Goal: Task Accomplishment & Management: Manage account settings

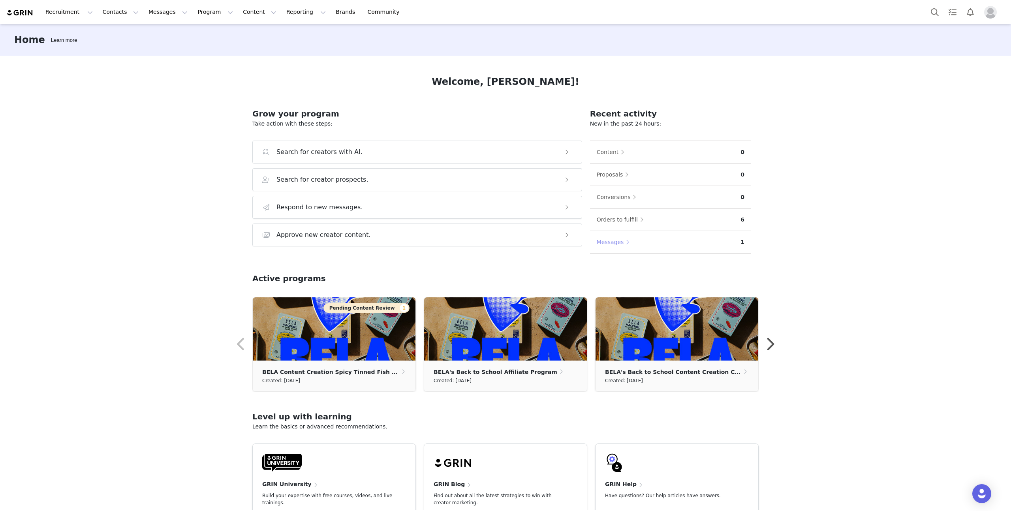
click at [608, 242] on button "Messages" at bounding box center [615, 242] width 38 height 13
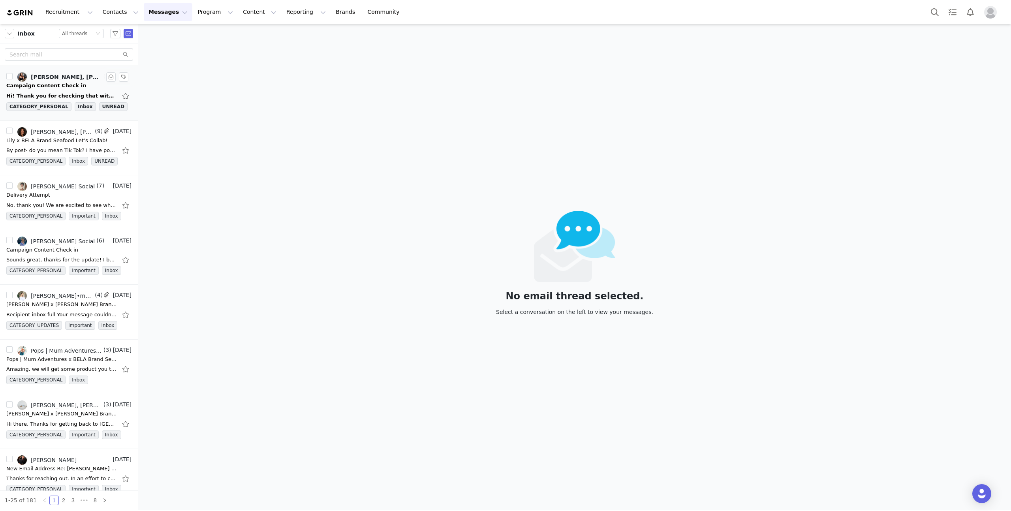
click at [57, 81] on link "Amanda Rodriguez, BELA Social" at bounding box center [59, 76] width 84 height 9
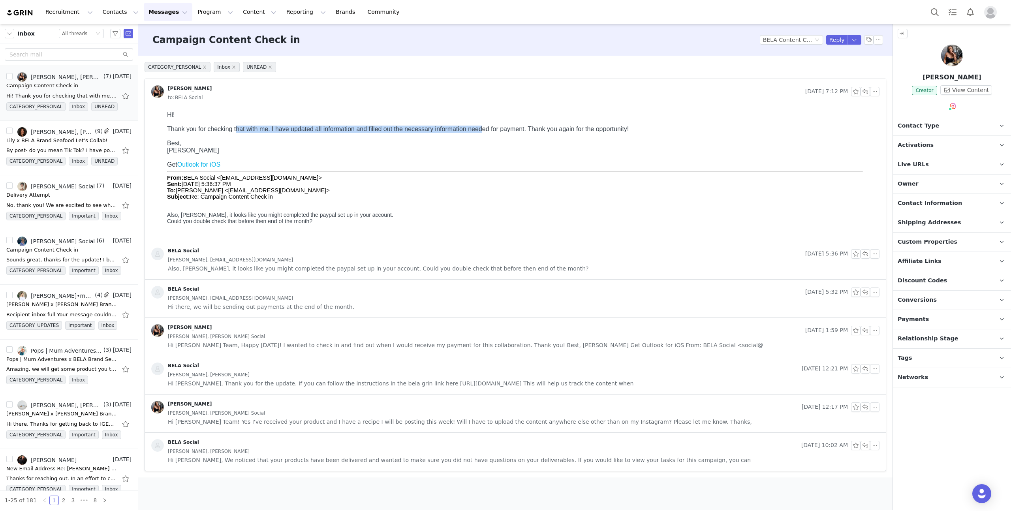
drag, startPoint x: 234, startPoint y: 129, endPoint x: 479, endPoint y: 132, distance: 245.2
click at [479, 132] on div "Thank you for checking that with me. I have updated all information and filled …" at bounding box center [521, 129] width 709 height 7
click at [49, 133] on div "Lily, Lily Gravitz, BELA Social" at bounding box center [62, 132] width 62 height 6
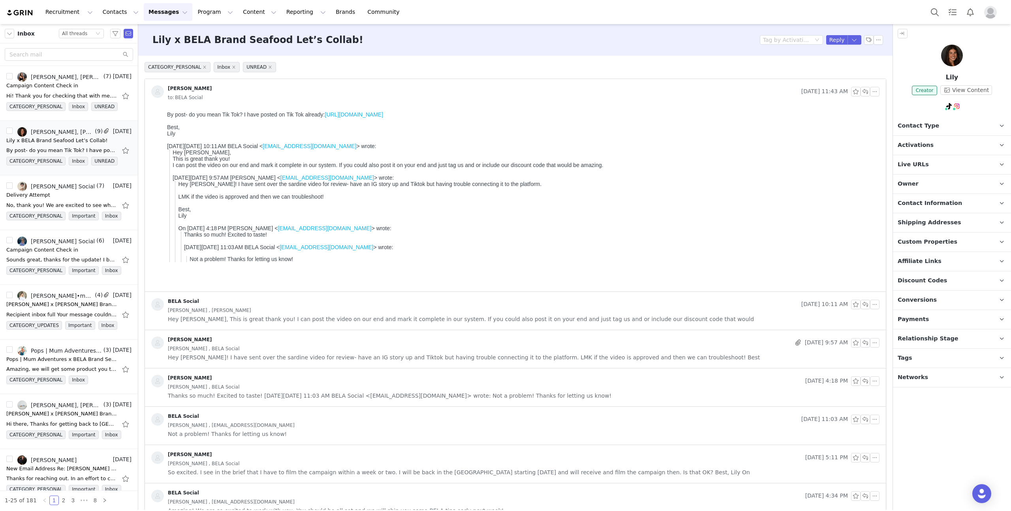
click at [169, 12] on button "Messages Messages" at bounding box center [168, 12] width 49 height 18
click at [331, 11] on link "Brands Brands" at bounding box center [346, 12] width 31 height 18
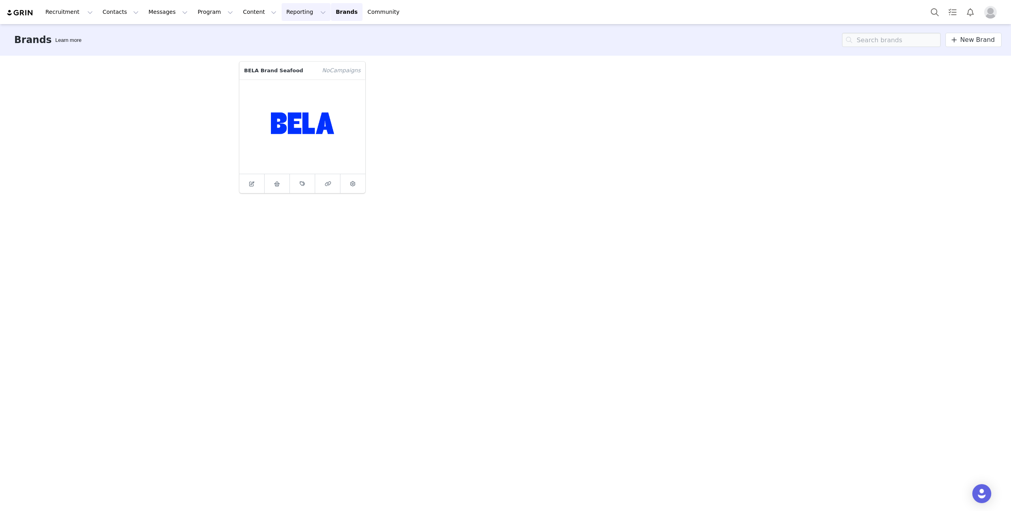
click at [282, 10] on button "Reporting Reporting" at bounding box center [306, 12] width 49 height 18
click at [247, 12] on button "Content Content" at bounding box center [259, 12] width 43 height 18
click at [214, 11] on button "Program Program" at bounding box center [215, 12] width 45 height 18
click at [145, 13] on button "Messages Messages" at bounding box center [168, 12] width 49 height 18
click at [112, 10] on button "Contacts Contacts" at bounding box center [120, 12] width 45 height 18
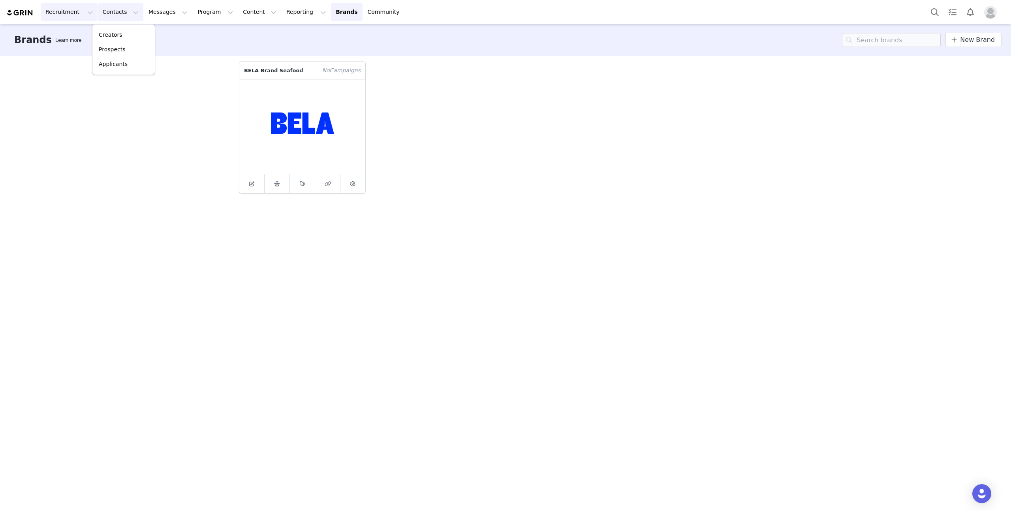
click at [48, 12] on button "Recruitment Recruitment" at bounding box center [69, 12] width 57 height 18
click at [150, 13] on button "Messages Messages" at bounding box center [168, 12] width 49 height 18
drag, startPoint x: 473, startPoint y: 160, endPoint x: 396, endPoint y: 44, distance: 139.3
click at [473, 160] on div "BELA Brand Seafood No Campaign s" at bounding box center [506, 127] width 542 height 141
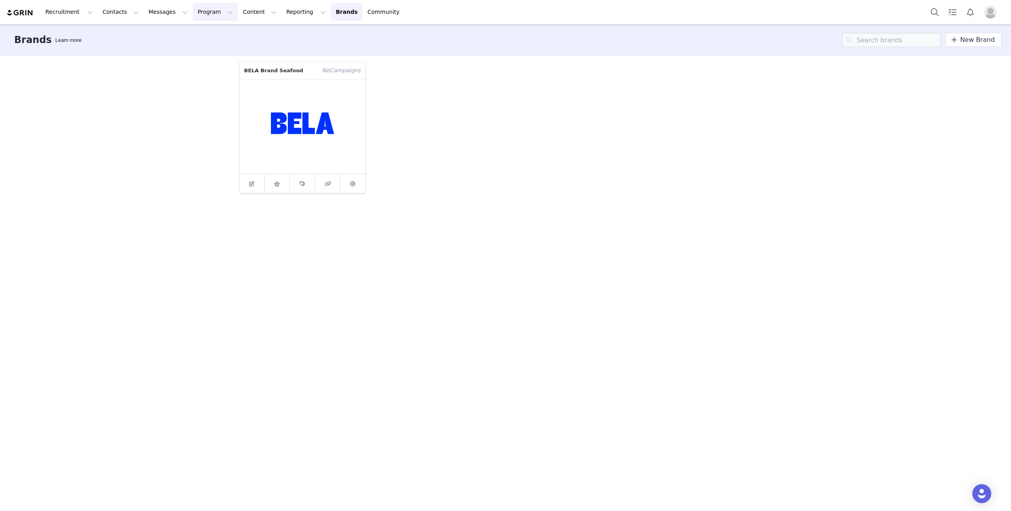
click at [219, 13] on button "Program Program" at bounding box center [215, 12] width 45 height 18
click at [147, 3] on button "Messages Messages" at bounding box center [168, 12] width 49 height 18
click at [126, 13] on button "Contacts Contacts" at bounding box center [120, 12] width 45 height 18
click at [160, 13] on button "Messages Messages" at bounding box center [168, 12] width 49 height 18
click at [218, 3] on button "Program Program" at bounding box center [215, 12] width 45 height 18
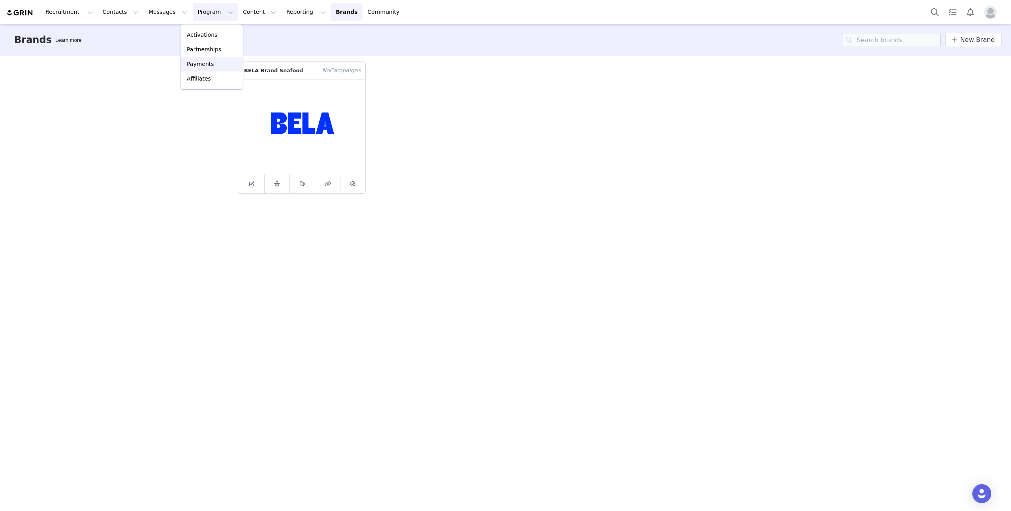
click at [208, 62] on p "Payments" at bounding box center [200, 64] width 27 height 8
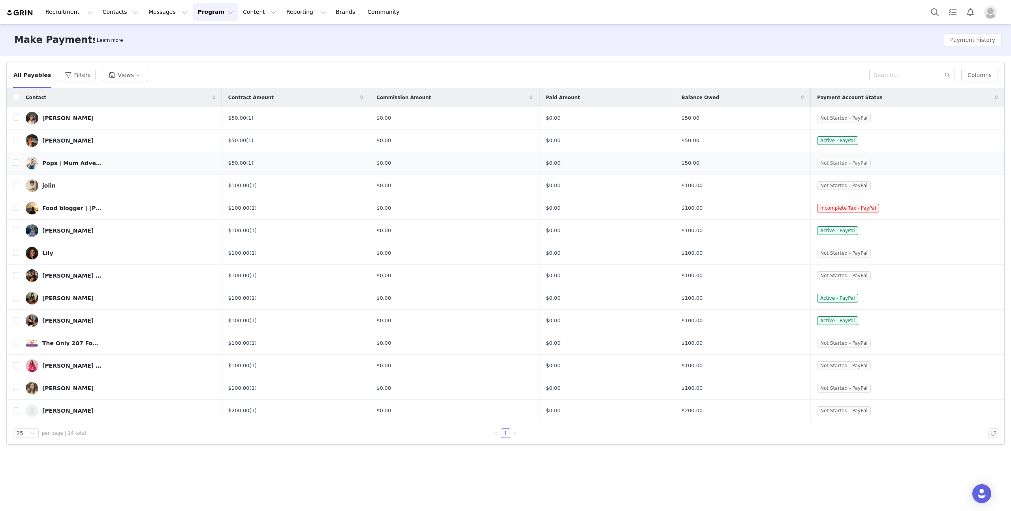
click at [859, 163] on span "Not Started - PayPal" at bounding box center [844, 163] width 54 height 9
click at [994, 430] on button "button" at bounding box center [992, 432] width 9 height 9
click at [17, 320] on input "checkbox" at bounding box center [16, 320] width 6 height 6
checkbox input "true"
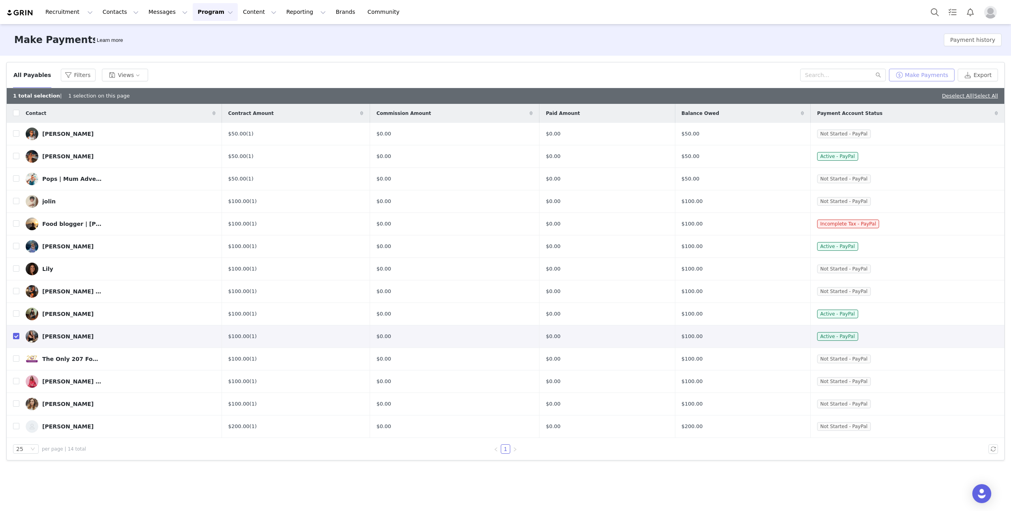
click at [926, 77] on button "Make Payments" at bounding box center [922, 75] width 66 height 13
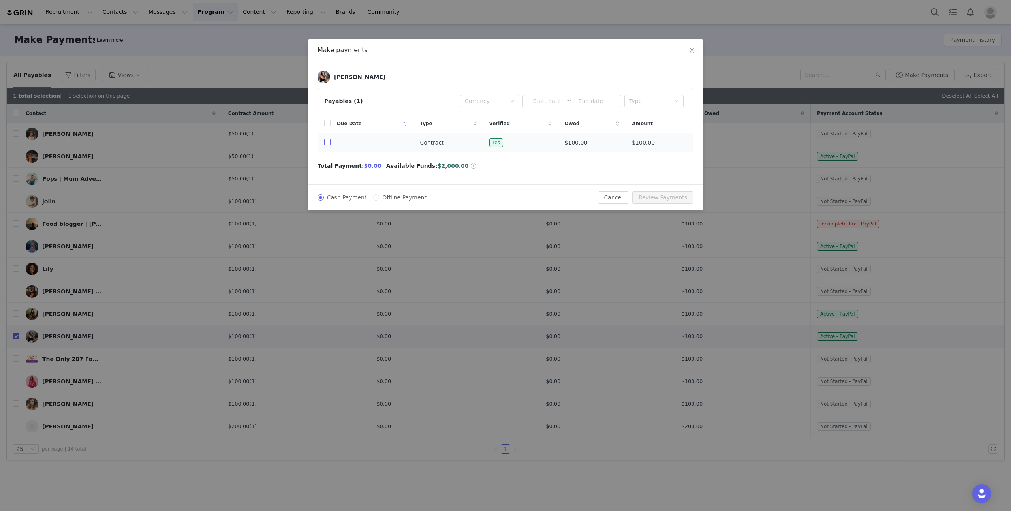
click at [327, 143] on input "checkbox" at bounding box center [327, 142] width 6 height 6
checkbox input "true"
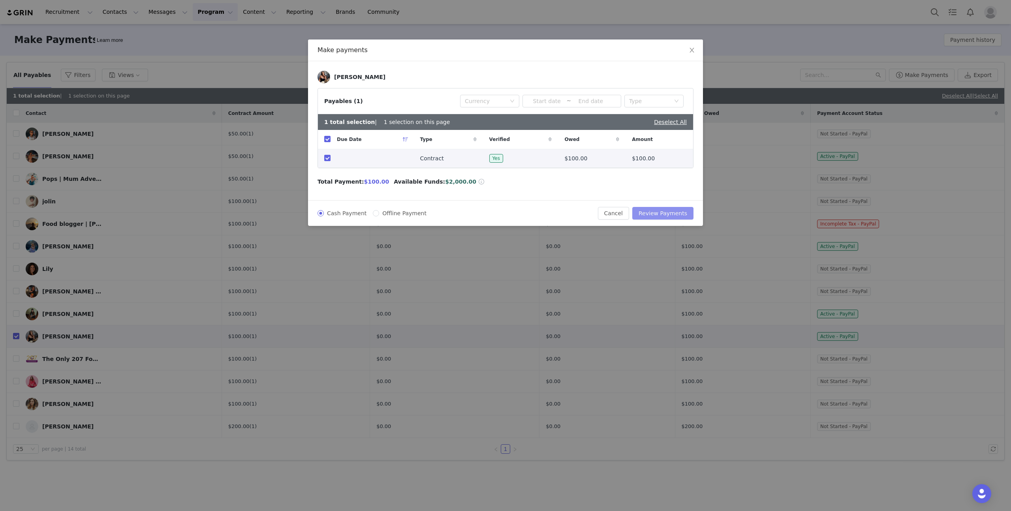
click at [667, 214] on button "Review Payments" at bounding box center [662, 213] width 61 height 13
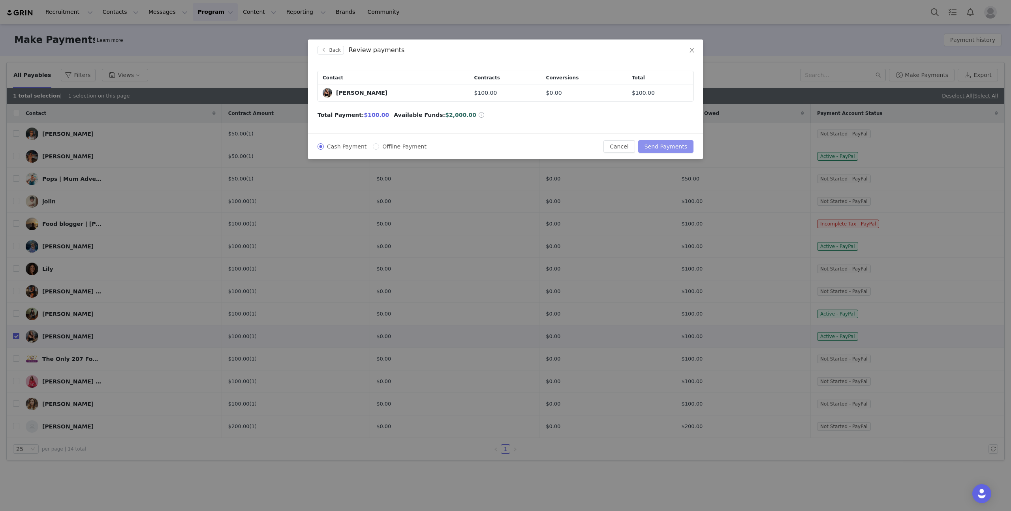
click at [658, 146] on button "Send Payments" at bounding box center [665, 146] width 55 height 13
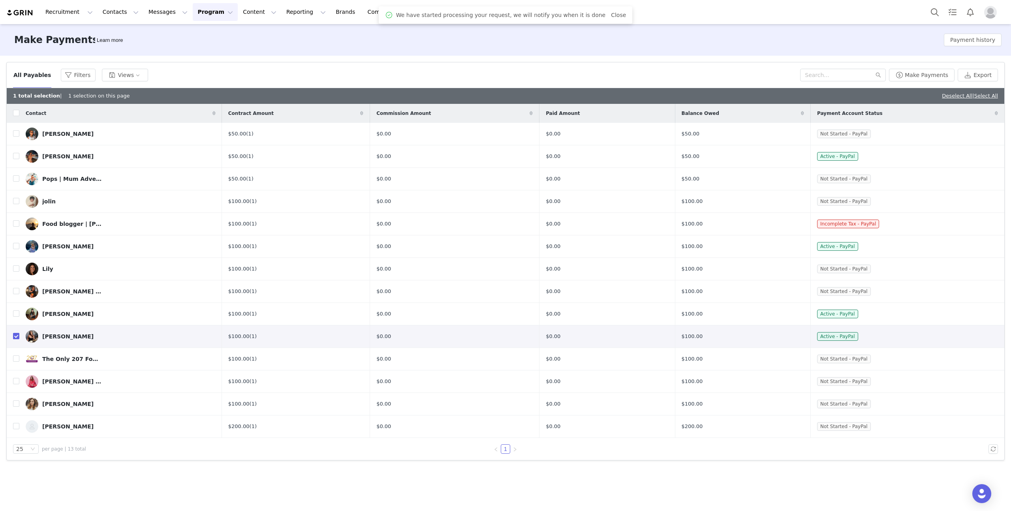
drag, startPoint x: 17, startPoint y: 338, endPoint x: 17, endPoint y: 323, distance: 14.6
click at [17, 338] on input "checkbox" at bounding box center [16, 336] width 6 height 6
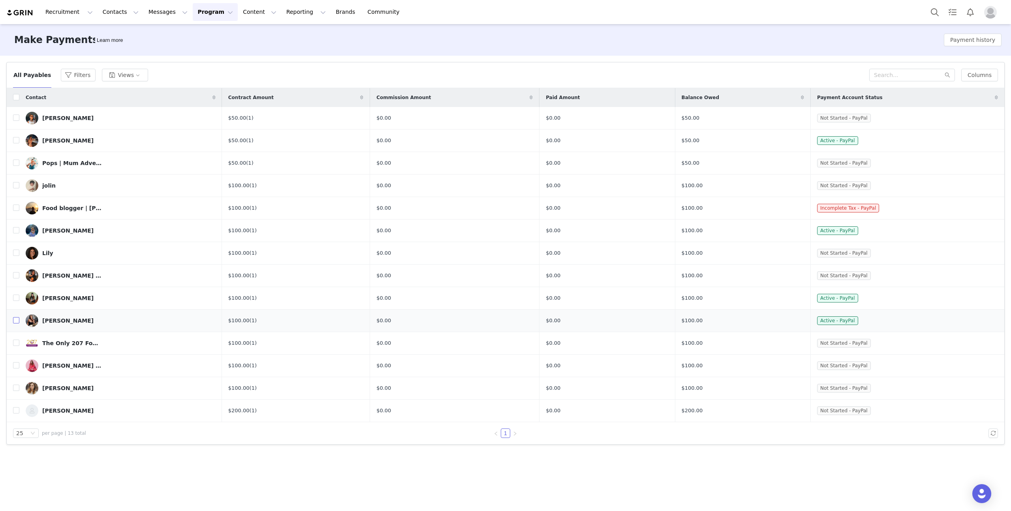
click at [17, 322] on input "checkbox" at bounding box center [16, 320] width 6 height 6
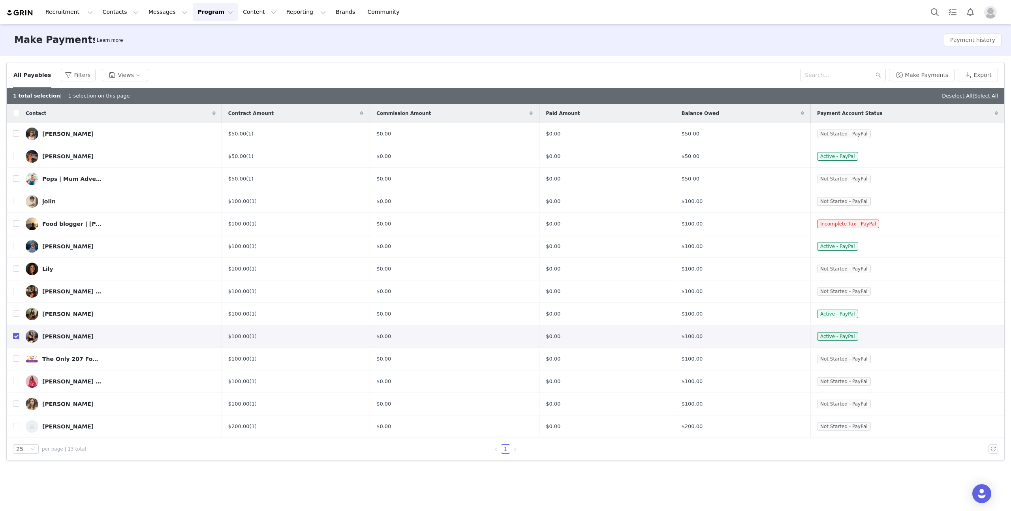
click at [16, 338] on input "checkbox" at bounding box center [16, 336] width 6 height 6
checkbox input "false"
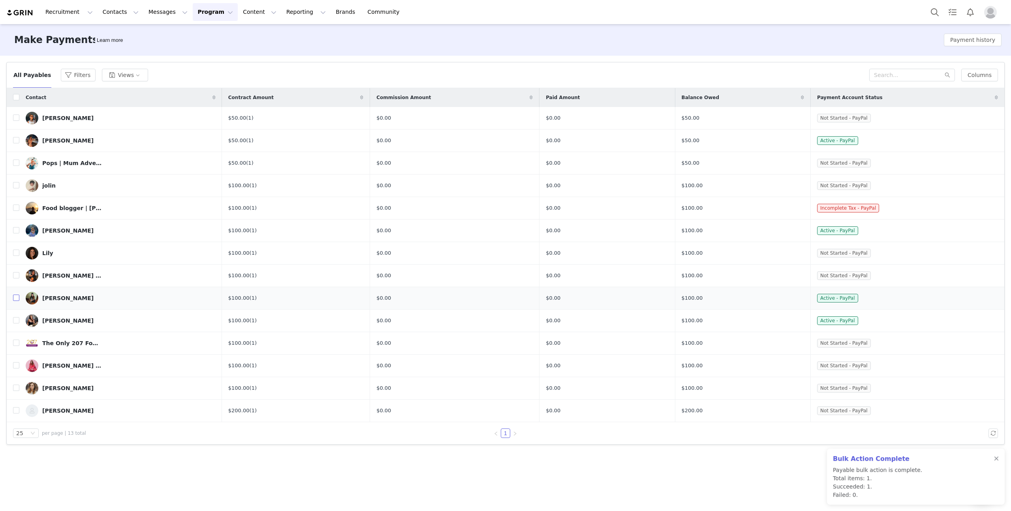
click at [15, 297] on input "checkbox" at bounding box center [16, 298] width 6 height 6
checkbox input "true"
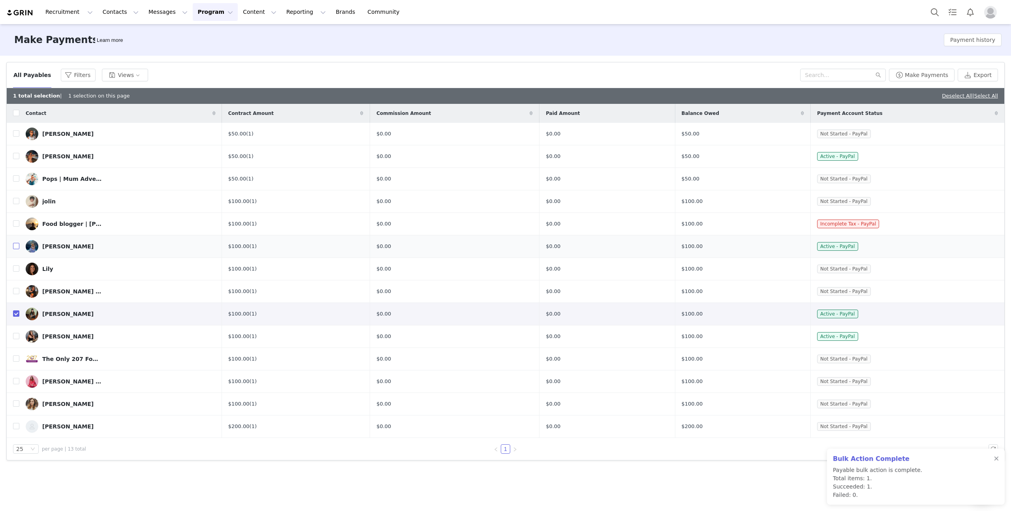
click at [17, 245] on input "checkbox" at bounding box center [16, 246] width 6 height 6
checkbox input "true"
click at [17, 156] on input "checkbox" at bounding box center [16, 156] width 6 height 6
checkbox input "true"
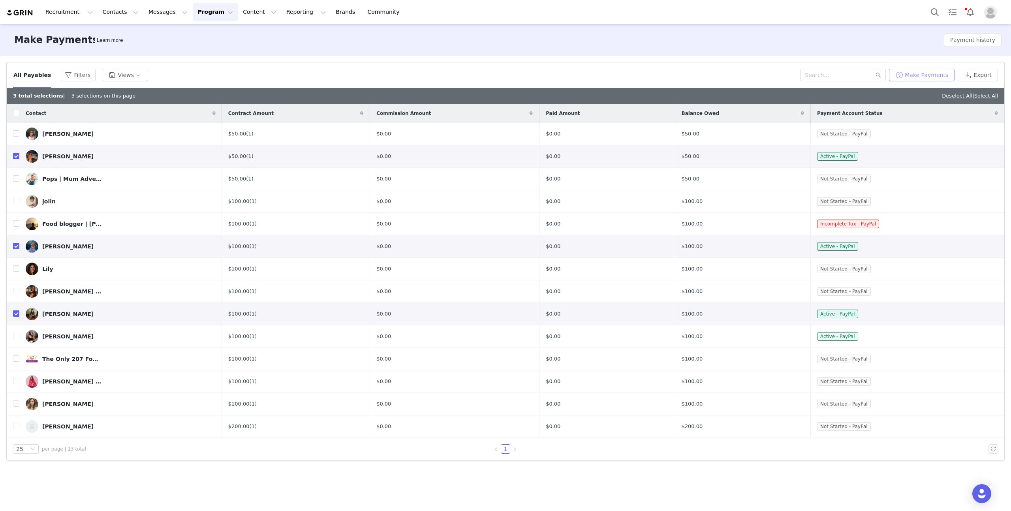
click at [936, 73] on button "Make Payments" at bounding box center [922, 75] width 66 height 13
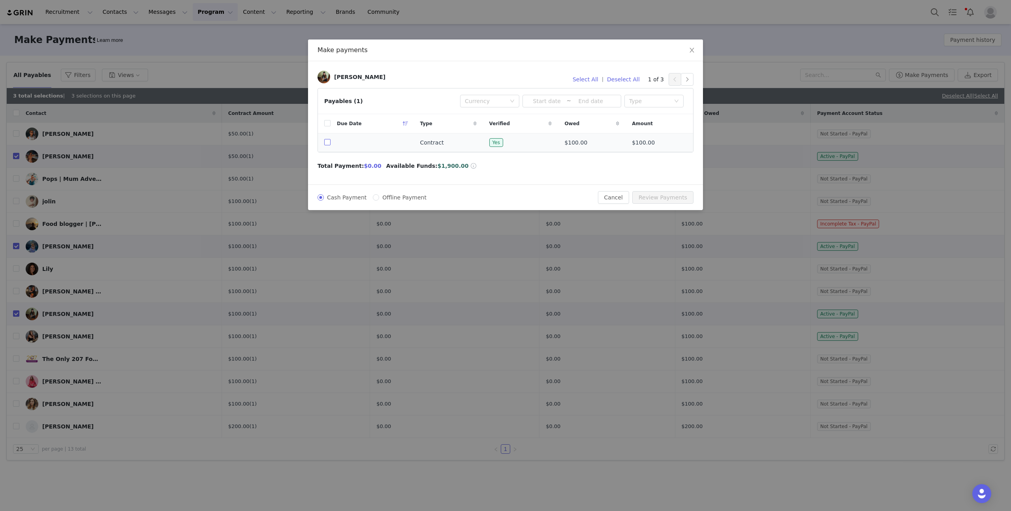
click at [326, 143] on input "checkbox" at bounding box center [327, 142] width 6 height 6
checkbox input "true"
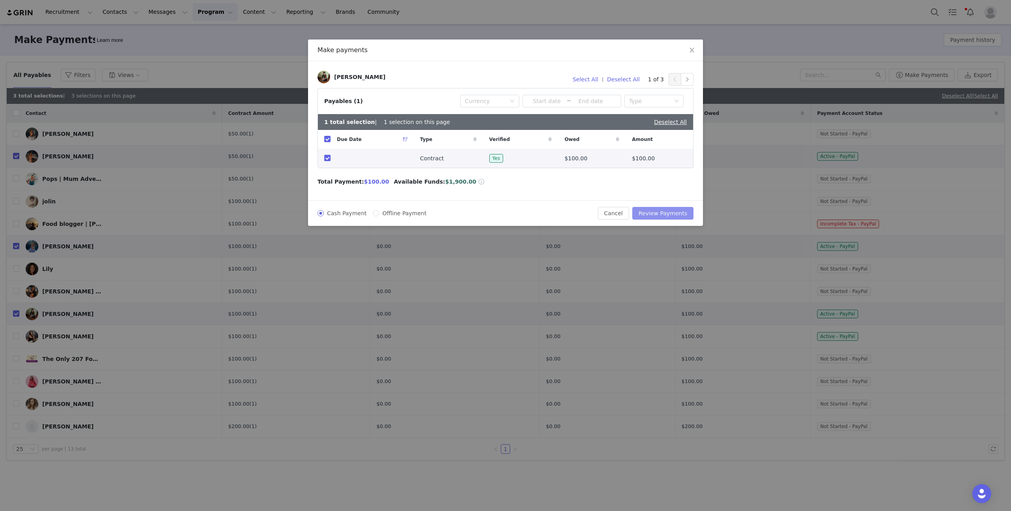
drag, startPoint x: 678, startPoint y: 215, endPoint x: 652, endPoint y: 70, distance: 146.9
click at [650, 70] on div "Make payments Abe Arregui Select All | Deselect All 1 of 3 Payables (1) Currenc…" at bounding box center [505, 132] width 395 height 186
click at [686, 75] on button "button" at bounding box center [687, 79] width 13 height 13
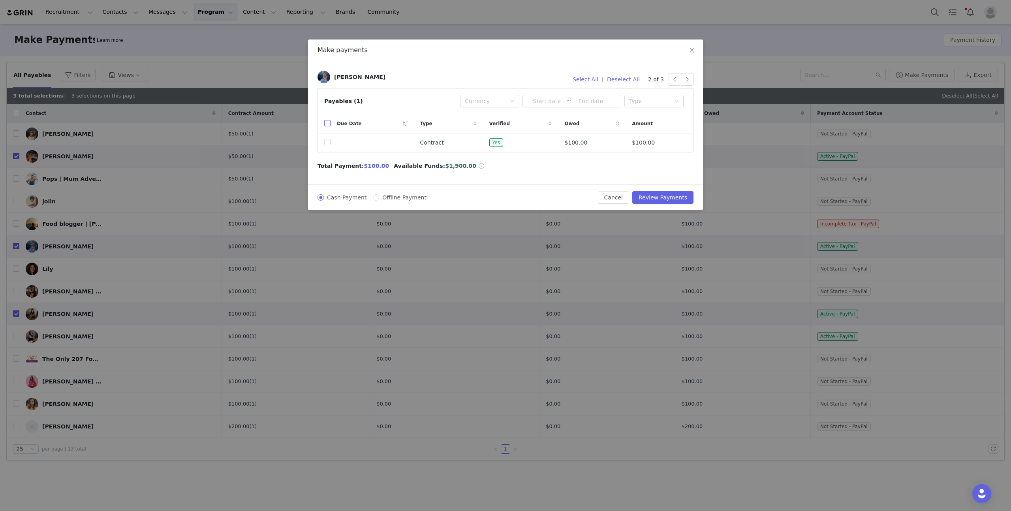
click at [327, 121] on input "checkbox" at bounding box center [327, 123] width 6 height 6
checkbox input "true"
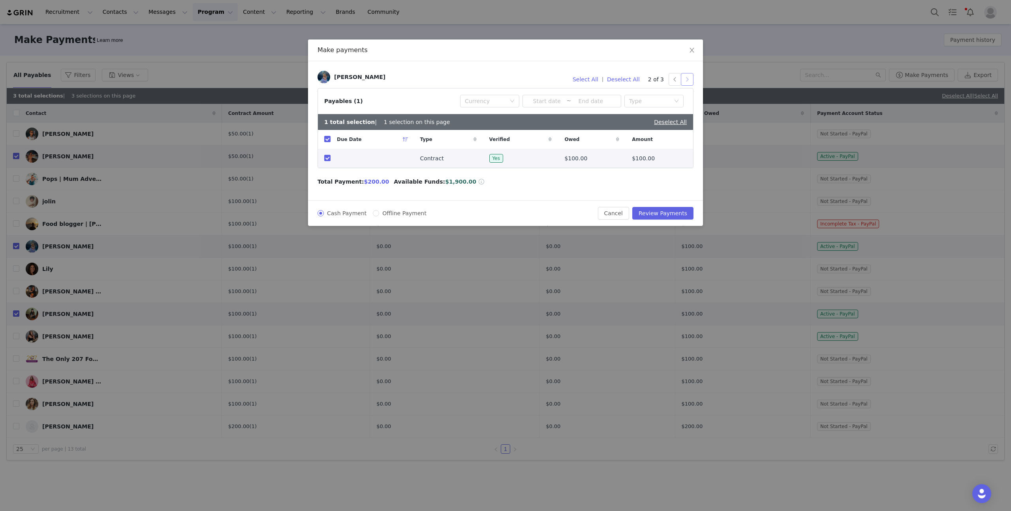
click at [685, 79] on button "button" at bounding box center [687, 79] width 13 height 13
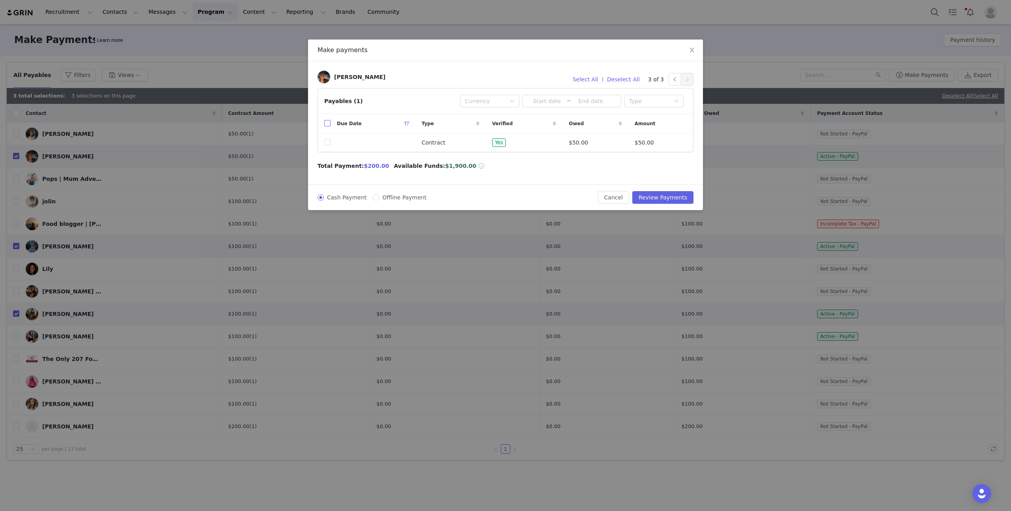
click at [326, 125] on input "checkbox" at bounding box center [327, 123] width 6 height 6
checkbox input "true"
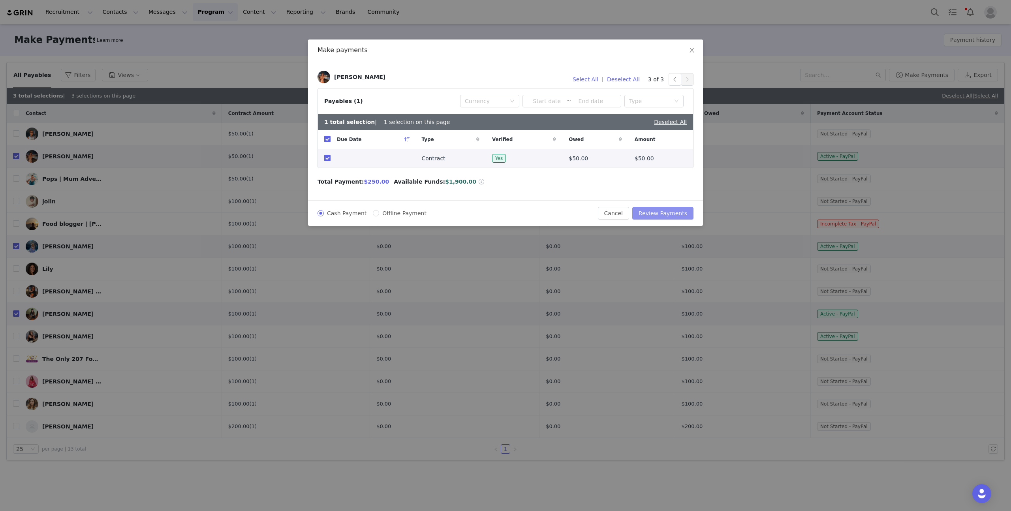
click at [658, 213] on button "Review Payments" at bounding box center [662, 213] width 61 height 13
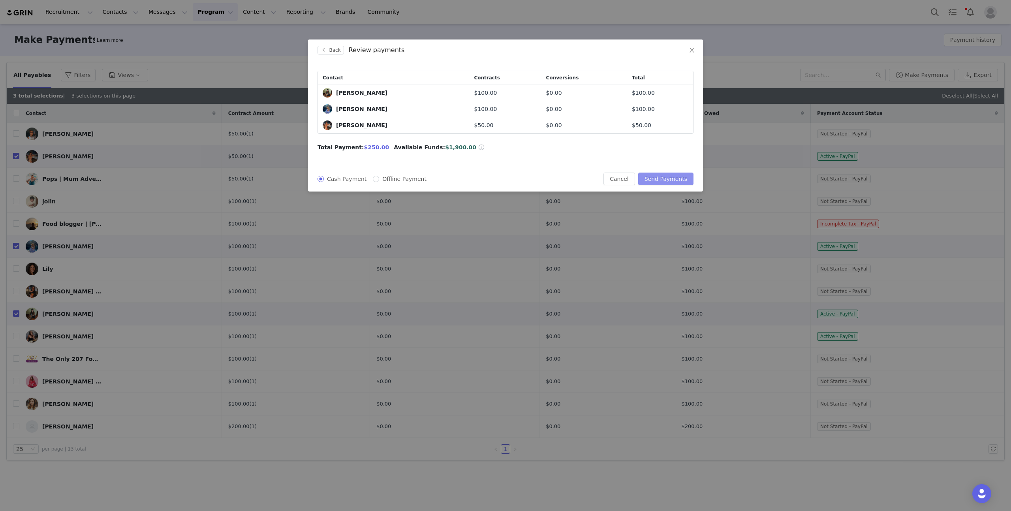
click at [672, 182] on button "Send Payments" at bounding box center [665, 179] width 55 height 13
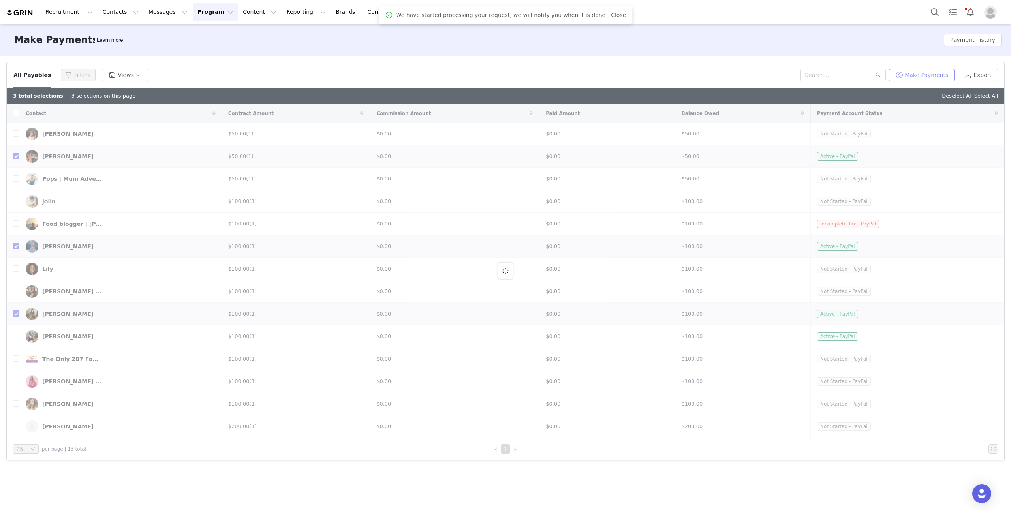
checkbox input "false"
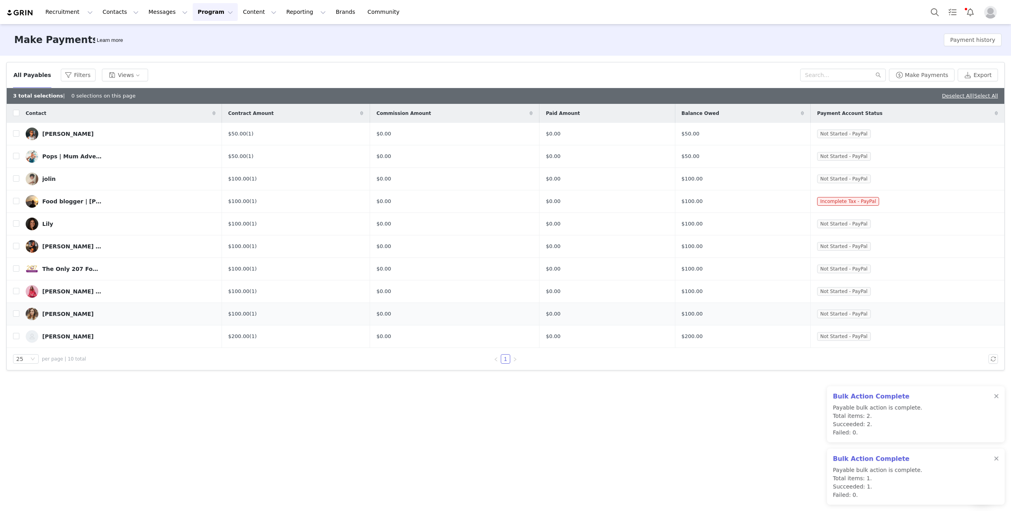
click at [56, 313] on div "[PERSON_NAME]" at bounding box center [67, 314] width 51 height 6
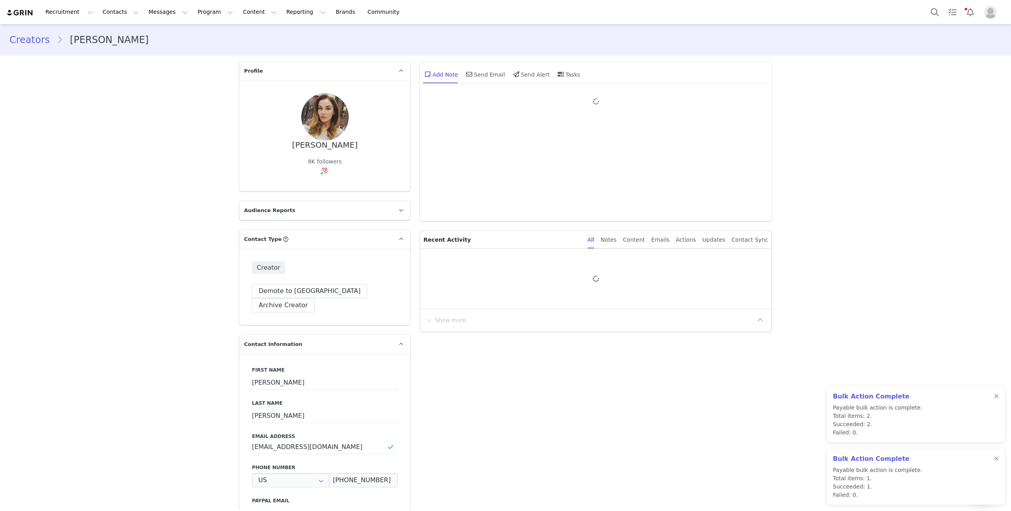
type input "+1 ([GEOGRAPHIC_DATA])"
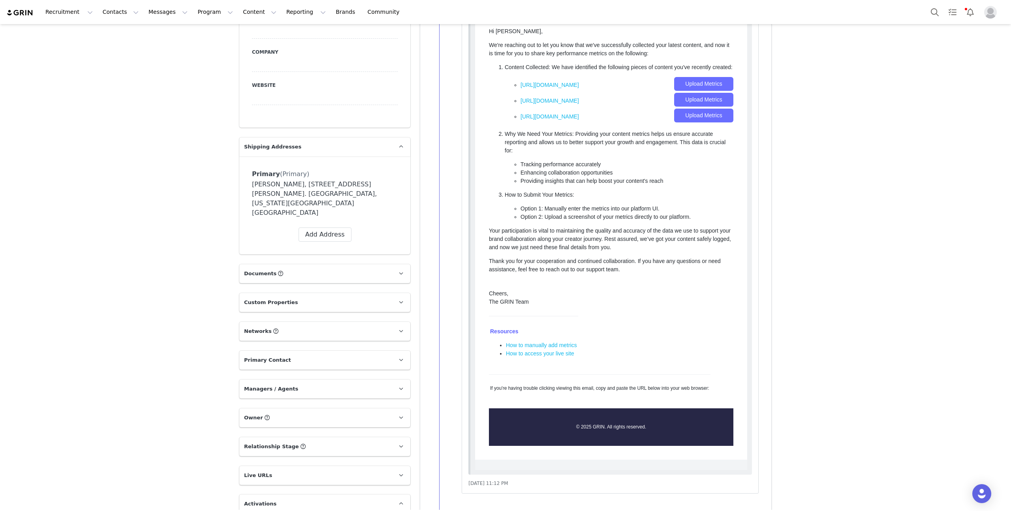
scroll to position [516, 0]
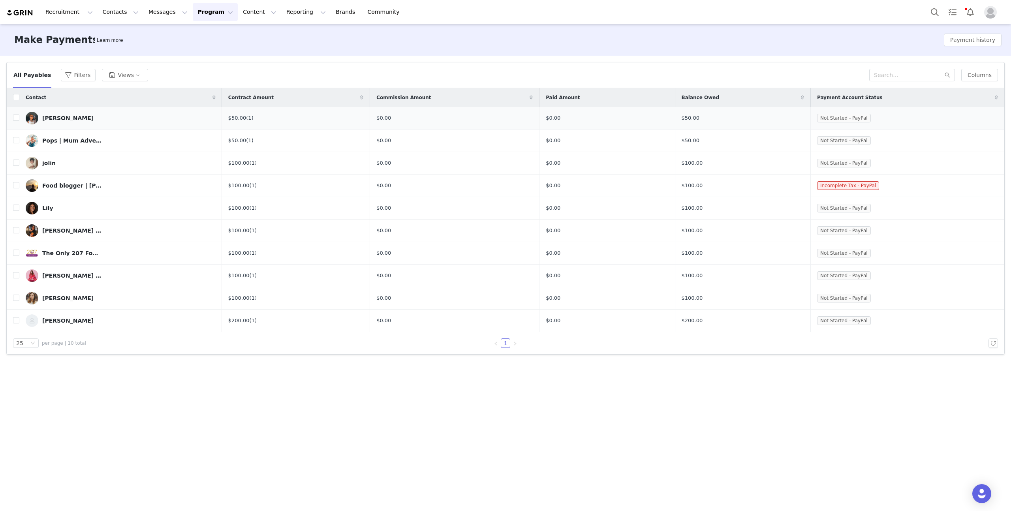
click at [119, 118] on link "Megan" at bounding box center [121, 118] width 190 height 13
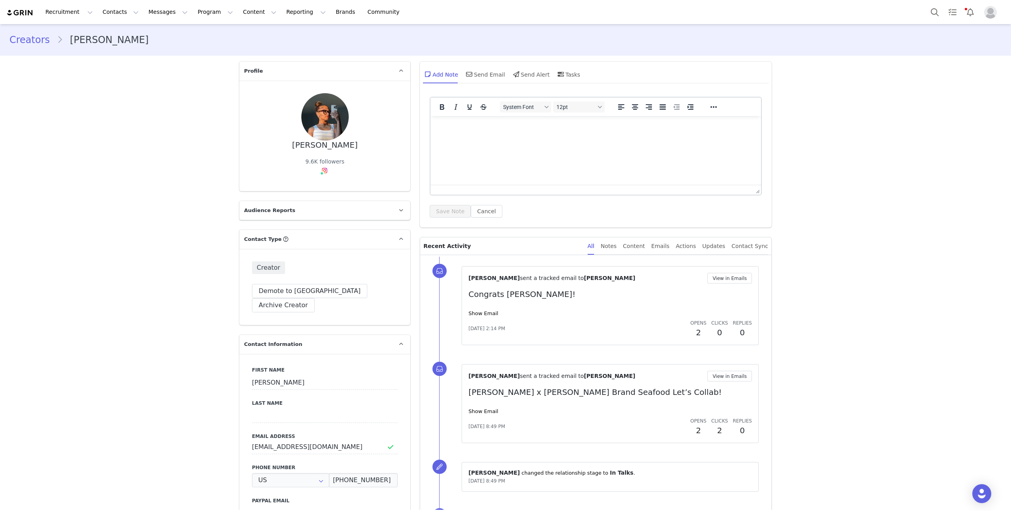
type input "+1 ([GEOGRAPHIC_DATA])"
click at [292, 214] on p "Audience Reports" at bounding box center [315, 210] width 152 height 19
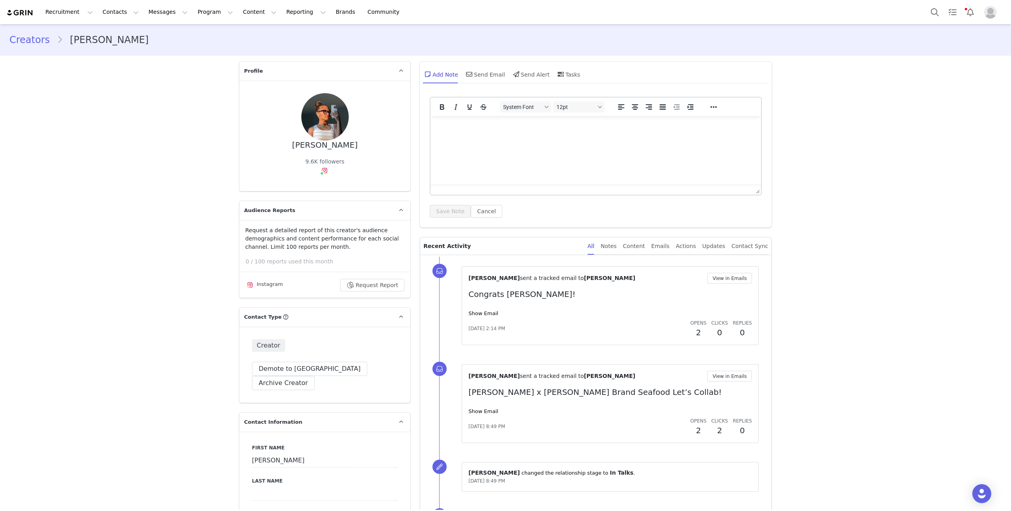
click at [297, 210] on p "Audience Reports" at bounding box center [315, 210] width 152 height 19
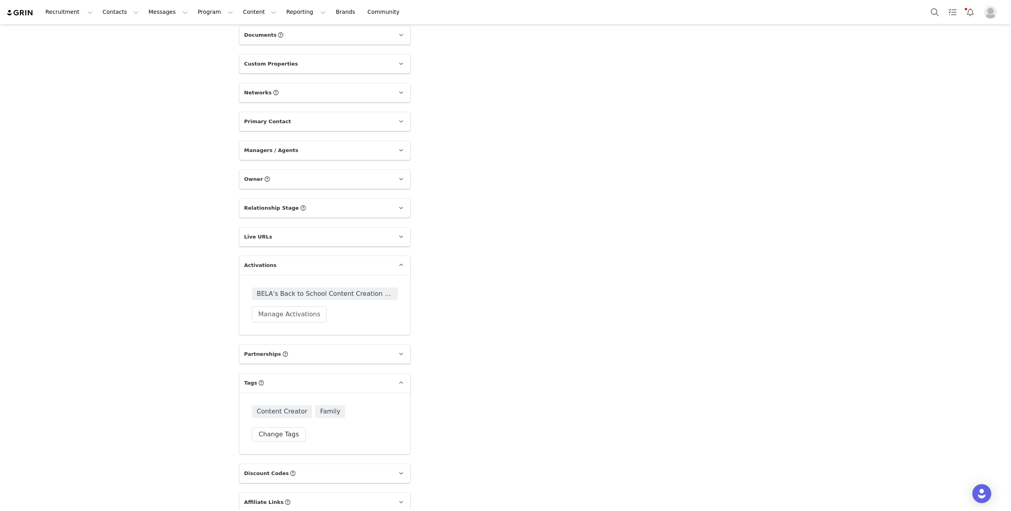
scroll to position [741, 0]
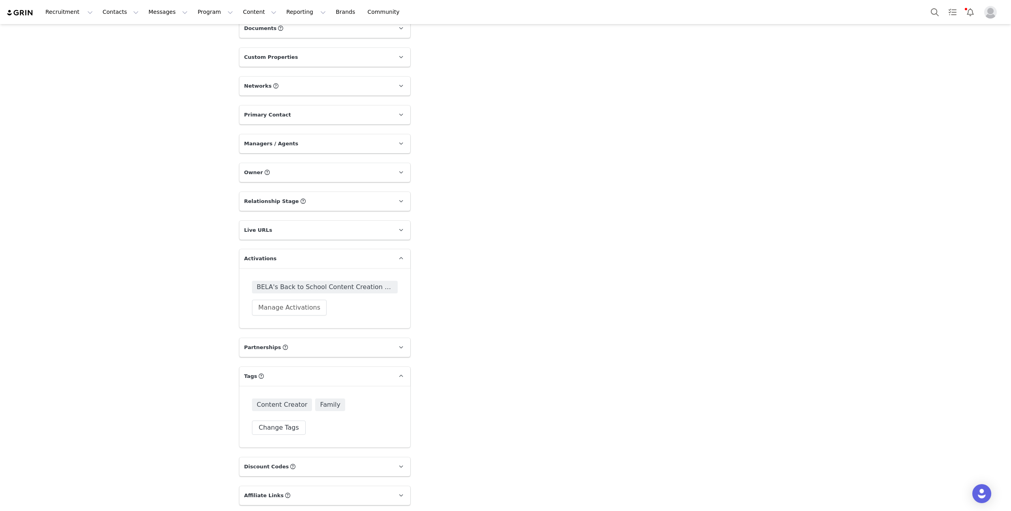
click at [304, 221] on p "Live URLs" at bounding box center [315, 230] width 152 height 19
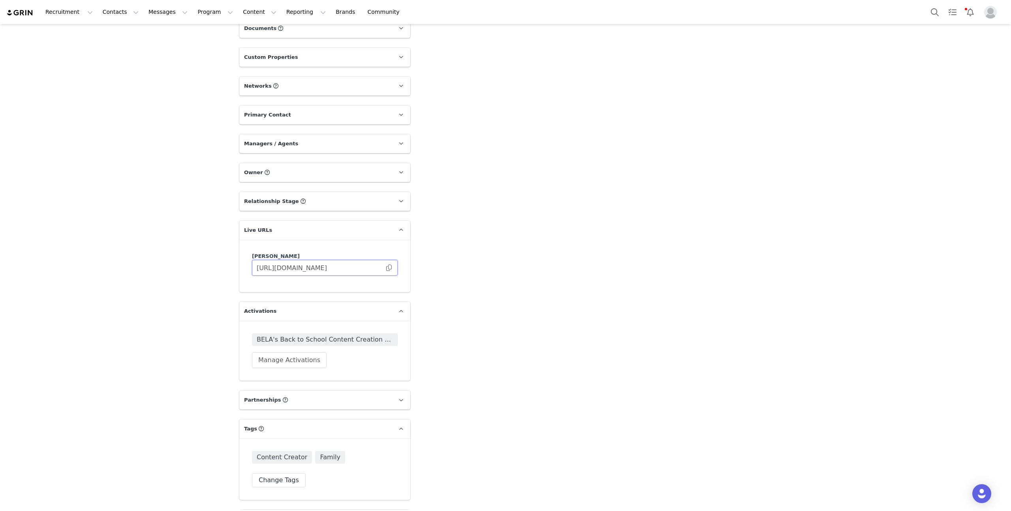
click at [393, 260] on input "https://bela.grin.live/0811e74b-4aa5-49e7-b3ac-12db89274c5a" at bounding box center [325, 268] width 146 height 16
click at [385, 260] on input "https://bela.grin.live/0811e74b-4aa5-49e7-b3ac-12db89274c5a" at bounding box center [325, 268] width 146 height 16
click at [389, 268] on span at bounding box center [389, 268] width 8 height 0
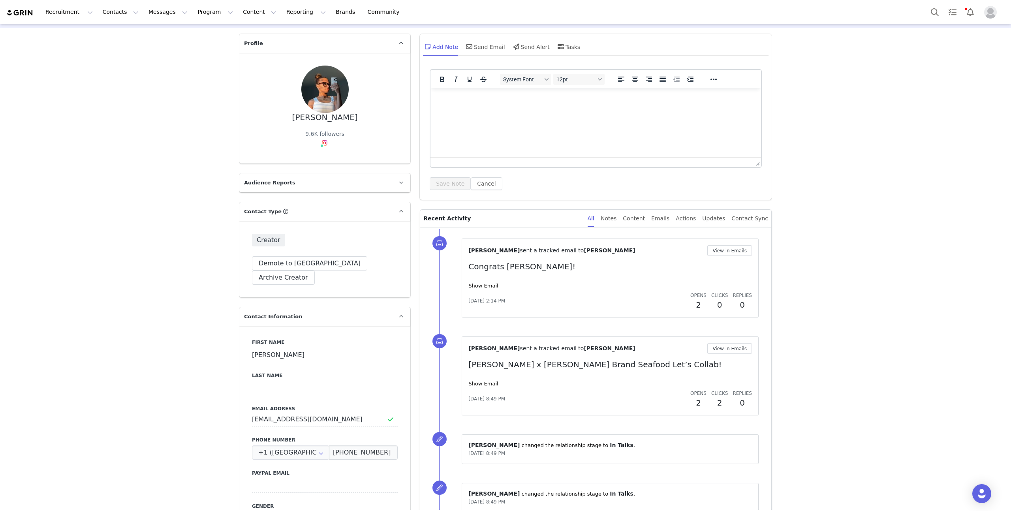
scroll to position [0, 0]
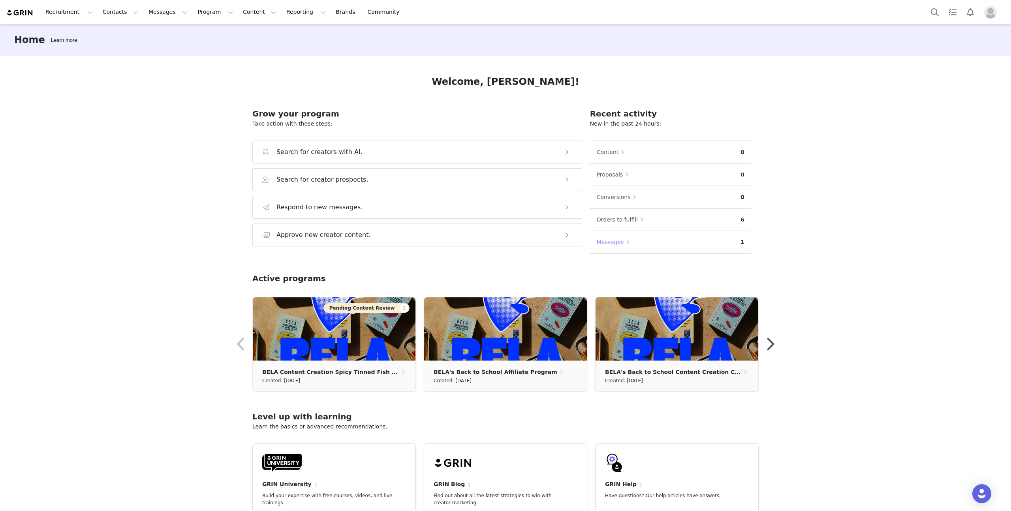
click at [613, 242] on button "Messages" at bounding box center [615, 242] width 38 height 13
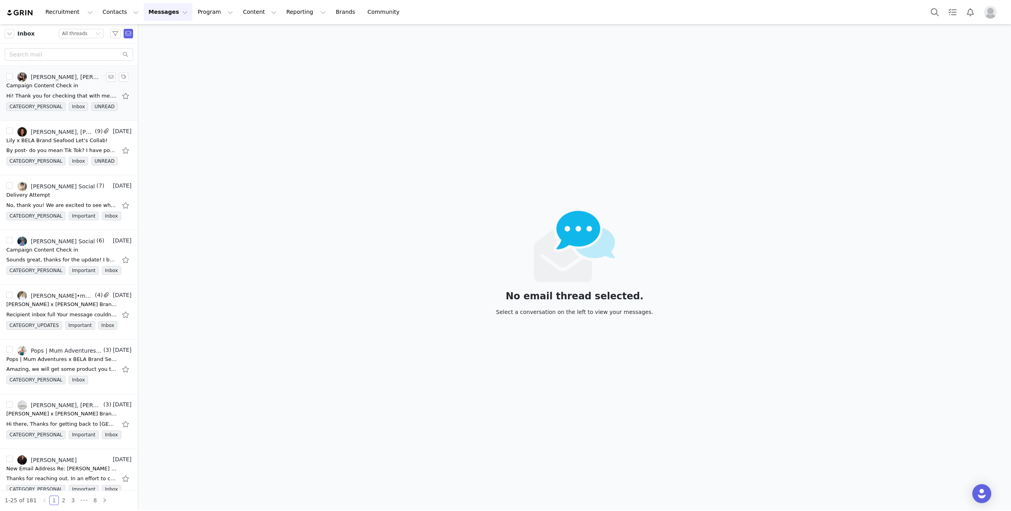
click at [69, 88] on div "Campaign Content Check in" at bounding box center [42, 86] width 72 height 8
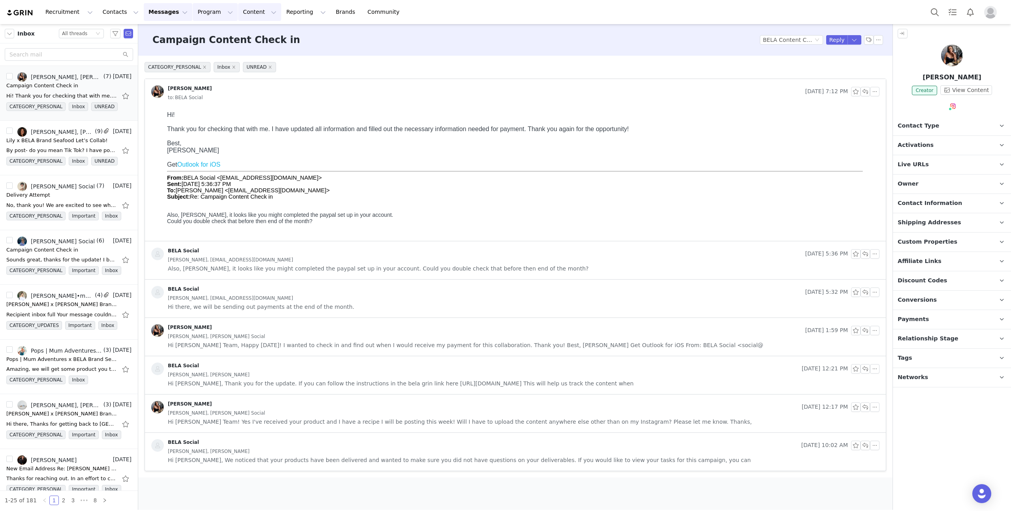
drag, startPoint x: 215, startPoint y: 12, endPoint x: 226, endPoint y: 12, distance: 11.1
click at [215, 12] on button "Program Program" at bounding box center [215, 12] width 45 height 18
click at [240, 8] on button "Content Content" at bounding box center [259, 12] width 43 height 18
click at [255, 56] on link "Media Library" at bounding box center [253, 49] width 62 height 15
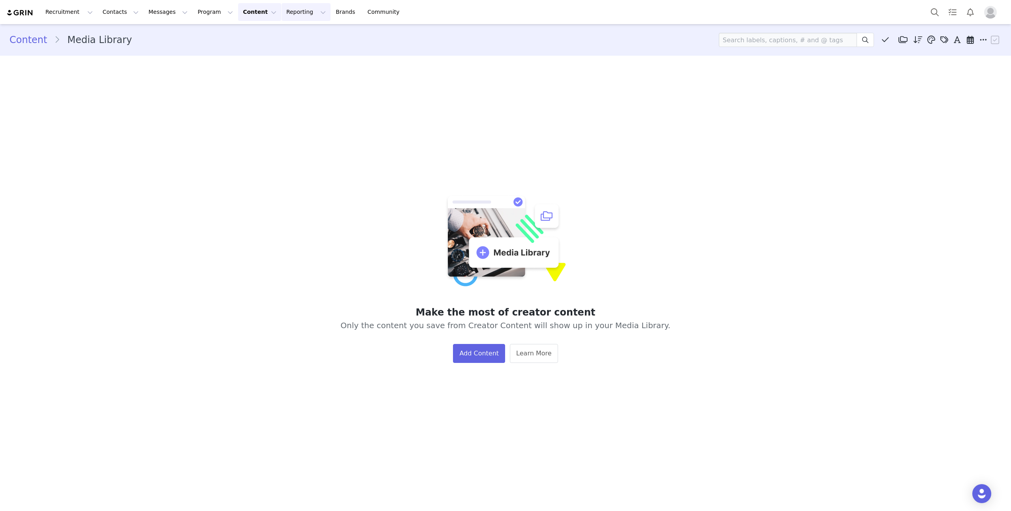
click at [282, 10] on button "Reporting Reporting" at bounding box center [306, 12] width 49 height 18
click at [216, 13] on button "Program Program" at bounding box center [215, 12] width 45 height 18
click at [253, 10] on button "Content Content" at bounding box center [259, 12] width 43 height 18
drag, startPoint x: 252, startPoint y: 37, endPoint x: 320, endPoint y: 34, distance: 68.4
click at [252, 37] on p "Creator Content" at bounding box center [250, 35] width 44 height 8
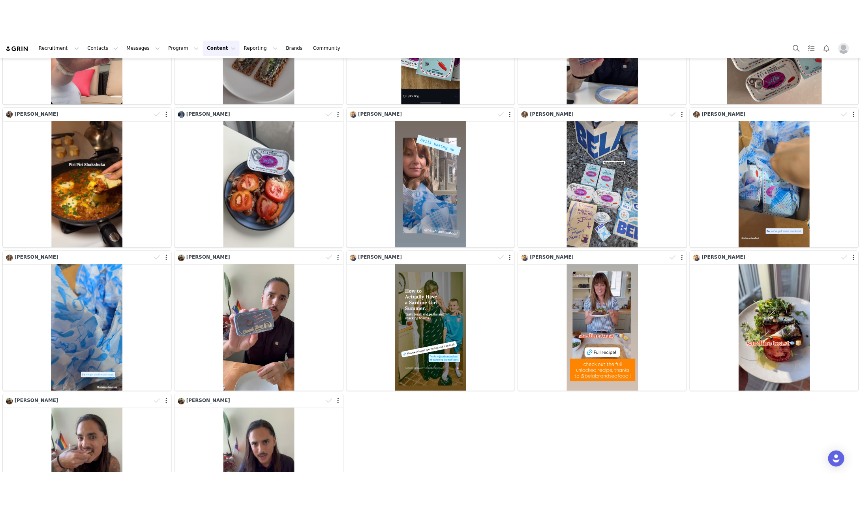
scroll to position [220, 0]
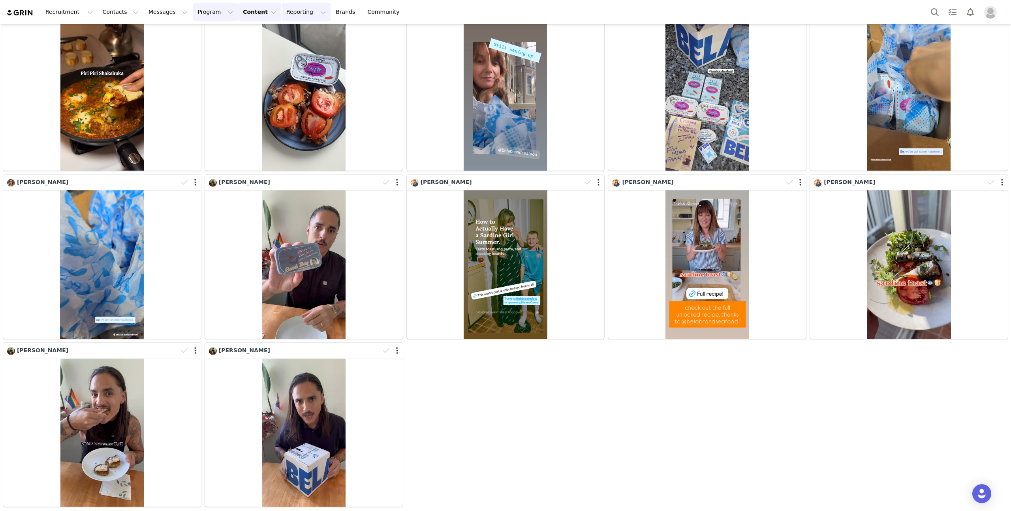
drag, startPoint x: 195, startPoint y: 16, endPoint x: 305, endPoint y: 13, distance: 109.8
click at [305, 13] on div "Recruitment Recruitment Creator Search Curated Lists Landing Pages Web Extensio…" at bounding box center [206, 12] width 401 height 18
click at [209, 11] on button "Program Program" at bounding box center [215, 12] width 45 height 18
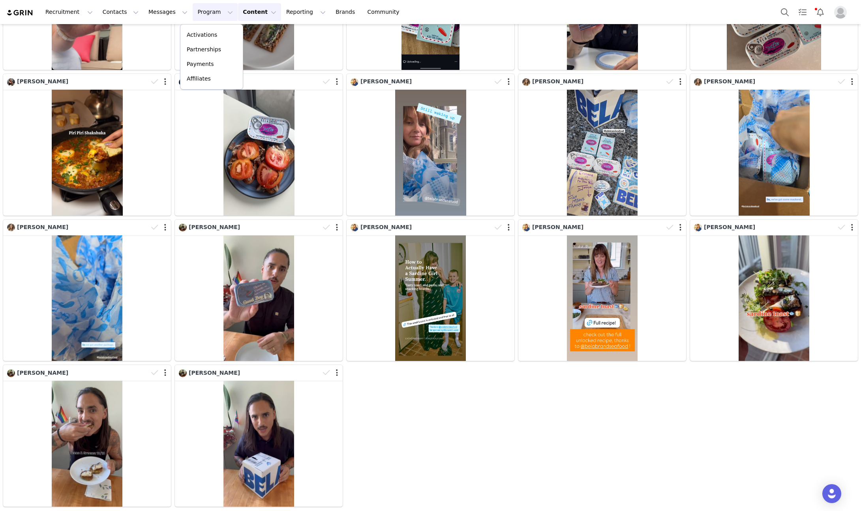
scroll to position [131, 0]
click at [160, 11] on button "Messages Messages" at bounding box center [168, 12] width 49 height 18
click at [207, 10] on button "Program Program" at bounding box center [215, 12] width 45 height 18
click at [208, 38] on p "Activations" at bounding box center [202, 35] width 30 height 8
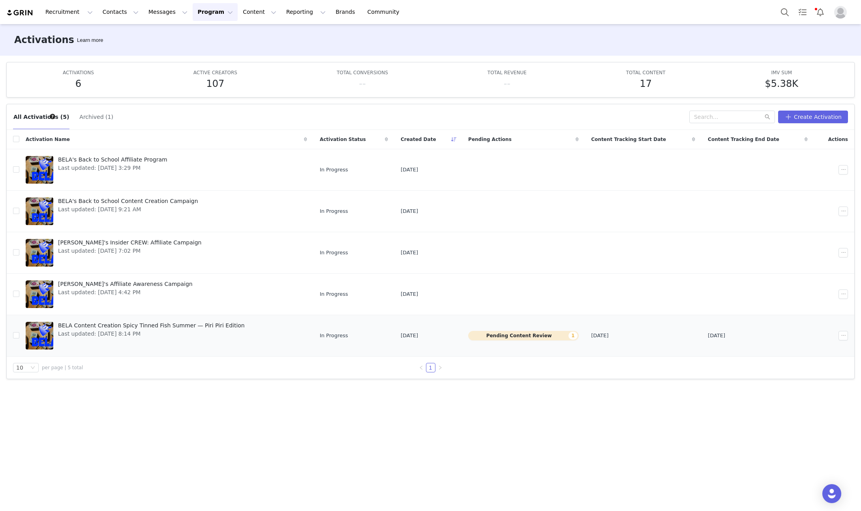
click at [509, 335] on button "Pending Content Review 1" at bounding box center [523, 335] width 110 height 9
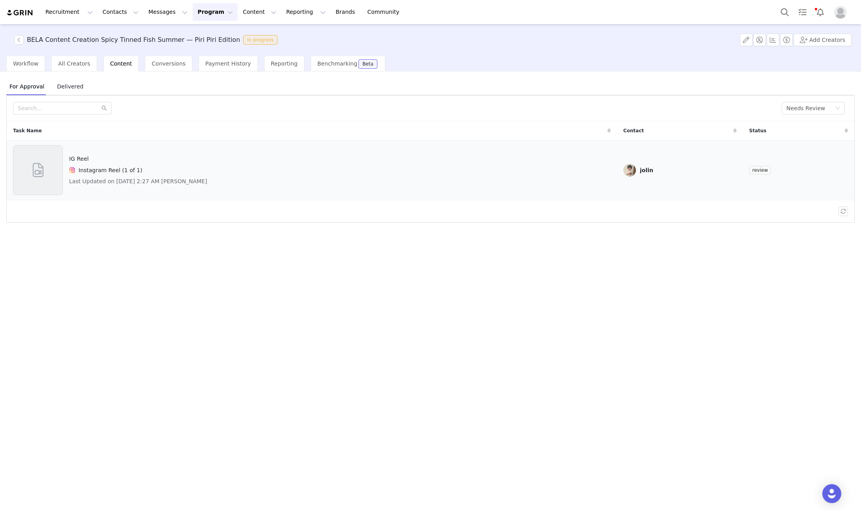
click at [753, 168] on span "review" at bounding box center [760, 170] width 22 height 9
click at [750, 172] on span "review" at bounding box center [760, 170] width 22 height 9
click at [482, 178] on div "IG Reel Instagram Reel (1 of 1) Last Updated on Aug 31, 2025 2:27 AM jolin" at bounding box center [312, 170] width 598 height 50
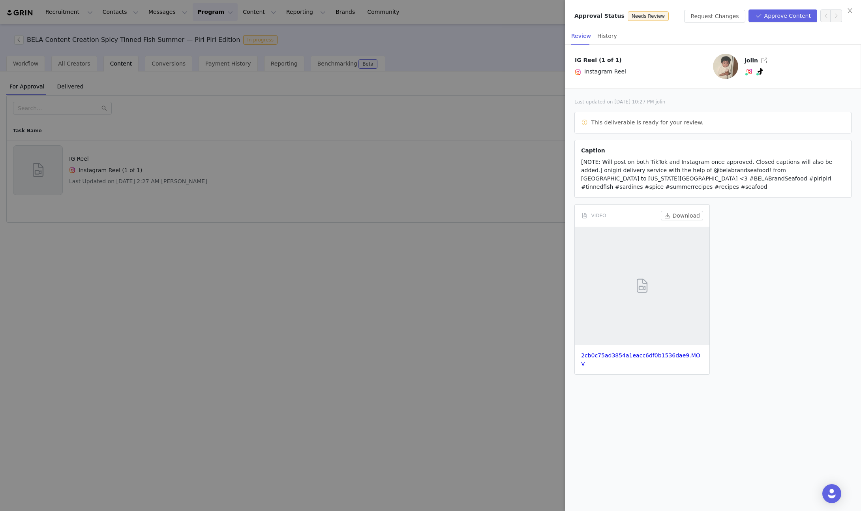
click at [623, 247] on div at bounding box center [642, 286] width 135 height 118
drag, startPoint x: 649, startPoint y: 343, endPoint x: 648, endPoint y: 349, distance: 5.9
click at [649, 345] on div "2cb0c75ad3854a1eacc6df0b1536dae9.MOV" at bounding box center [642, 359] width 135 height 29
click at [648, 352] on link "2cb0c75ad3854a1eacc6df0b1536dae9.MOV" at bounding box center [640, 359] width 119 height 15
click at [769, 20] on button "Approve Content" at bounding box center [783, 15] width 69 height 13
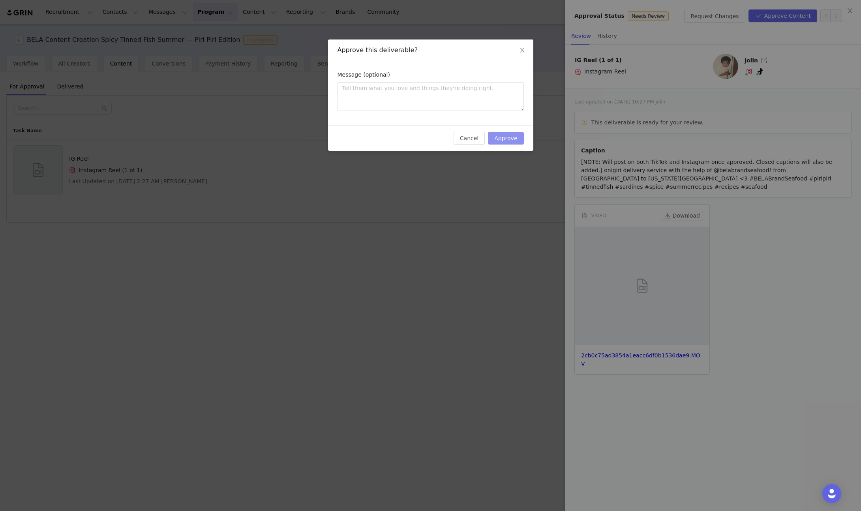
click at [512, 135] on button "Approve" at bounding box center [506, 138] width 36 height 13
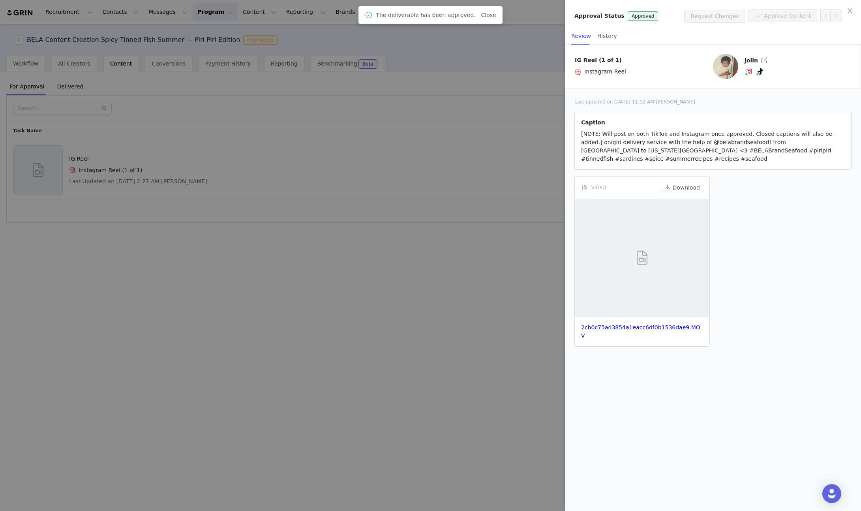
drag, startPoint x: 490, startPoint y: 183, endPoint x: 445, endPoint y: 53, distance: 138.1
click at [490, 183] on div at bounding box center [430, 255] width 861 height 511
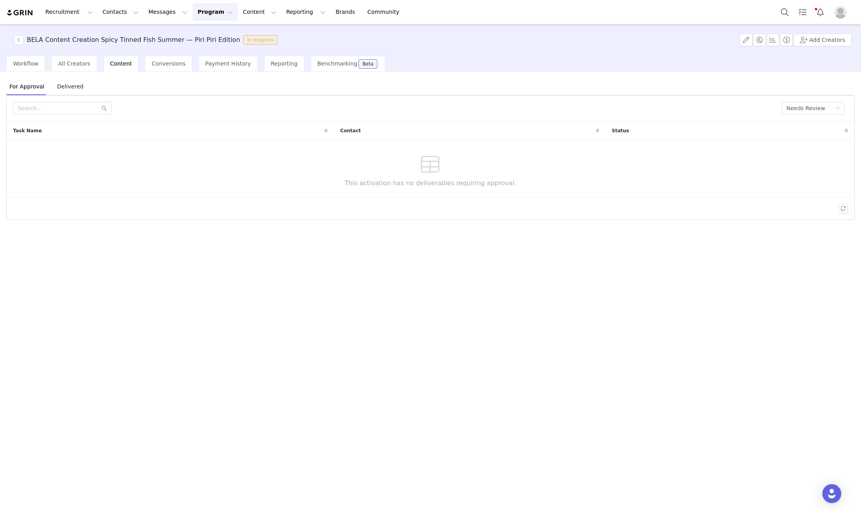
click at [199, 12] on button "Program Program" at bounding box center [215, 12] width 45 height 18
click at [203, 34] on p "Activations" at bounding box center [202, 35] width 30 height 8
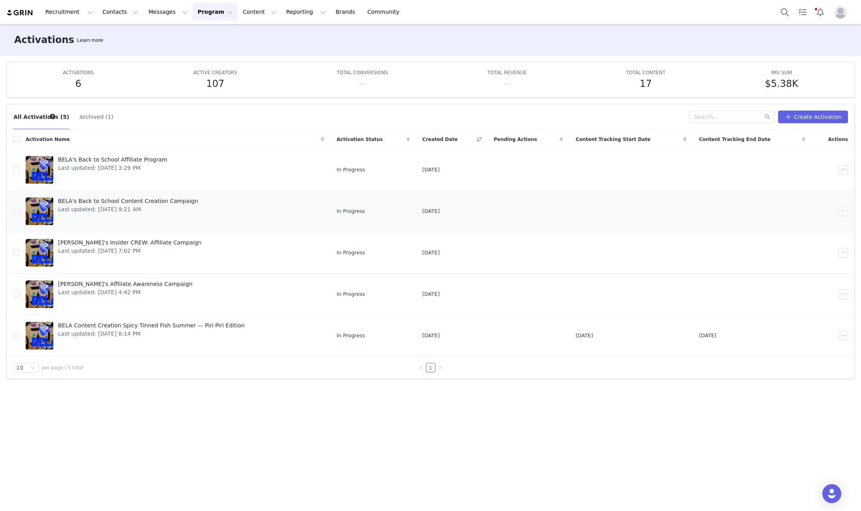
click at [219, 208] on link "BELA's Back to School Content Creation Campaign Last updated: Aug 26, 2025 9:21…" at bounding box center [175, 211] width 299 height 32
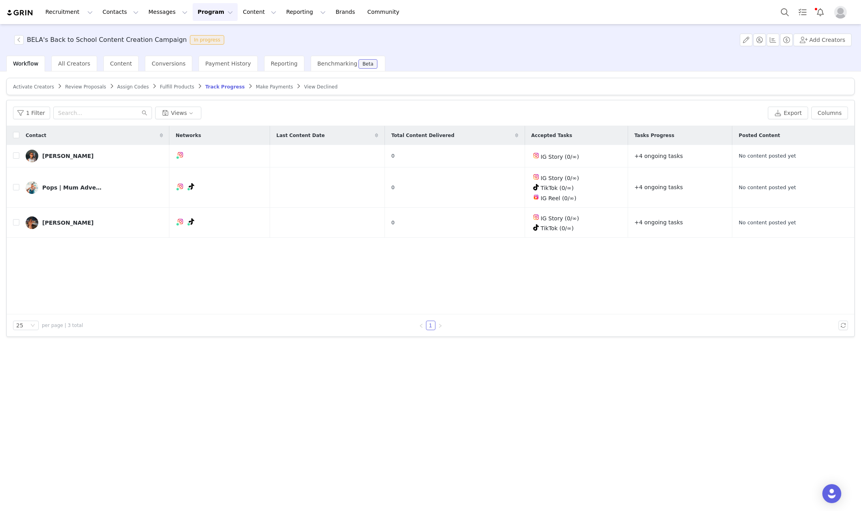
click at [44, 87] on span "Activate Creators" at bounding box center [33, 87] width 41 height 6
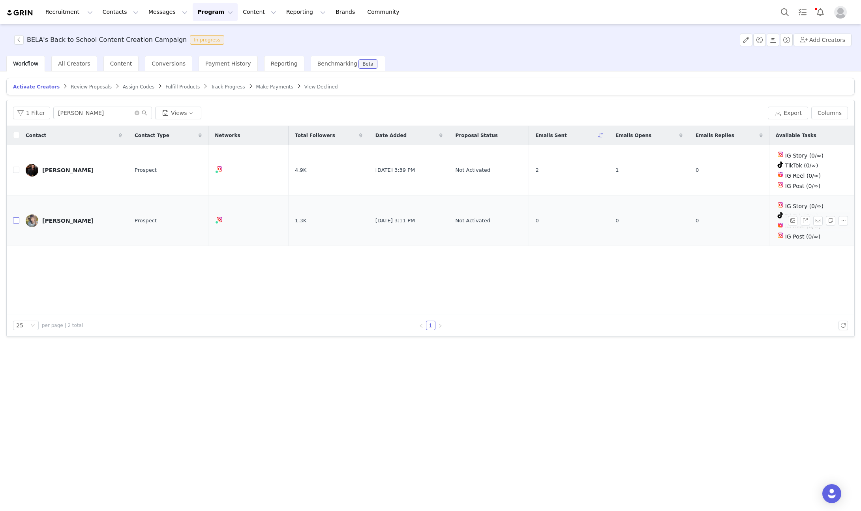
click at [16, 218] on input "checkbox" at bounding box center [16, 220] width 6 height 6
checkbox input "true"
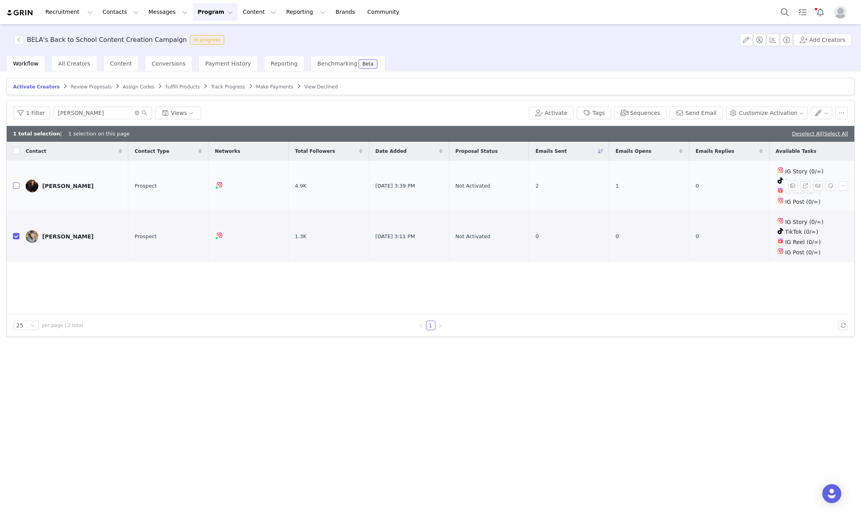
click at [14, 185] on input "checkbox" at bounding box center [16, 185] width 6 height 6
checkbox input "true"
click at [571, 114] on button "Activate" at bounding box center [556, 113] width 35 height 13
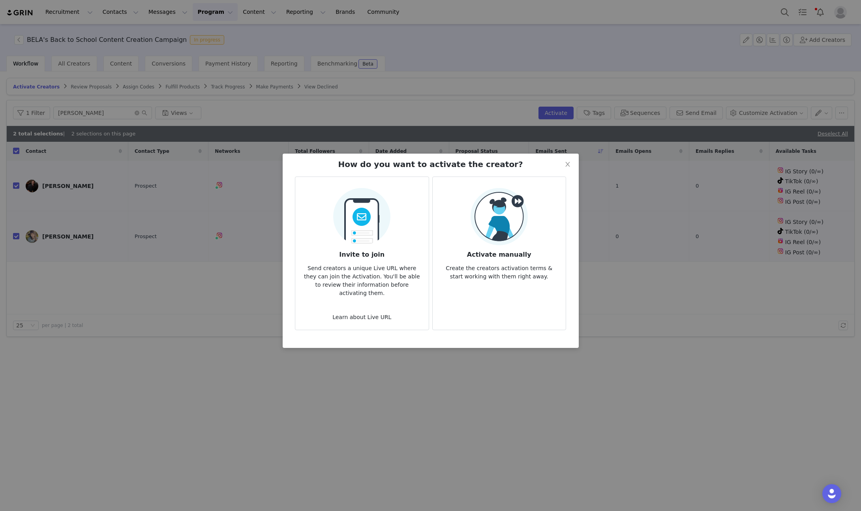
click at [350, 235] on img at bounding box center [361, 214] width 57 height 62
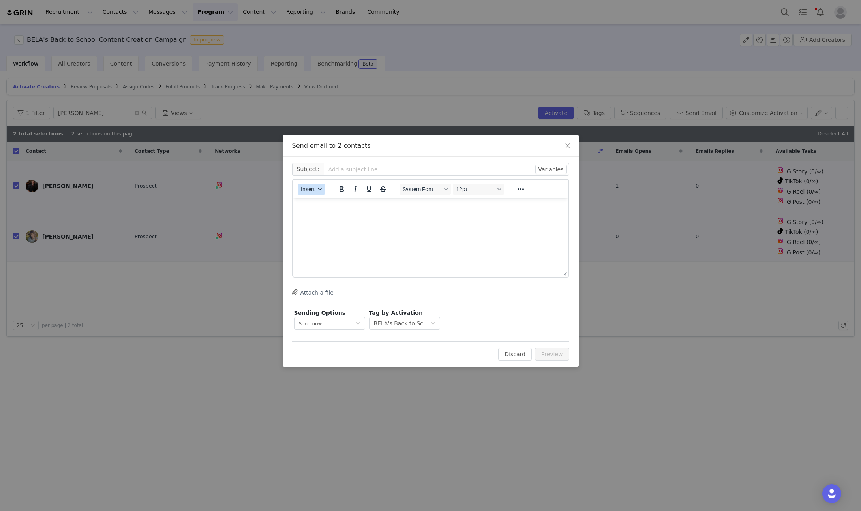
drag, startPoint x: 321, startPoint y: 189, endPoint x: 317, endPoint y: 187, distance: 4.6
click at [320, 188] on icon "button" at bounding box center [320, 189] width 4 height 4
click at [327, 205] on div "Insert Template" at bounding box center [339, 202] width 71 height 9
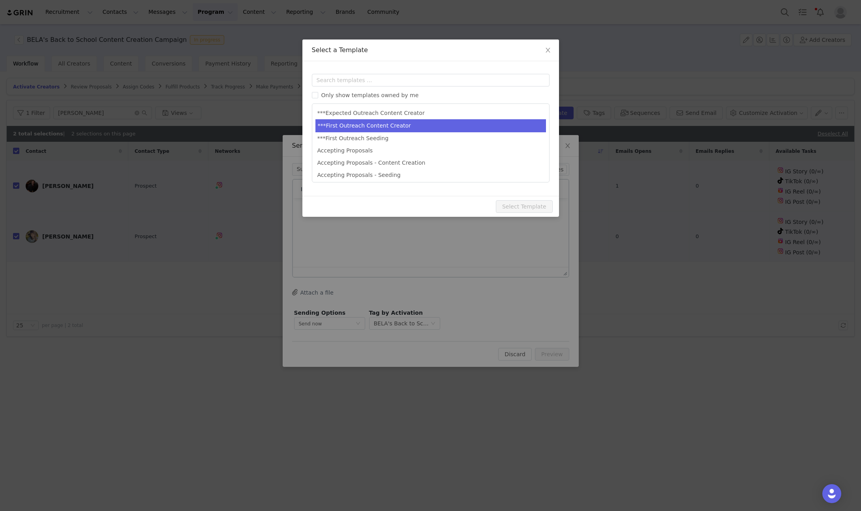
type input "[first_name] x BELA Brand Seafood Let’s Collab!"
click at [455, 125] on li "***First Outreach Content Creator" at bounding box center [430, 125] width 231 height 13
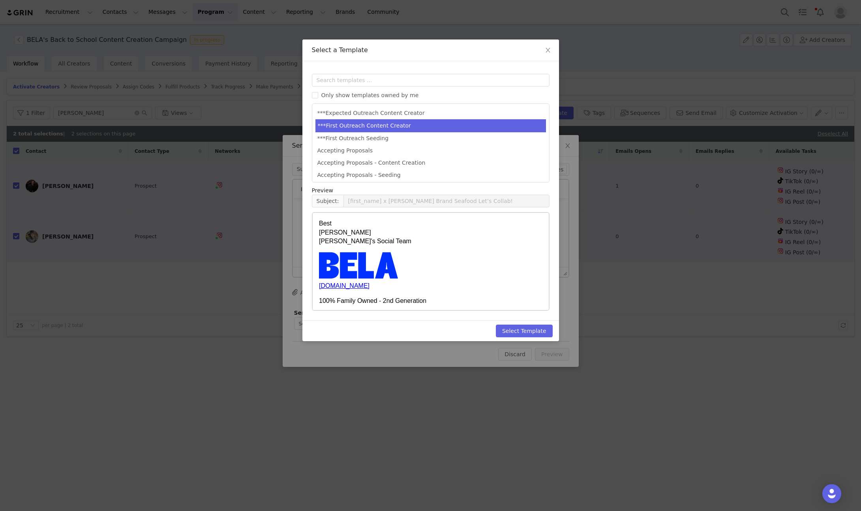
scroll to position [164, 0]
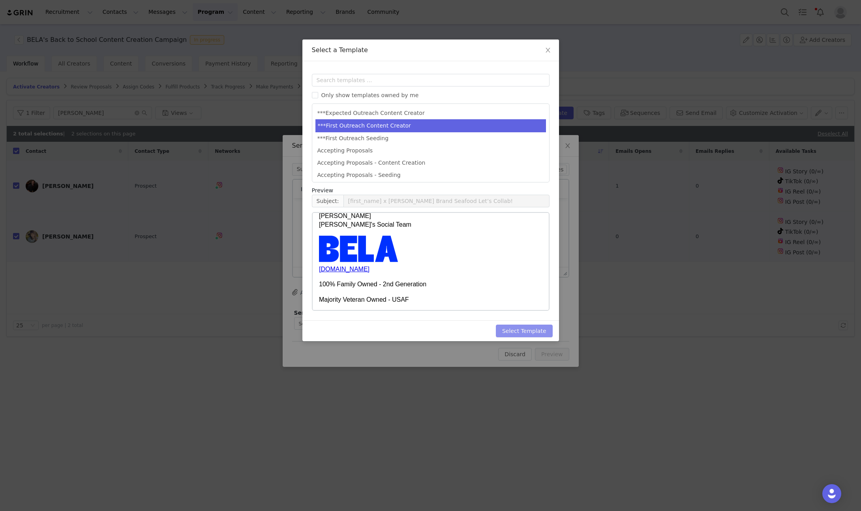
click at [515, 330] on button "Select Template" at bounding box center [524, 331] width 57 height 13
type input "[first_name] x BELA Brand Seafood Let’s Collab!"
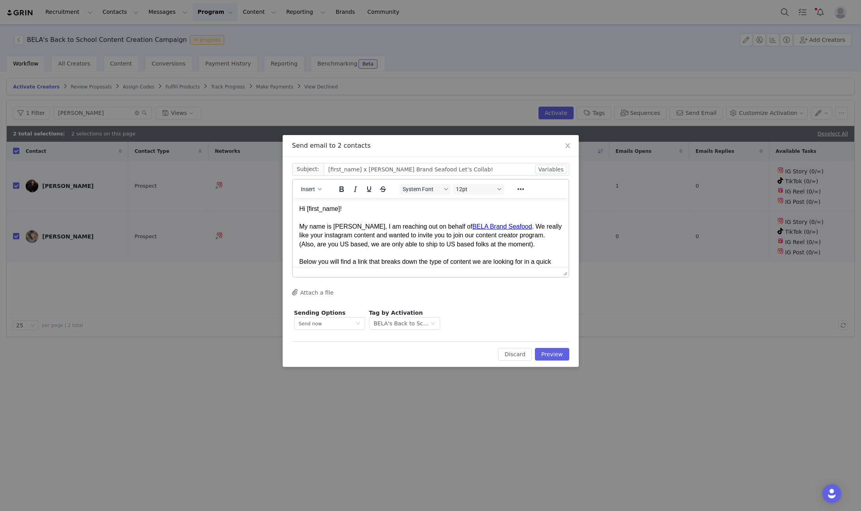
scroll to position [0, 0]
click at [552, 353] on button "Preview" at bounding box center [552, 354] width 34 height 13
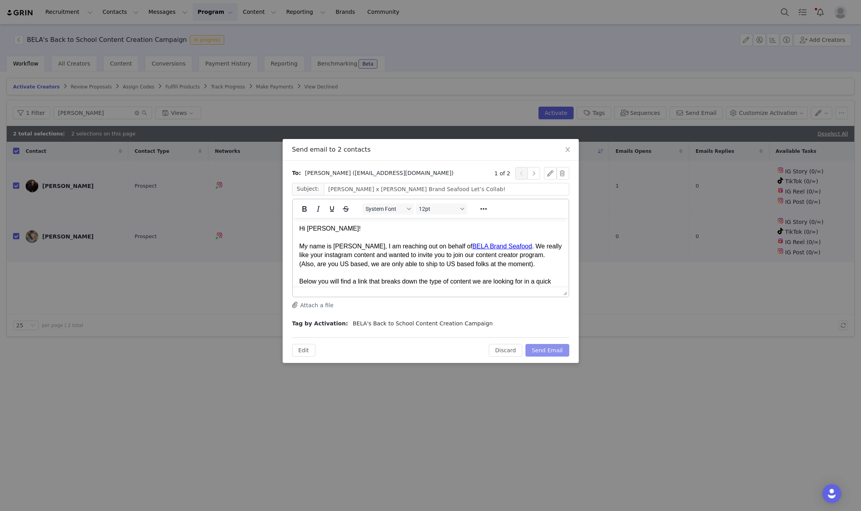
click at [551, 349] on button "Send Email" at bounding box center [548, 350] width 44 height 13
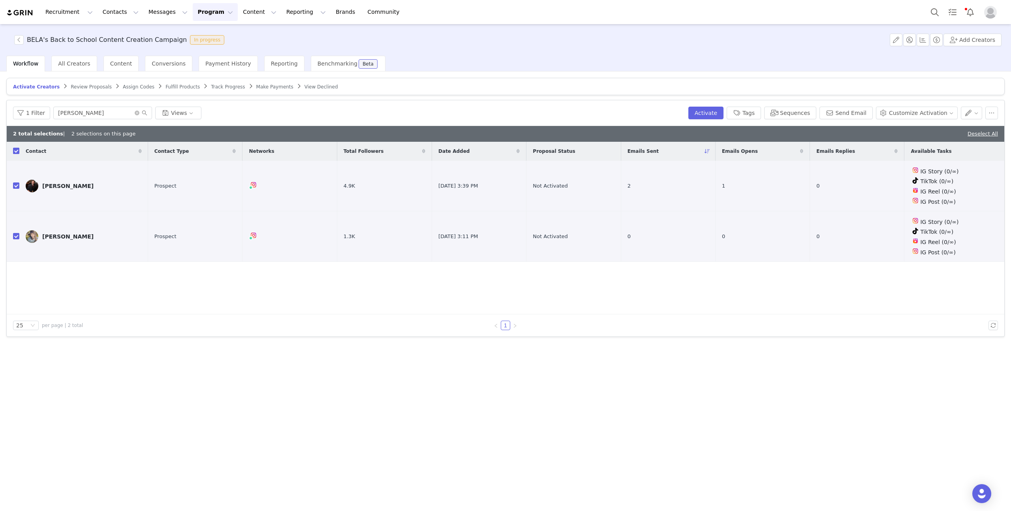
click at [16, 150] on input "checkbox" at bounding box center [16, 151] width 6 height 6
checkbox input "false"
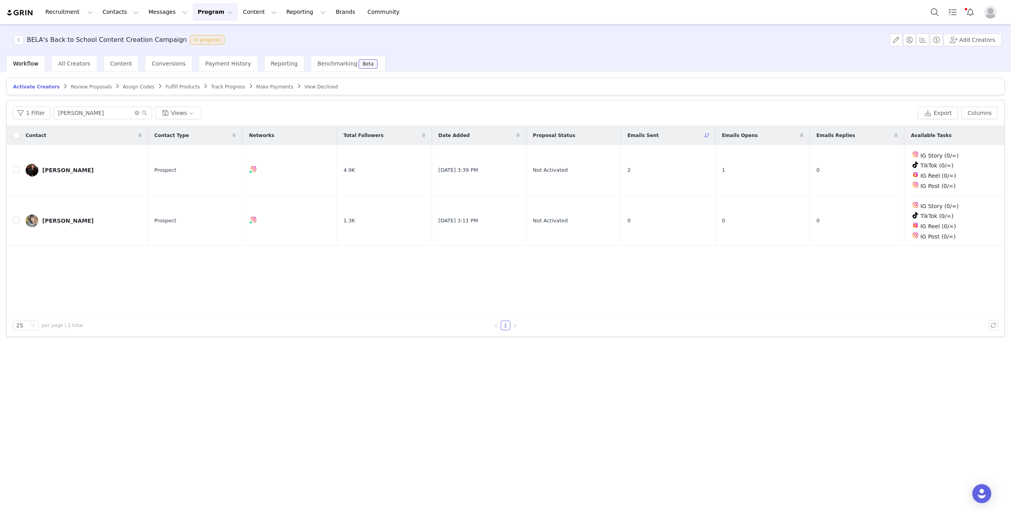
click at [546, 113] on div "1 Filter sean Views" at bounding box center [463, 113] width 901 height 13
click at [650, 400] on div "Activate Creators Review Proposals Assign Codes Fulfill Products Track Progress…" at bounding box center [505, 290] width 1011 height 438
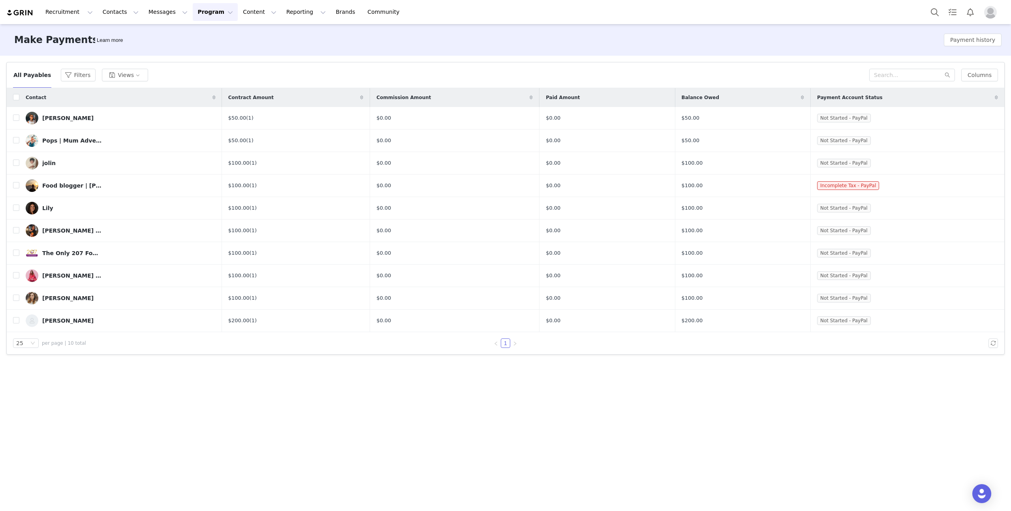
drag, startPoint x: 826, startPoint y: 97, endPoint x: 888, endPoint y: 98, distance: 62.0
click at [888, 98] on div "Payment Account Status" at bounding box center [907, 97] width 193 height 19
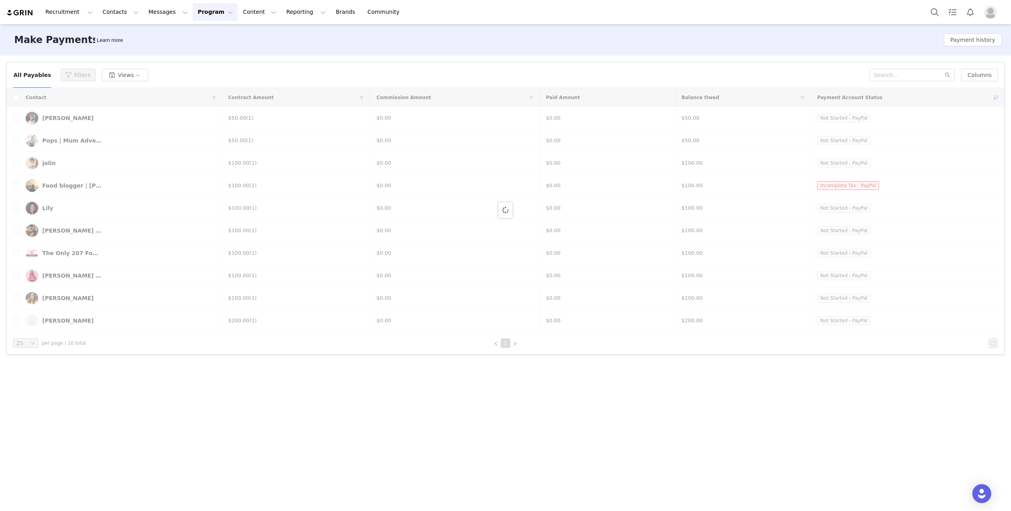
click at [813, 77] on div "All Payables Filters Views" at bounding box center [441, 75] width 856 height 13
click at [607, 64] on div "All Payables Filters Views Columns" at bounding box center [505, 75] width 997 height 26
click at [522, 436] on div "Make Payments Learn more Payment history Filters Filter Logic And Or Activated …" at bounding box center [505, 267] width 1011 height 486
drag, startPoint x: 152, startPoint y: 139, endPoint x: 123, endPoint y: 120, distance: 34.6
click at [152, 139] on div at bounding box center [505, 210] width 997 height 244
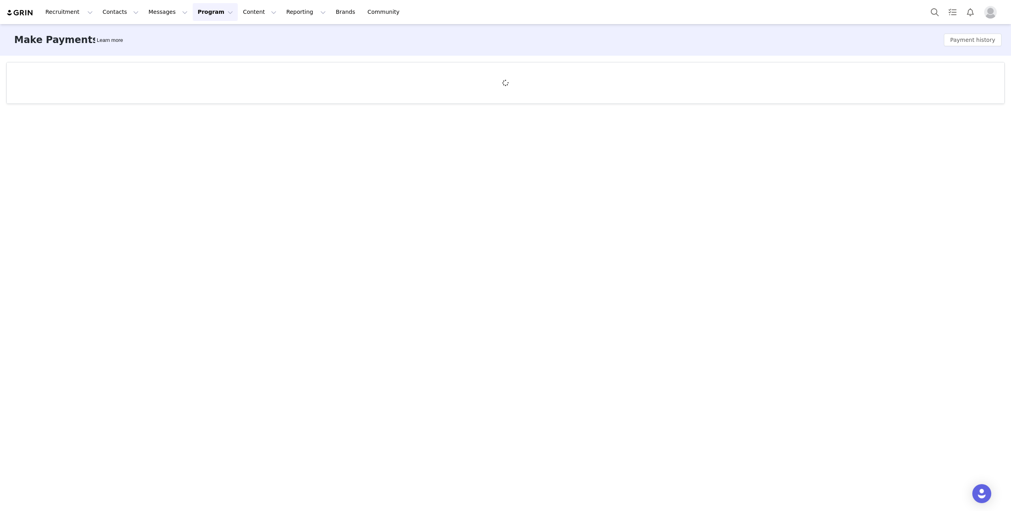
click at [201, 13] on button "Program Program" at bounding box center [215, 12] width 45 height 18
click at [201, 62] on p "Payments" at bounding box center [200, 64] width 27 height 8
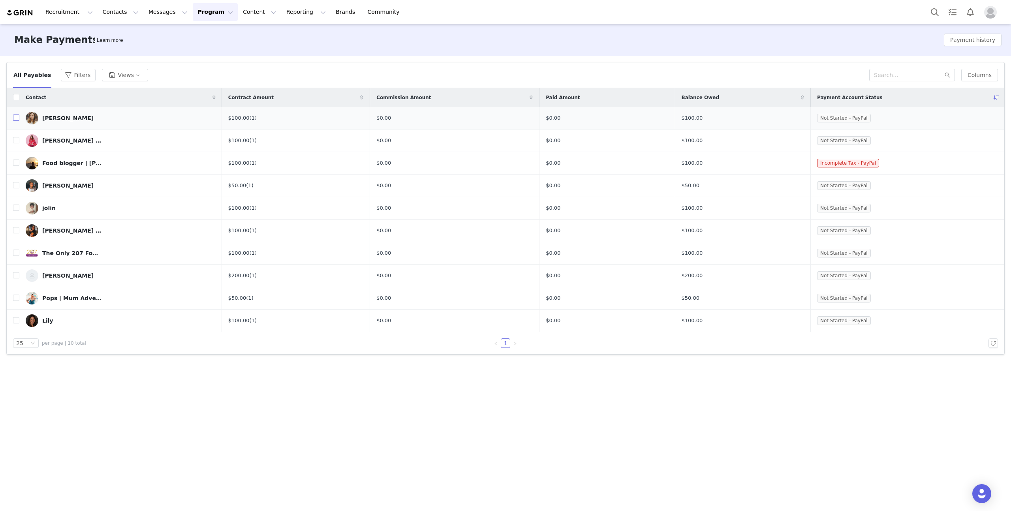
click at [13, 118] on input "checkbox" at bounding box center [16, 118] width 6 height 6
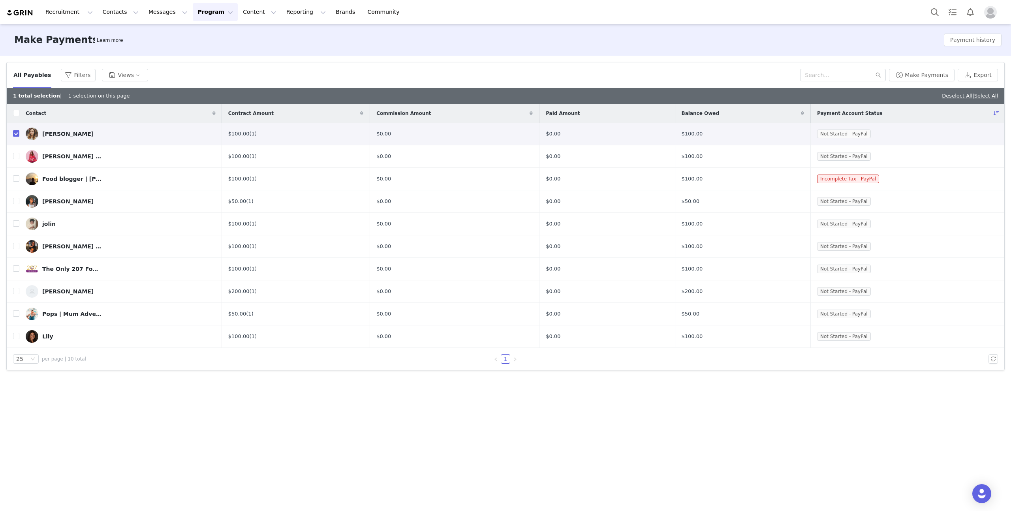
click at [15, 134] on input "checkbox" at bounding box center [16, 133] width 6 height 6
checkbox input "false"
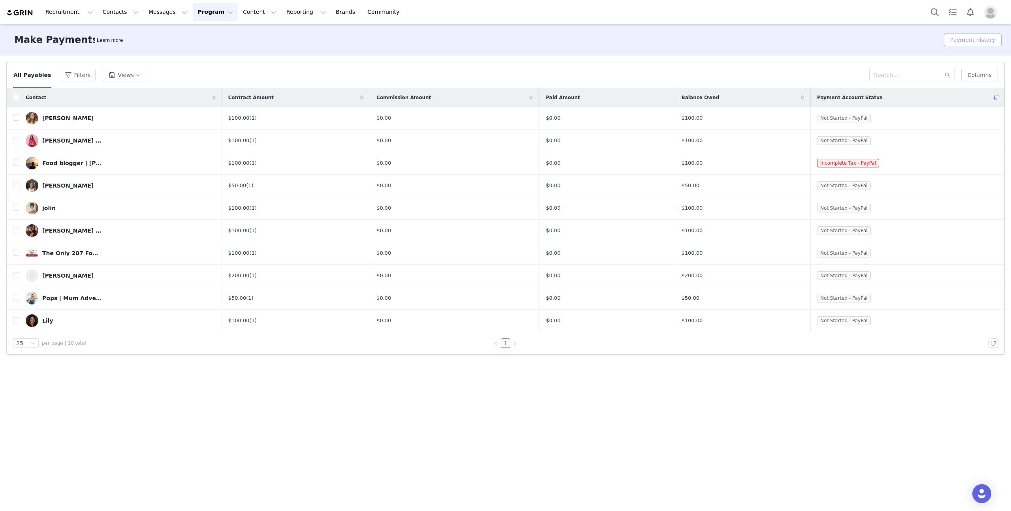
click at [982, 42] on button "Payment history" at bounding box center [973, 40] width 58 height 13
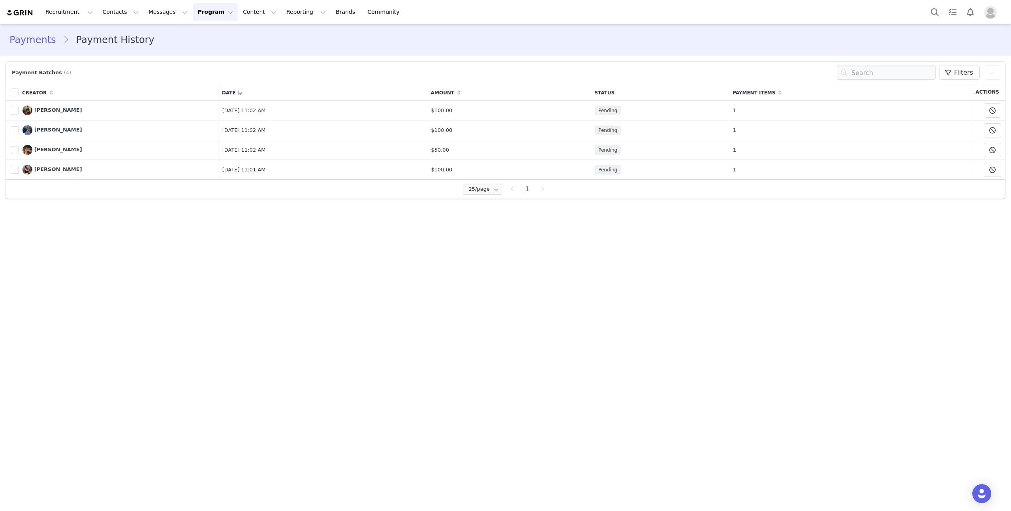
click at [26, 41] on link "Payments" at bounding box center [36, 40] width 54 height 14
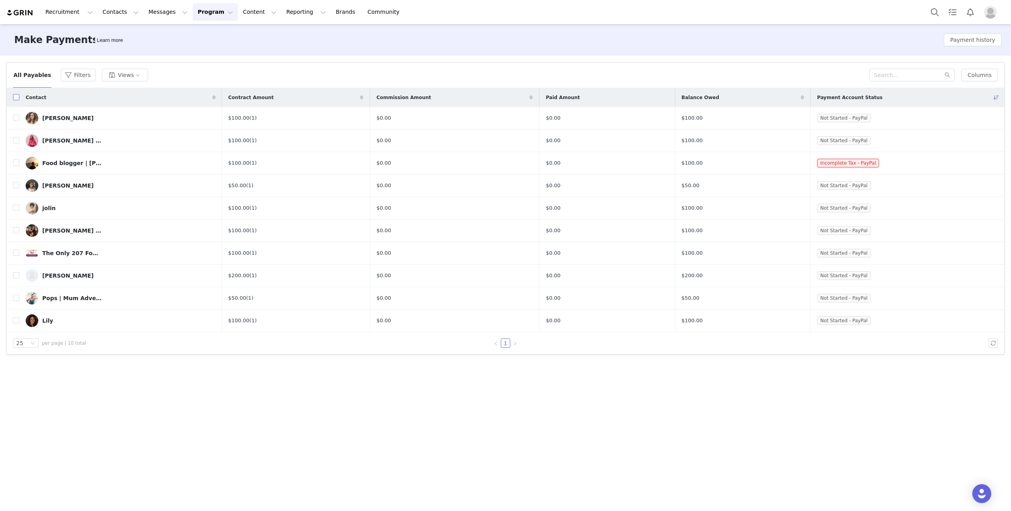
click at [16, 96] on input "checkbox" at bounding box center [16, 97] width 6 height 6
checkbox input "true"
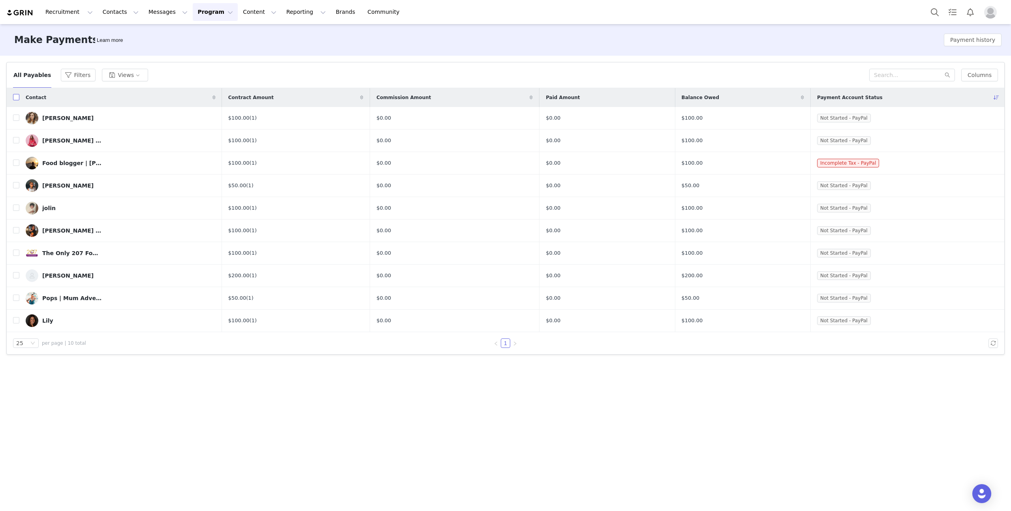
checkbox input "true"
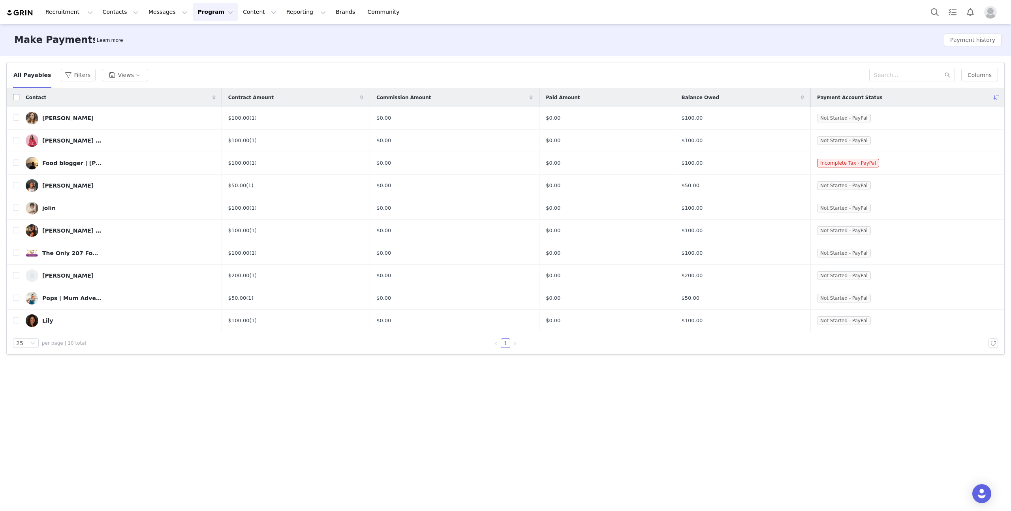
checkbox input "true"
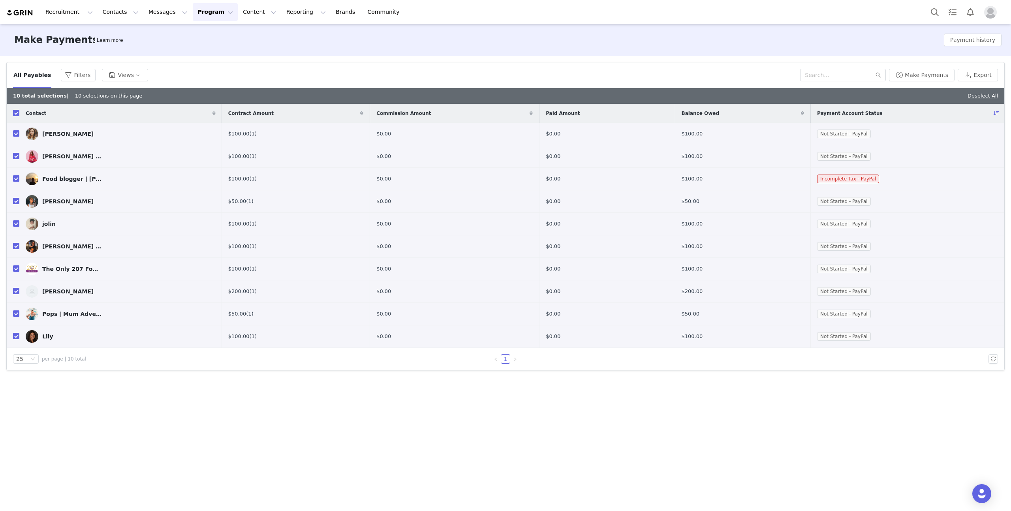
click at [17, 178] on input "checkbox" at bounding box center [16, 178] width 6 height 6
checkbox input "false"
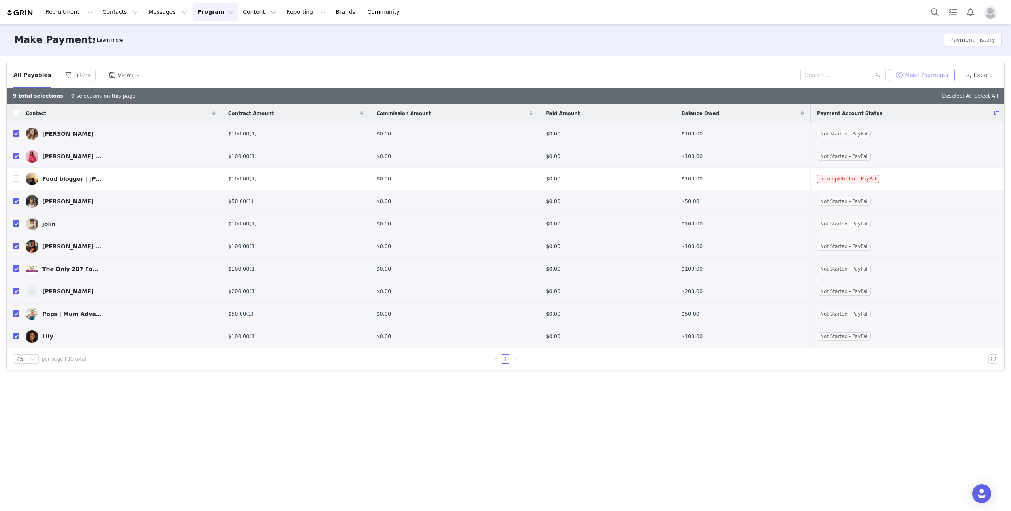
click at [939, 77] on button "Make Payments" at bounding box center [922, 75] width 66 height 13
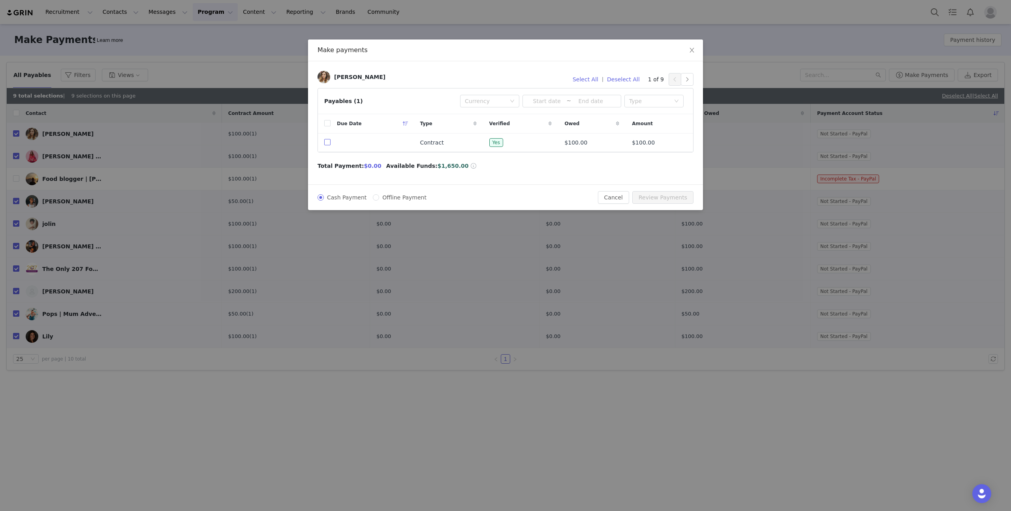
drag, startPoint x: 327, startPoint y: 143, endPoint x: 363, endPoint y: 143, distance: 35.9
click at [327, 143] on input "checkbox" at bounding box center [327, 142] width 6 height 6
checkbox input "true"
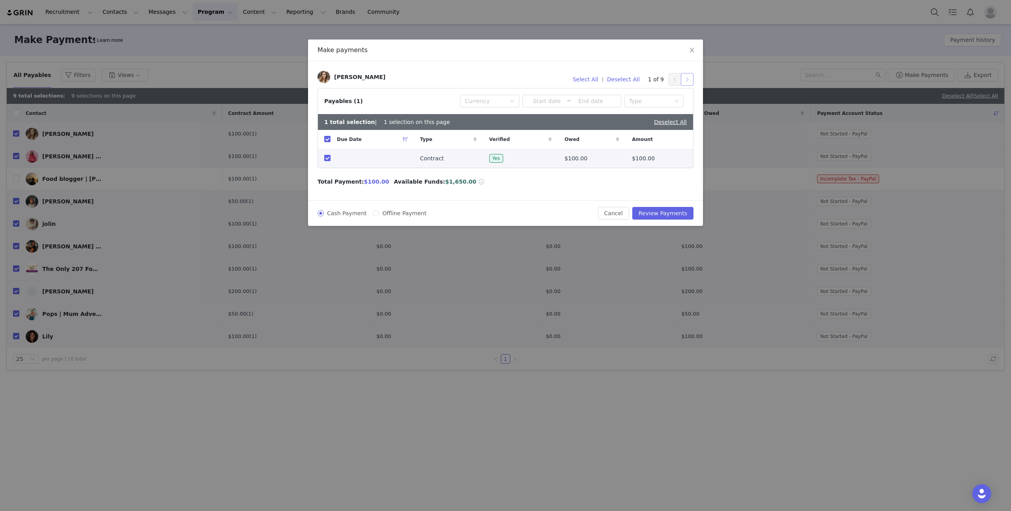
click at [685, 77] on button "button" at bounding box center [687, 79] width 13 height 13
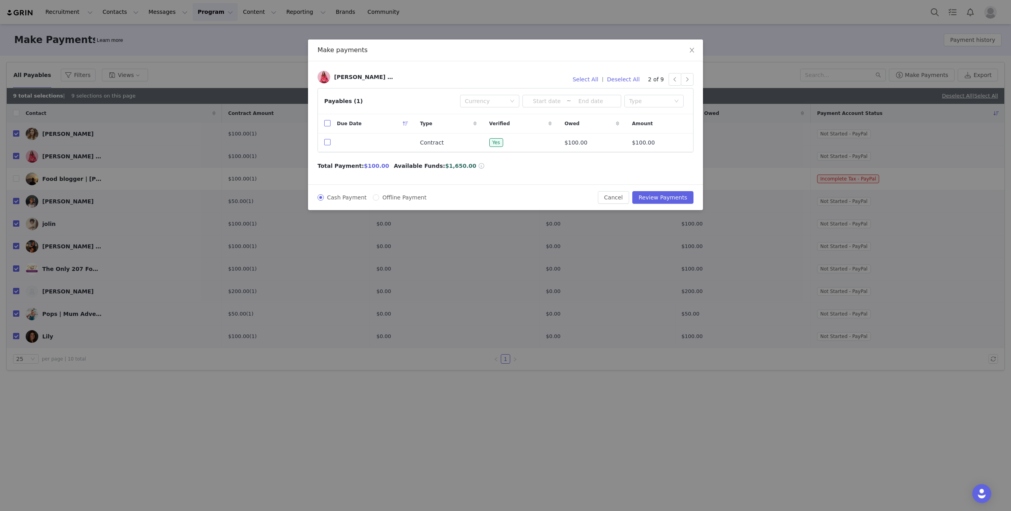
click at [326, 141] on input "checkbox" at bounding box center [327, 142] width 6 height 6
checkbox input "true"
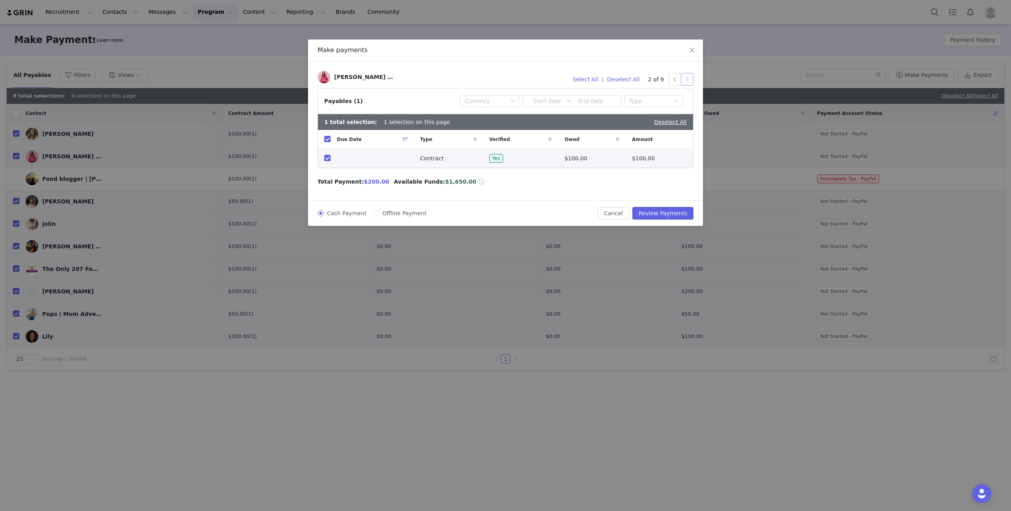
drag, startPoint x: 689, startPoint y: 81, endPoint x: 492, endPoint y: 132, distance: 202.8
click at [689, 81] on button "button" at bounding box center [687, 79] width 13 height 13
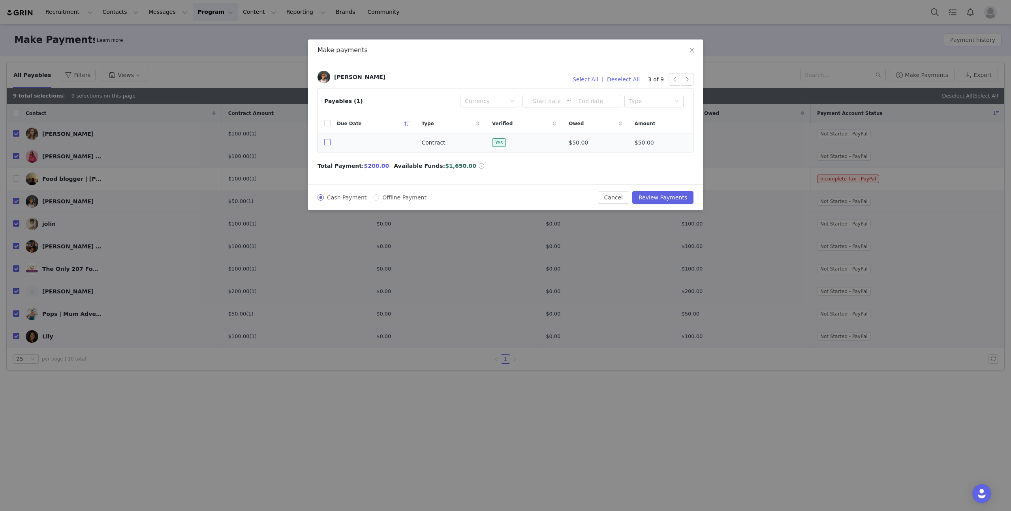
click at [328, 143] on input "checkbox" at bounding box center [327, 142] width 6 height 6
checkbox input "true"
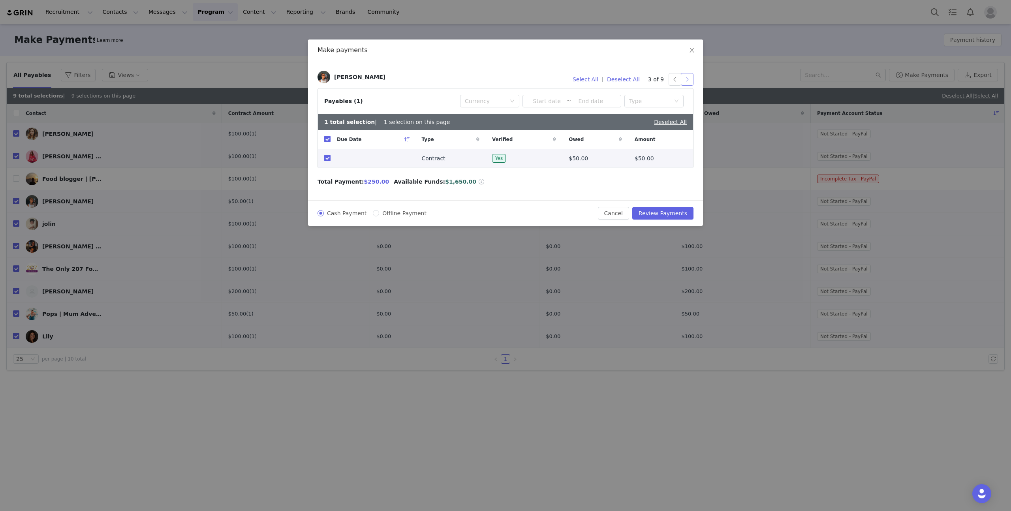
click at [691, 76] on button "button" at bounding box center [687, 79] width 13 height 13
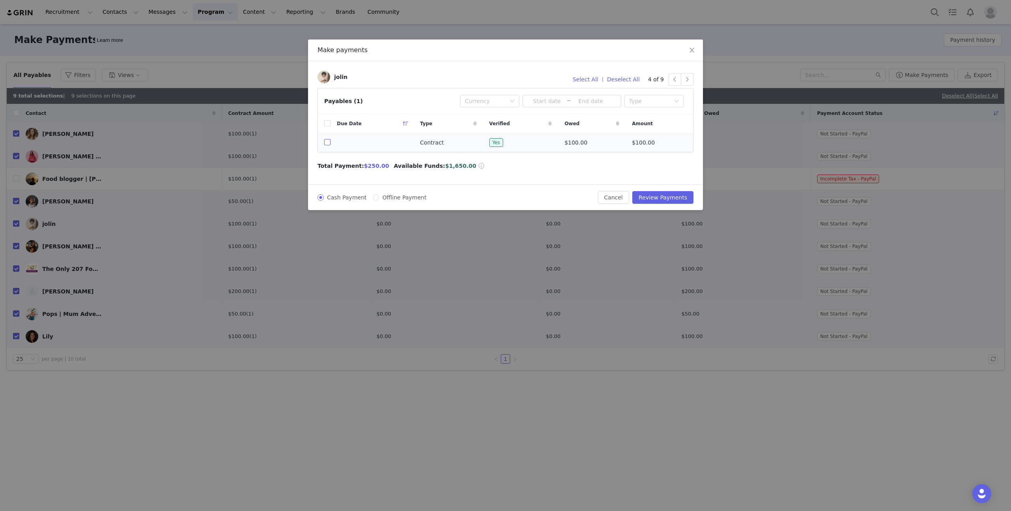
click at [327, 143] on input "checkbox" at bounding box center [327, 142] width 6 height 6
checkbox input "true"
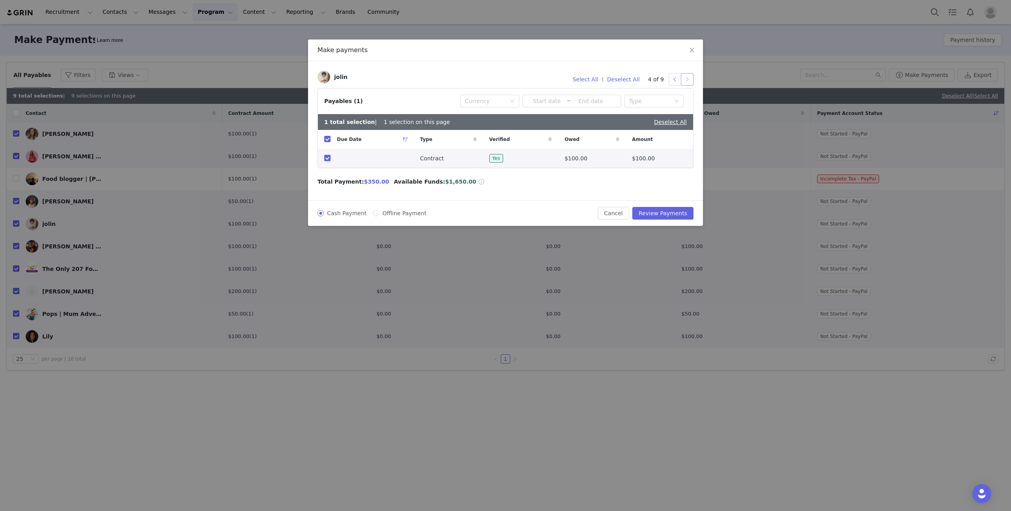
drag, startPoint x: 689, startPoint y: 81, endPoint x: 674, endPoint y: 86, distance: 16.1
click at [689, 81] on button "button" at bounding box center [687, 79] width 13 height 13
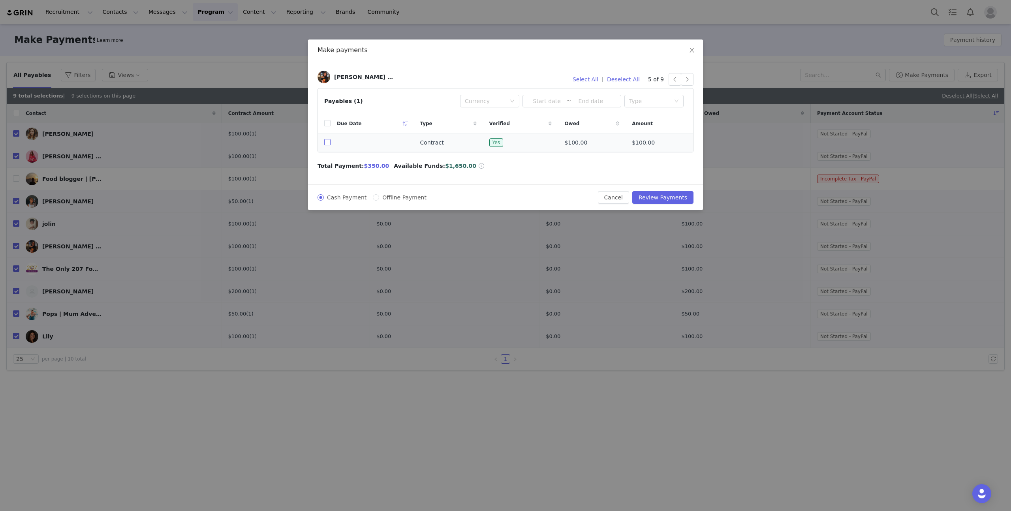
click at [327, 142] on input "checkbox" at bounding box center [327, 142] width 6 height 6
checkbox input "true"
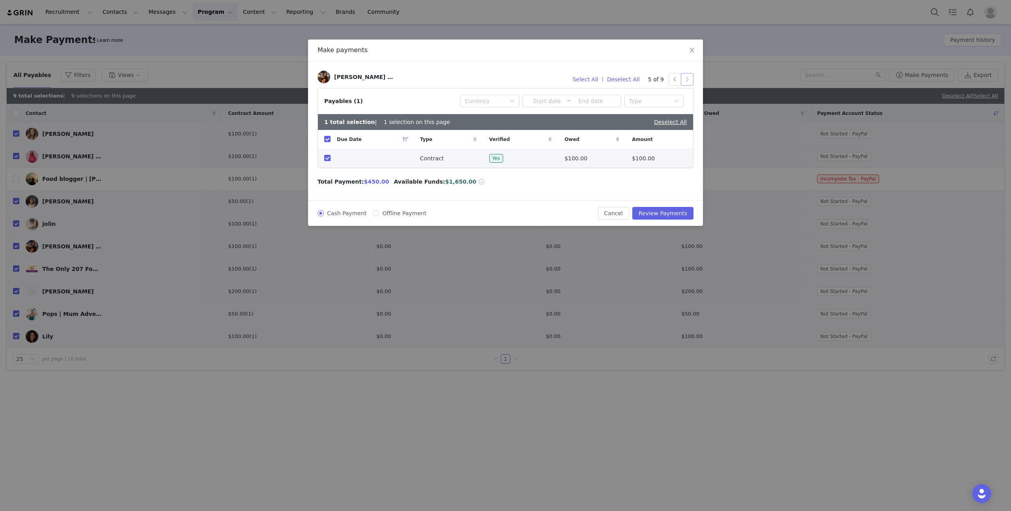
click at [685, 81] on button "button" at bounding box center [687, 79] width 13 height 13
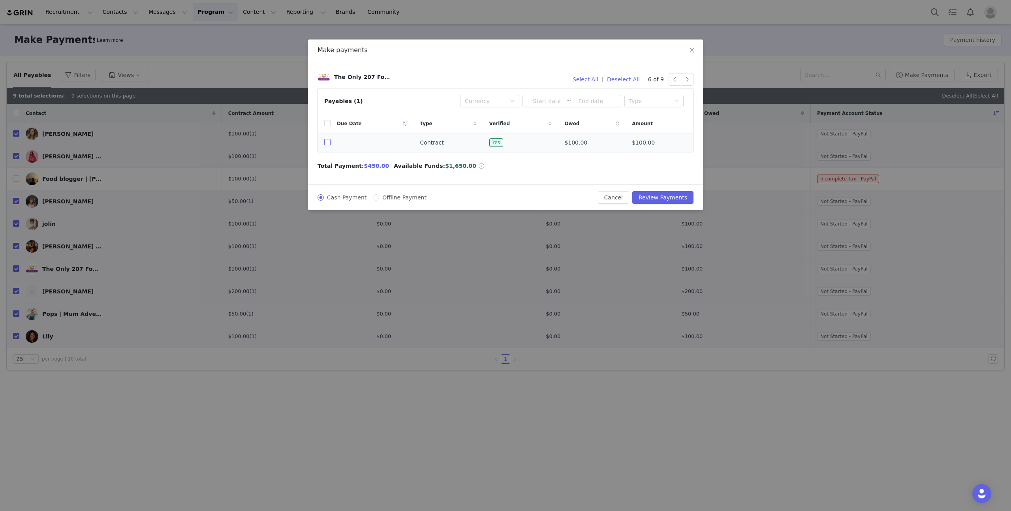
click at [327, 143] on input "checkbox" at bounding box center [327, 142] width 6 height 6
checkbox input "true"
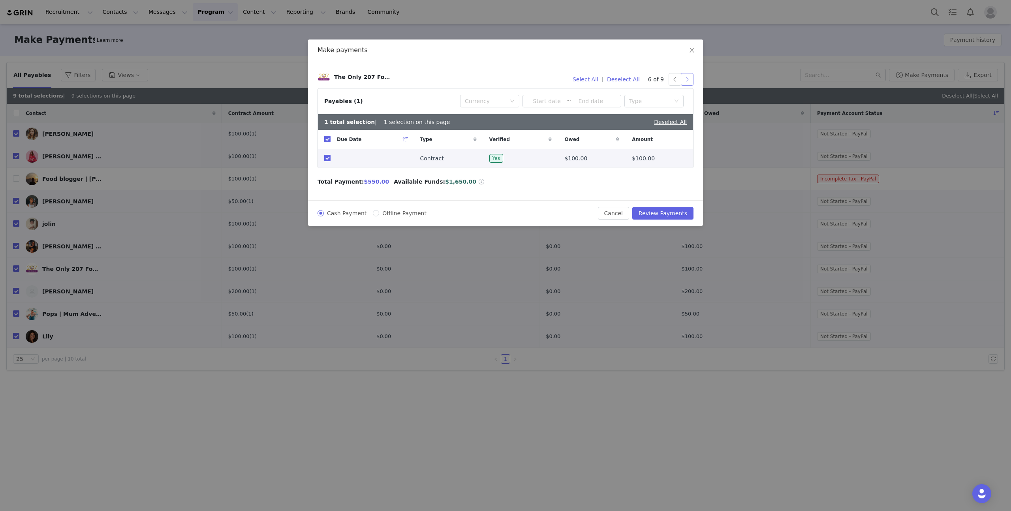
click at [685, 81] on button "button" at bounding box center [687, 79] width 13 height 13
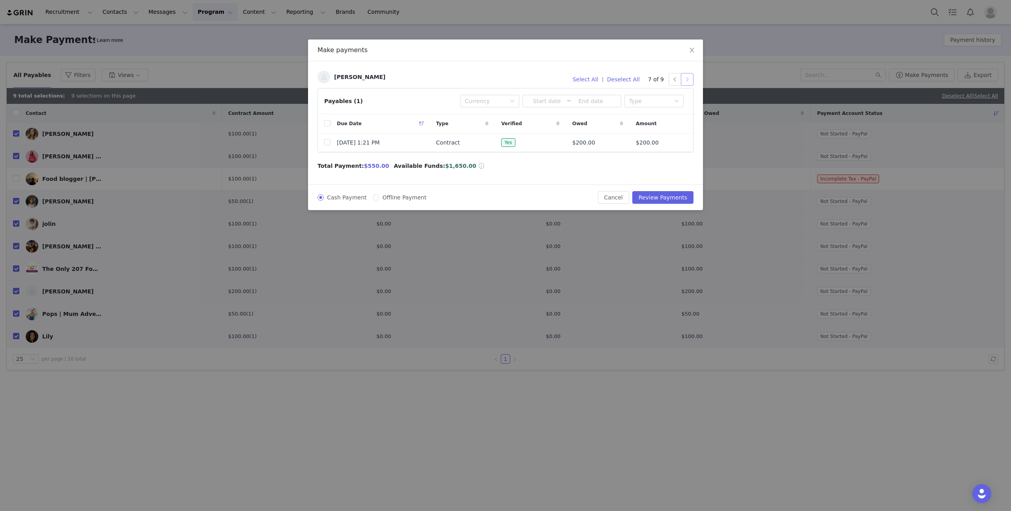
click at [685, 80] on button "button" at bounding box center [687, 79] width 13 height 13
click at [328, 142] on input "checkbox" at bounding box center [327, 142] width 6 height 6
checkbox input "true"
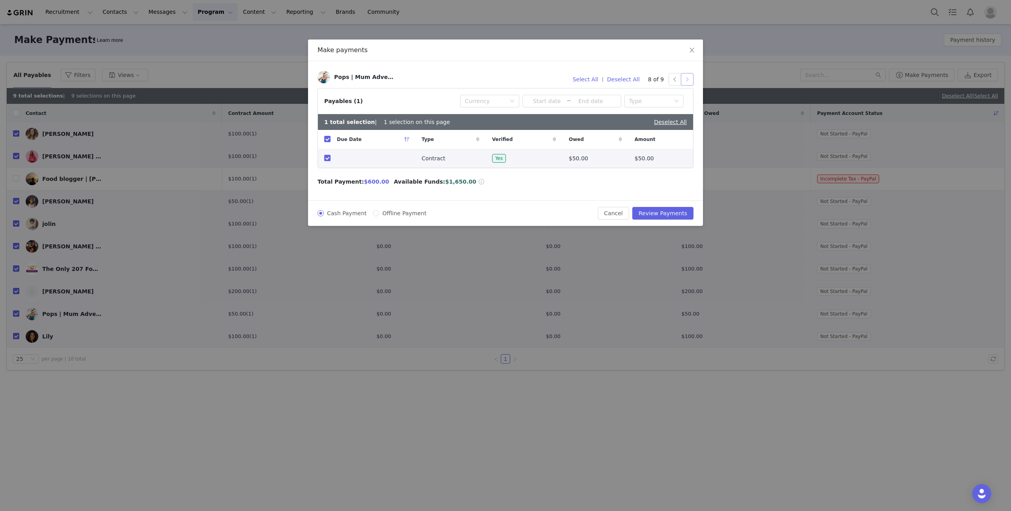
click at [688, 79] on button "button" at bounding box center [687, 79] width 13 height 13
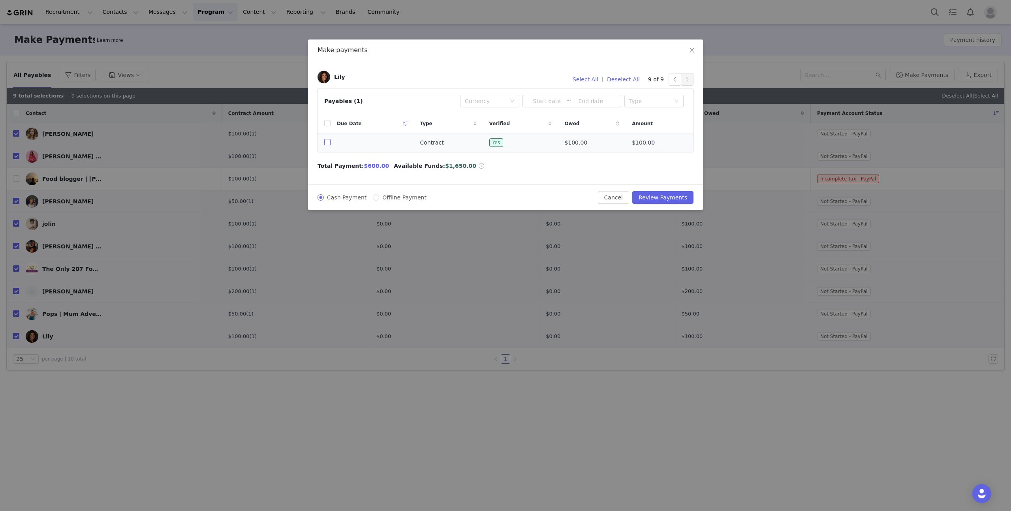
click at [328, 143] on input "checkbox" at bounding box center [327, 142] width 6 height 6
checkbox input "true"
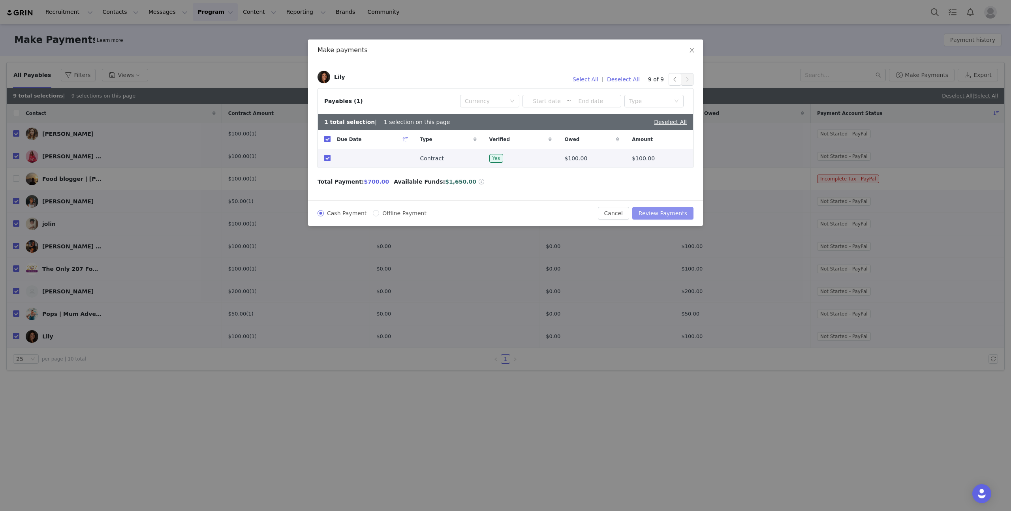
click at [662, 211] on button "Review Payments" at bounding box center [662, 213] width 61 height 13
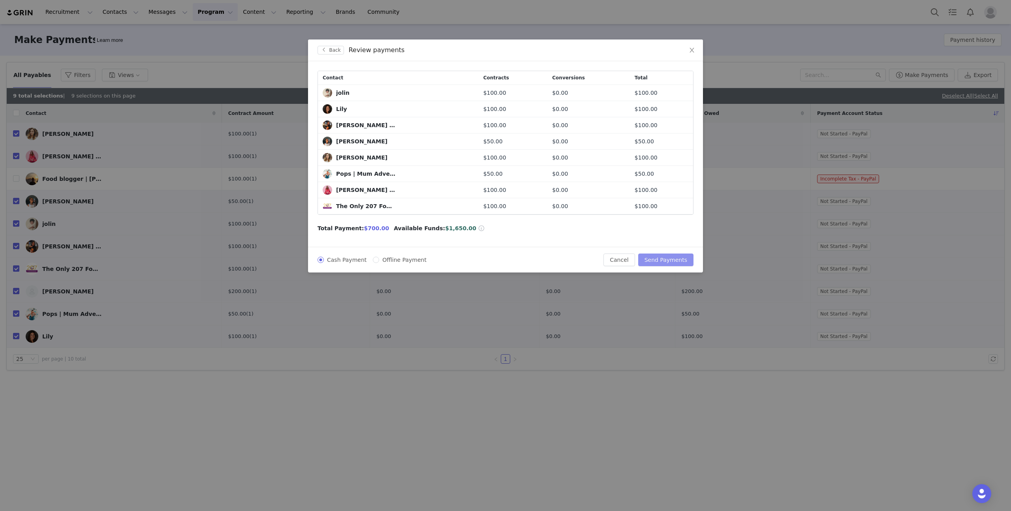
click at [670, 261] on button "Send Payments" at bounding box center [665, 259] width 55 height 13
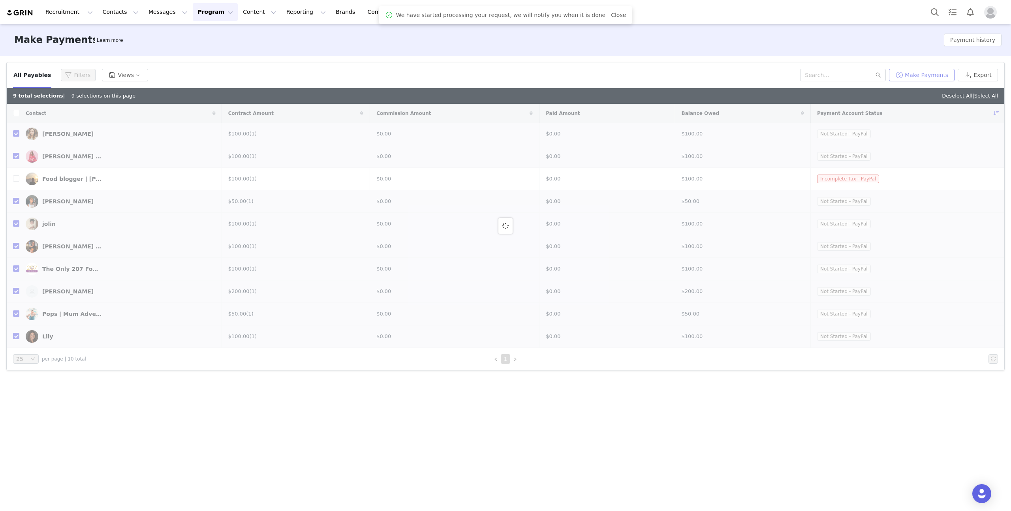
checkbox input "false"
checkbox input "true"
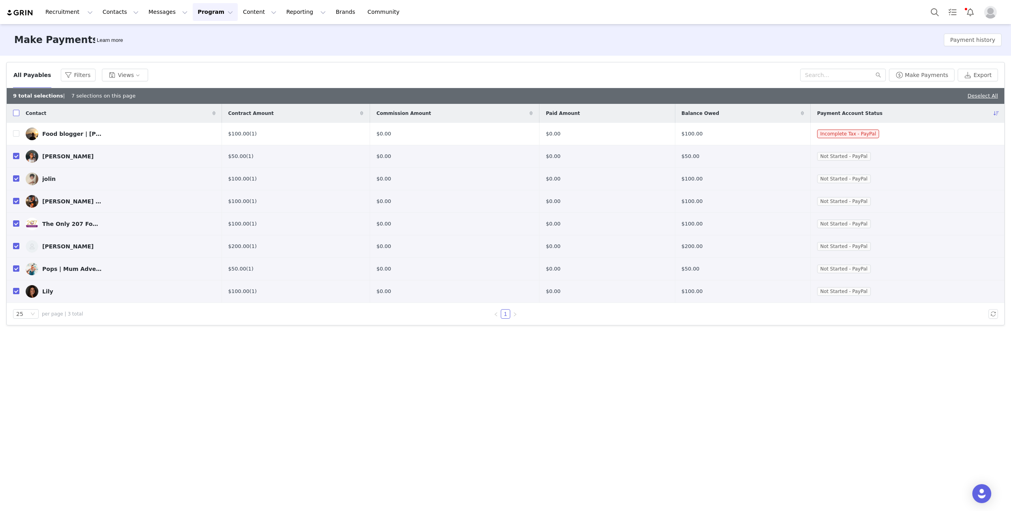
click at [16, 113] on input "checkbox" at bounding box center [16, 113] width 6 height 6
checkbox input "true"
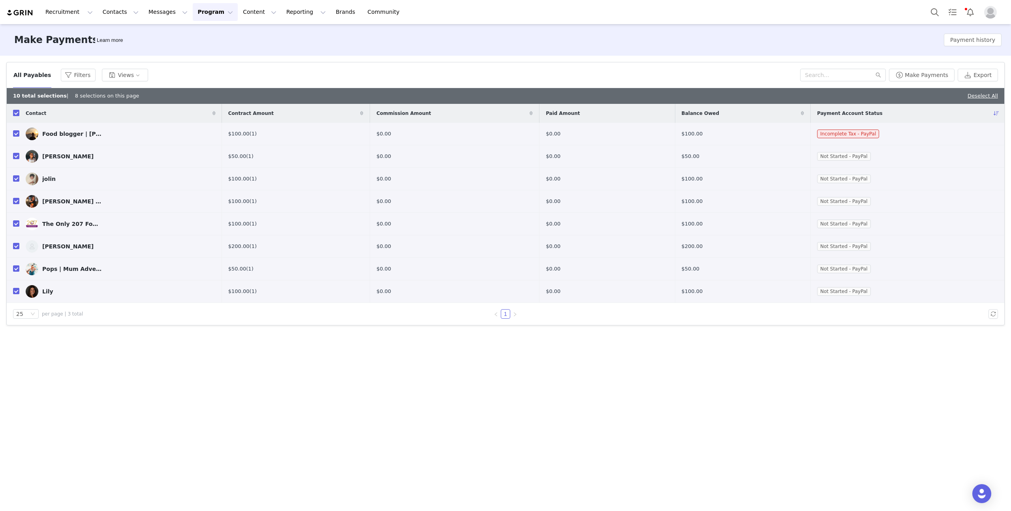
click at [17, 112] on input "checkbox" at bounding box center [16, 113] width 6 height 6
checkbox input "false"
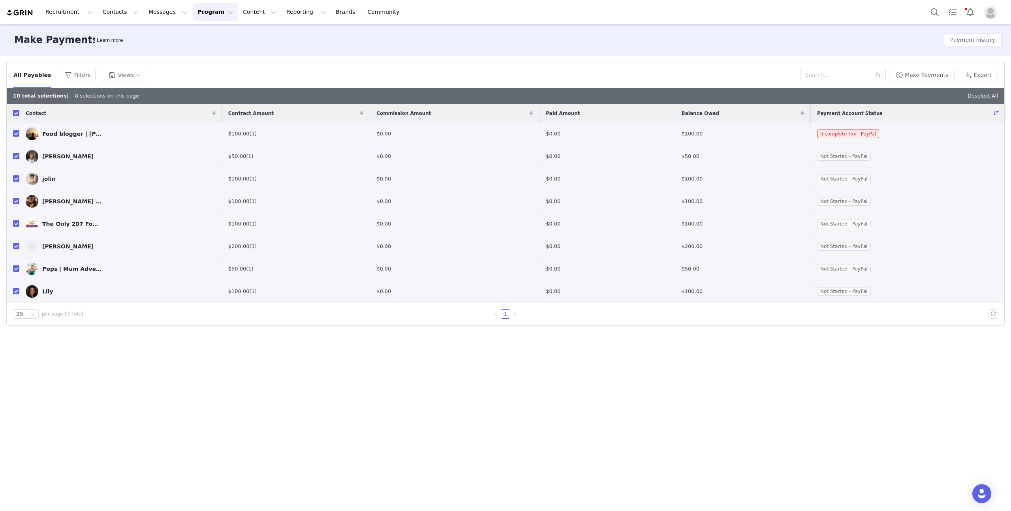
checkbox input "false"
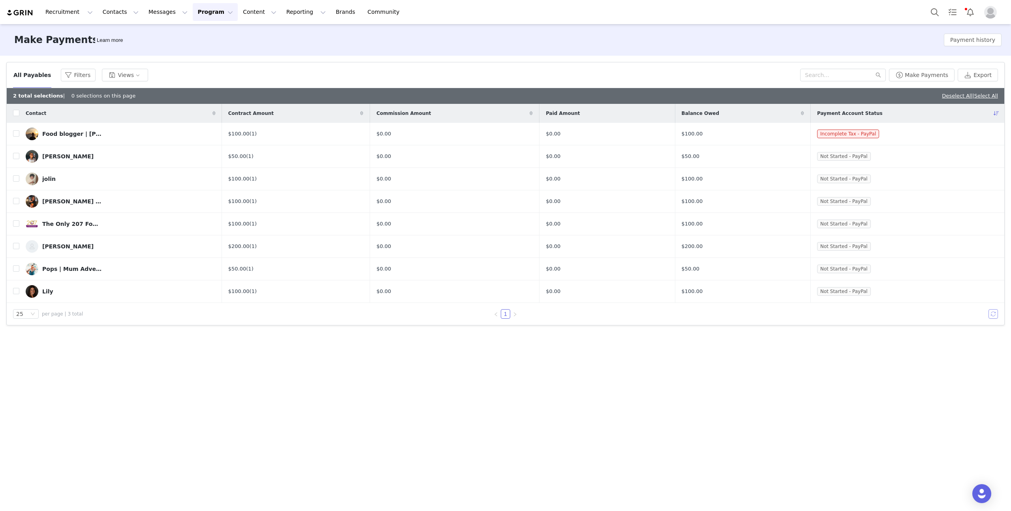
click at [996, 310] on button "button" at bounding box center [992, 313] width 9 height 9
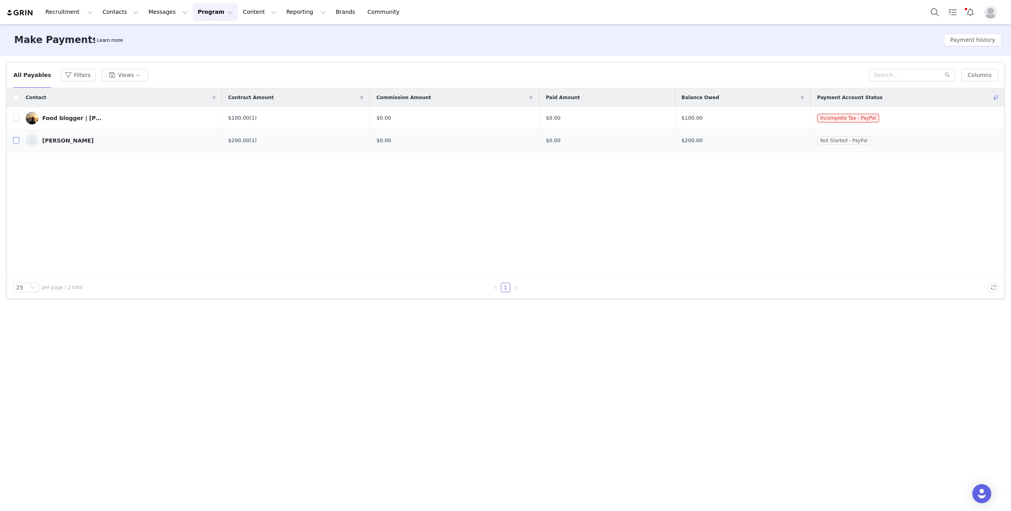
click at [15, 141] on input "checkbox" at bounding box center [16, 140] width 6 height 6
checkbox input "true"
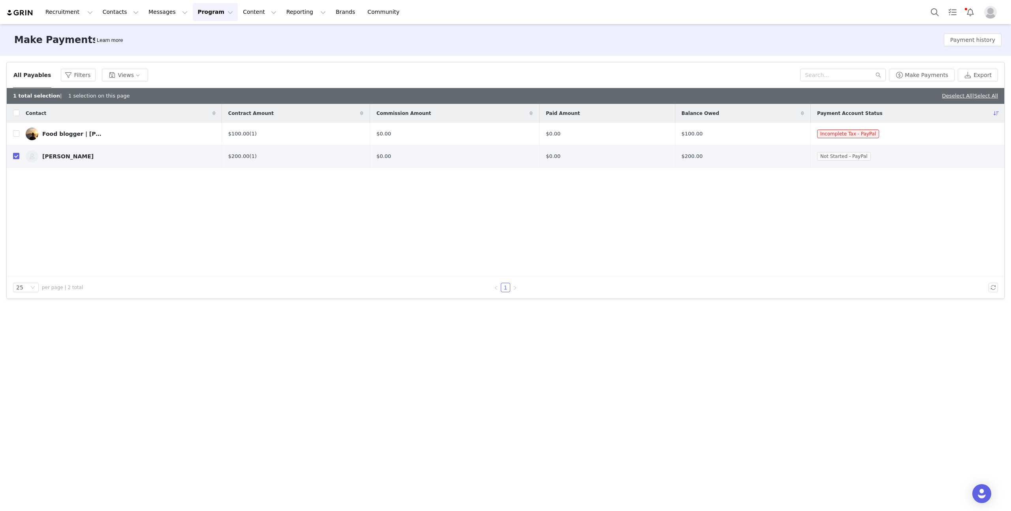
click at [297, 152] on div "$200.00 (1)" at bounding box center [295, 156] width 135 height 8
drag, startPoint x: 222, startPoint y: 157, endPoint x: 136, endPoint y: 161, distance: 85.4
click at [216, 157] on link "[PERSON_NAME]" at bounding box center [121, 156] width 190 height 13
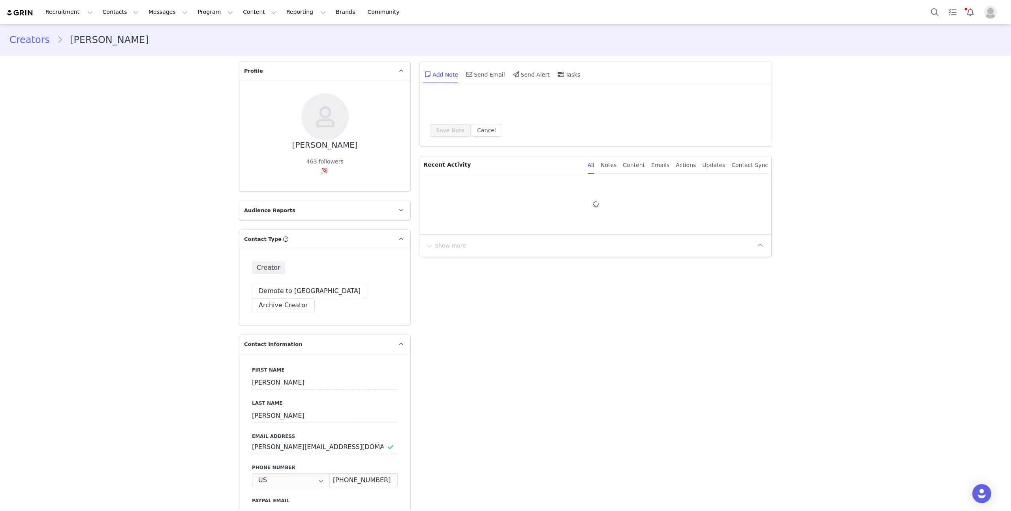
type input "+1 ([GEOGRAPHIC_DATA])"
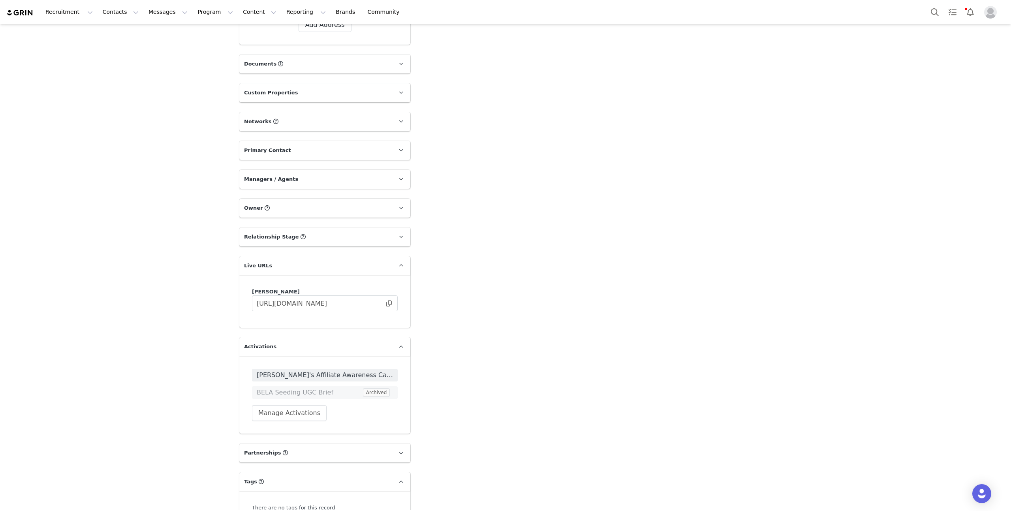
scroll to position [848, 0]
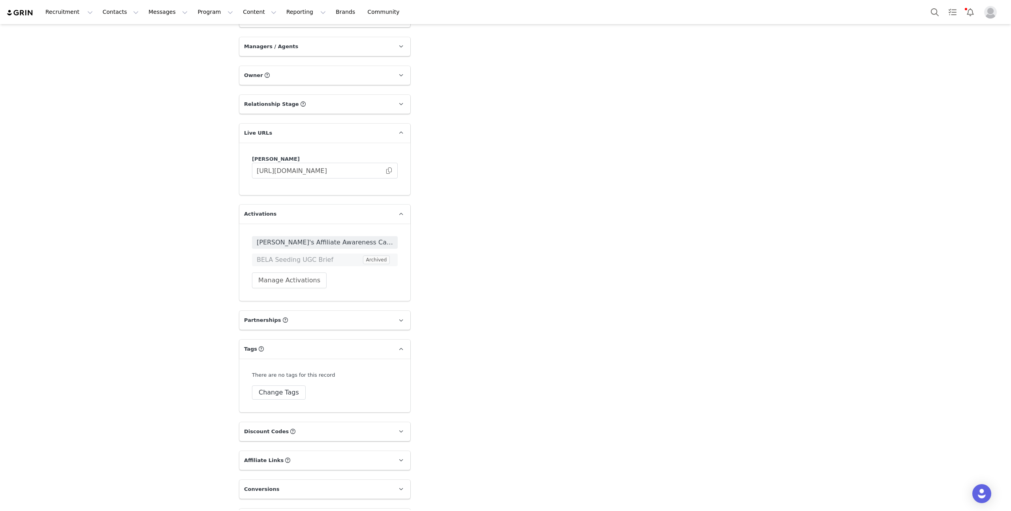
drag, startPoint x: 387, startPoint y: 498, endPoint x: 499, endPoint y: 414, distance: 140.5
click at [387, 509] on p "Payments" at bounding box center [315, 518] width 152 height 19
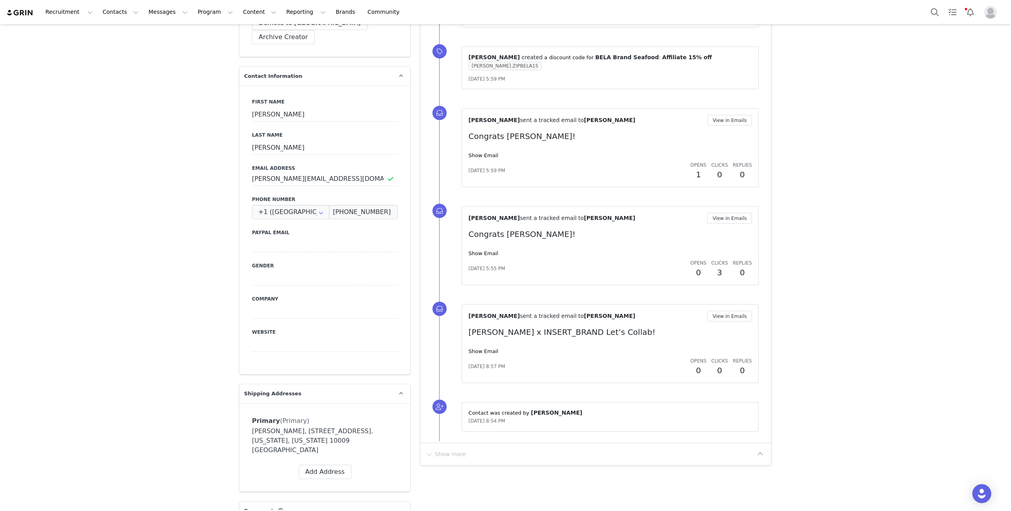
scroll to position [0, 0]
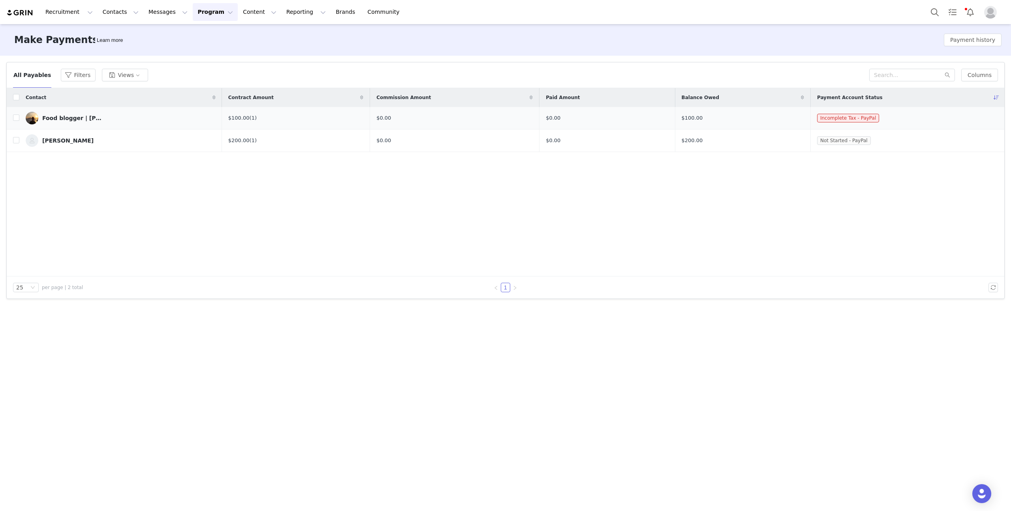
click at [768, 117] on td "$100.00" at bounding box center [742, 118] width 135 height 23
click at [105, 115] on link "Food blogger | [PERSON_NAME] 🇪🇨" at bounding box center [121, 118] width 190 height 13
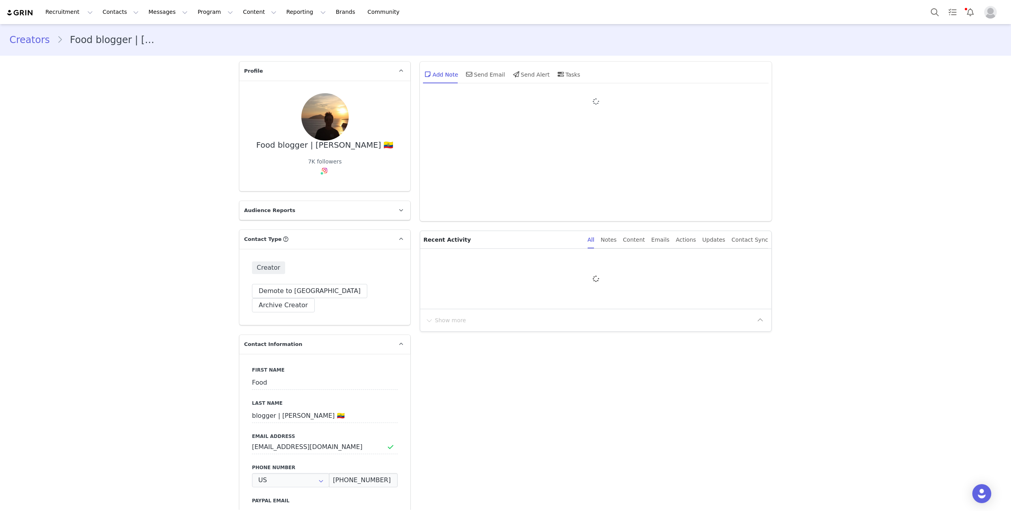
type input "+1 ([GEOGRAPHIC_DATA])"
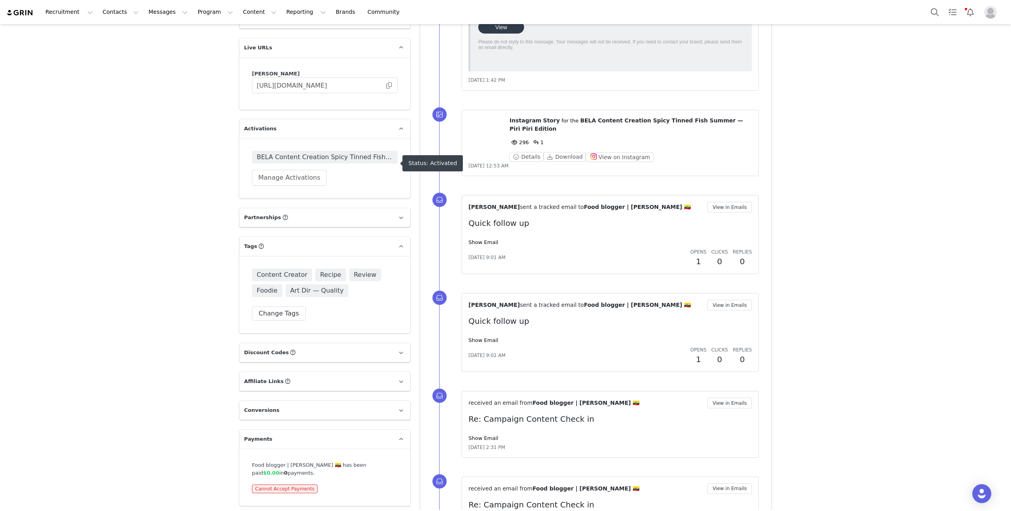
scroll to position [935, 0]
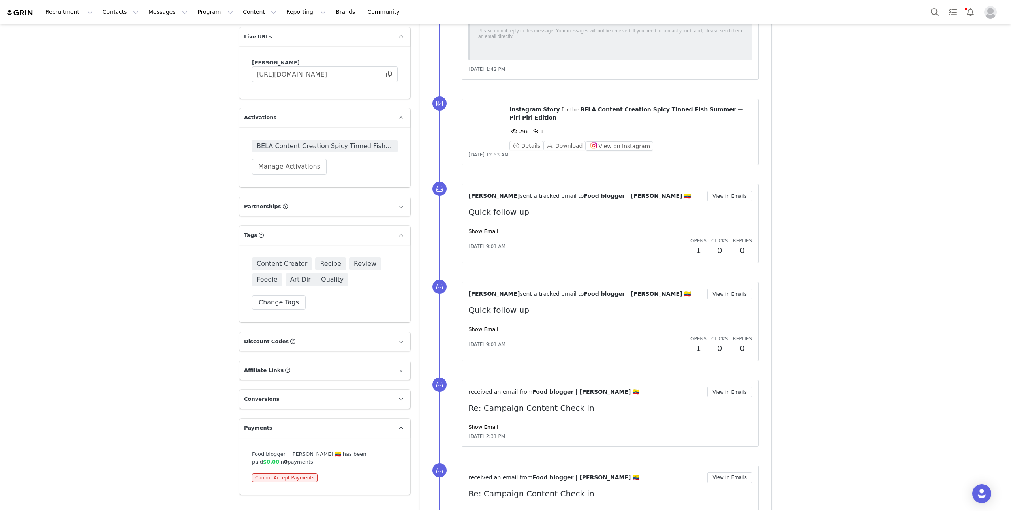
click at [342, 197] on p "Partnerships The partnerships..." at bounding box center [315, 206] width 152 height 19
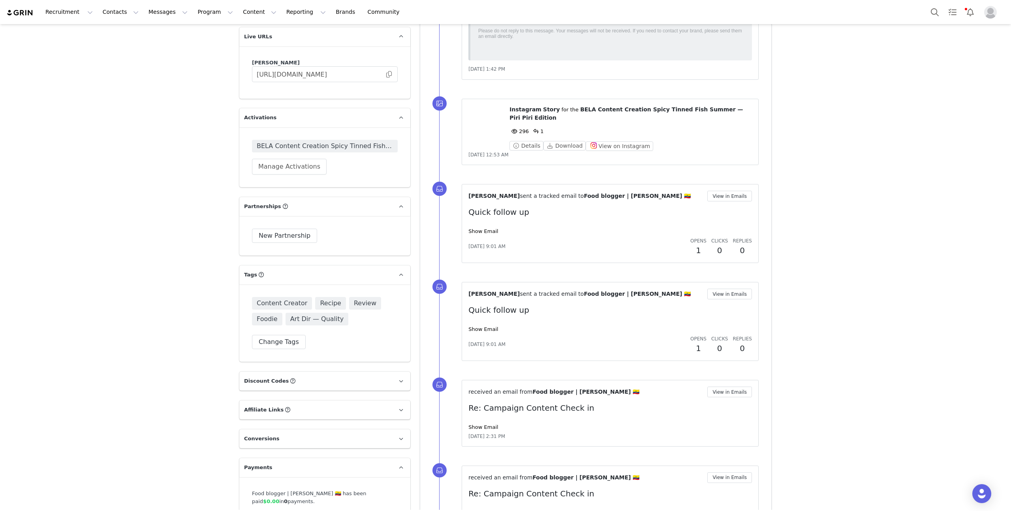
click at [342, 197] on p "Partnerships The partnerships..." at bounding box center [315, 206] width 152 height 19
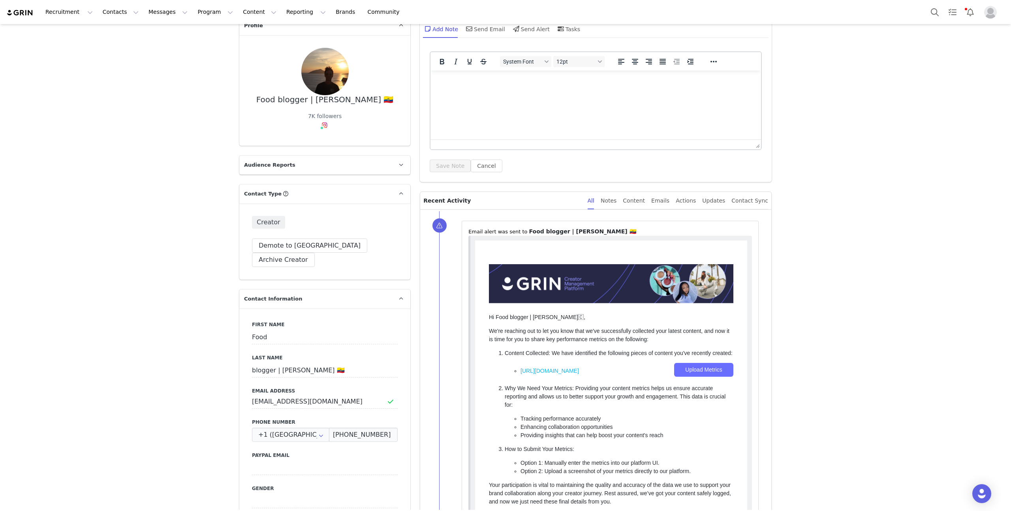
scroll to position [0, 0]
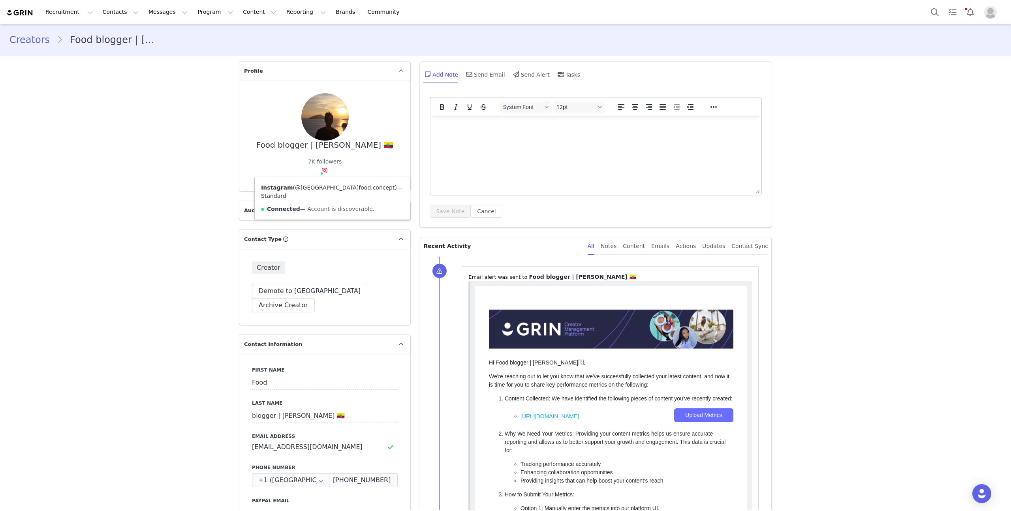
click at [319, 186] on link "@boston.food.concept" at bounding box center [345, 187] width 100 height 6
click at [496, 137] on html at bounding box center [595, 126] width 330 height 21
click at [669, 245] on div "Emails" at bounding box center [660, 246] width 18 height 18
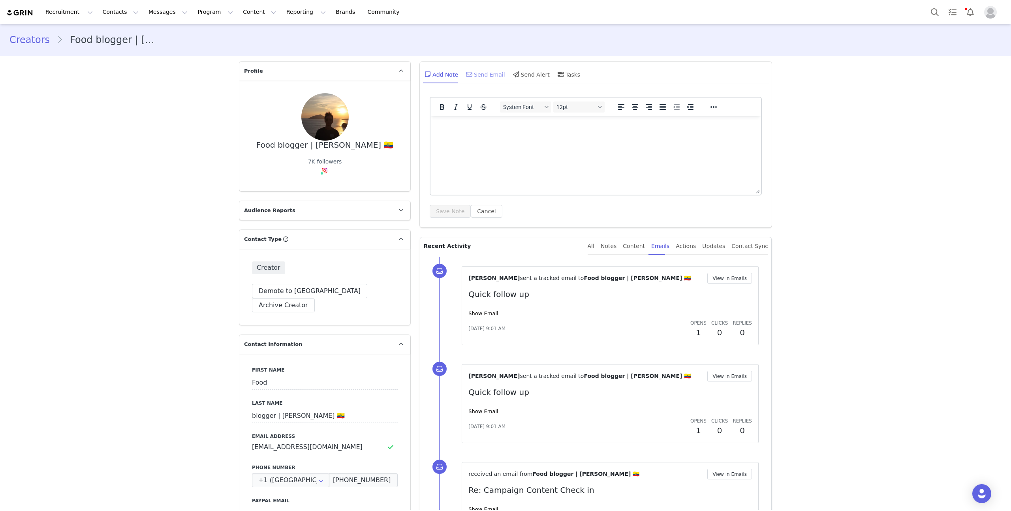
click at [487, 74] on div "Send Email" at bounding box center [484, 74] width 41 height 19
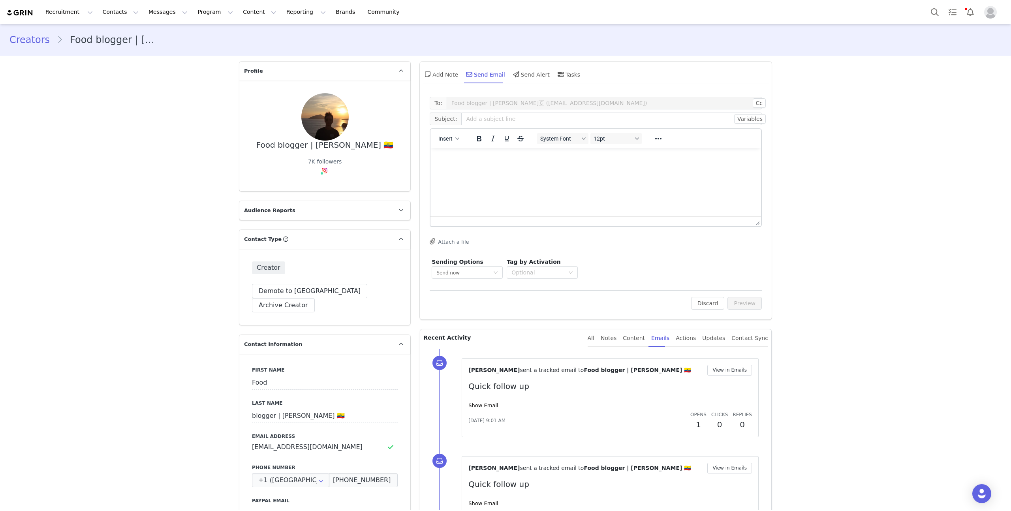
click at [486, 165] on html at bounding box center [595, 158] width 330 height 21
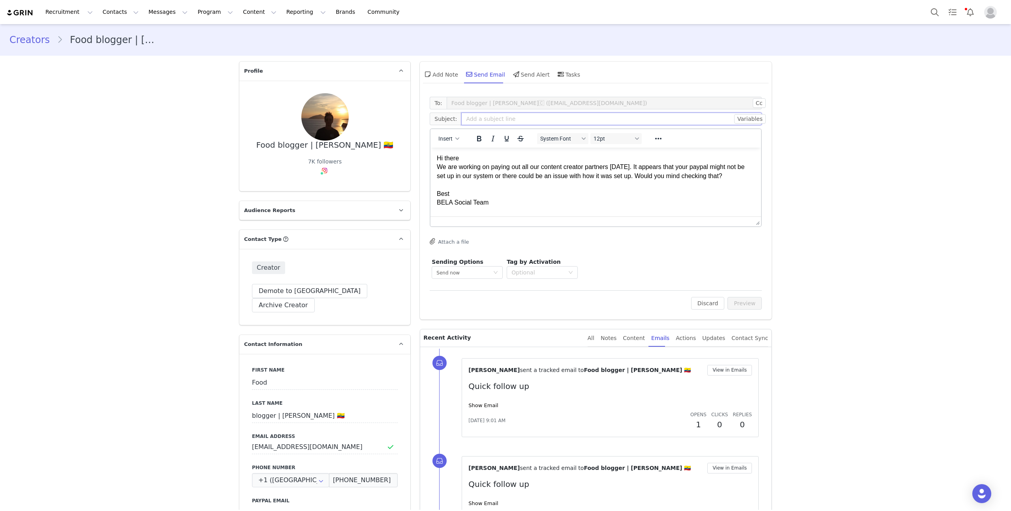
click at [494, 119] on input "text" at bounding box center [611, 119] width 300 height 13
type input "BELA — Paypal issue"
click at [763, 299] on div "To: Food blogger | Sebastian 🇪🇨 (bostonfoodconcept01@gmail.com) Cc Cc: Subject:…" at bounding box center [596, 206] width 352 height 227
click at [758, 300] on button "Preview" at bounding box center [744, 303] width 34 height 13
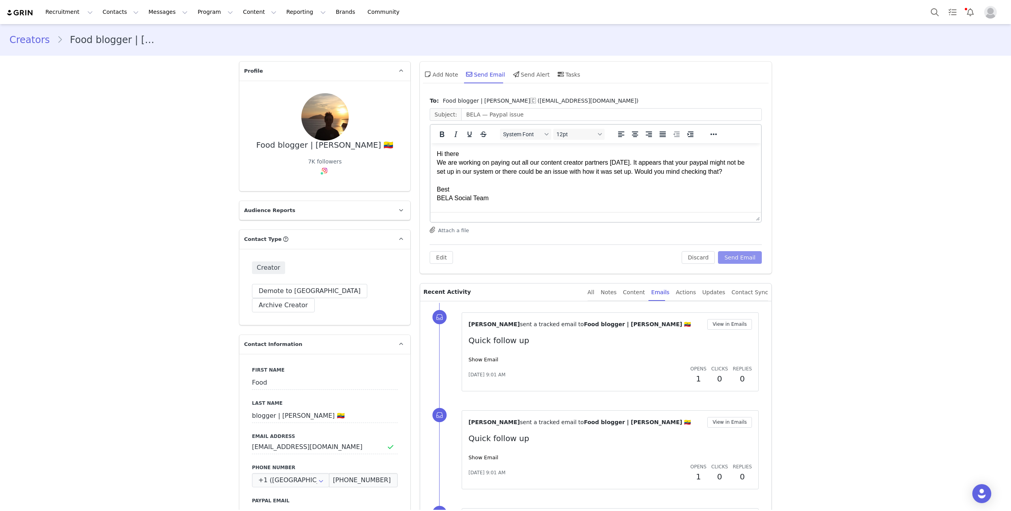
drag, startPoint x: 752, startPoint y: 259, endPoint x: 656, endPoint y: 259, distance: 96.0
click at [752, 259] on button "Send Email" at bounding box center [740, 257] width 44 height 13
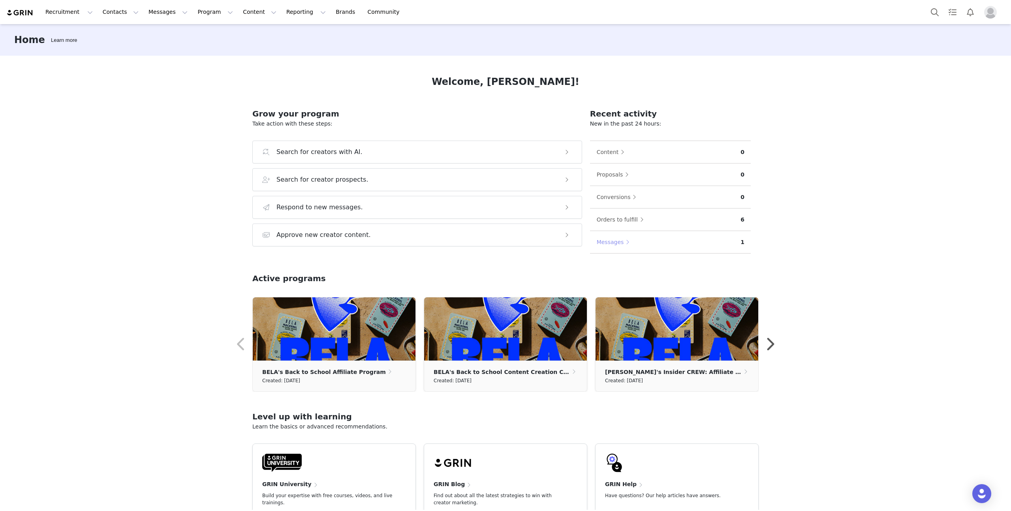
click at [621, 243] on button "Messages" at bounding box center [615, 242] width 38 height 13
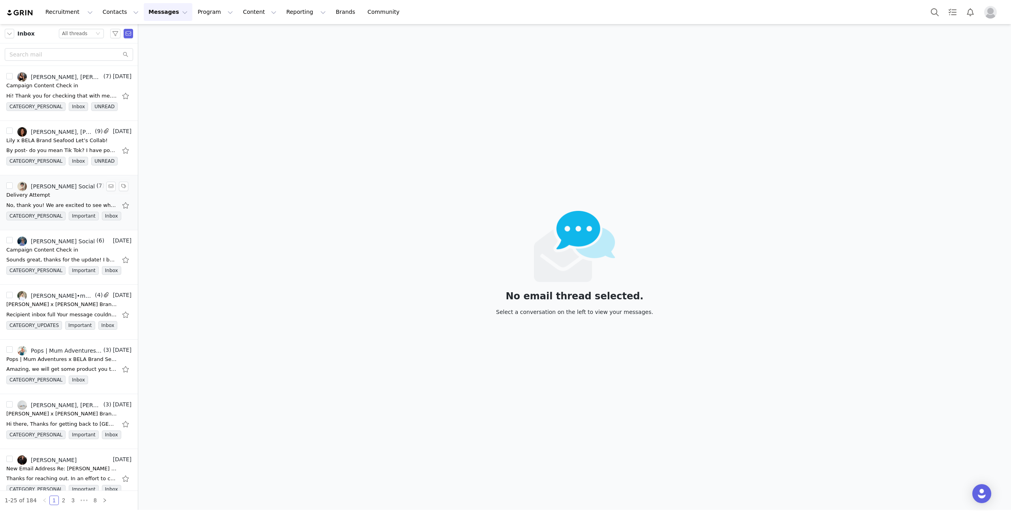
click at [51, 200] on div "No, thank you! We are excited to see what you come up with!" at bounding box center [68, 205] width 125 height 13
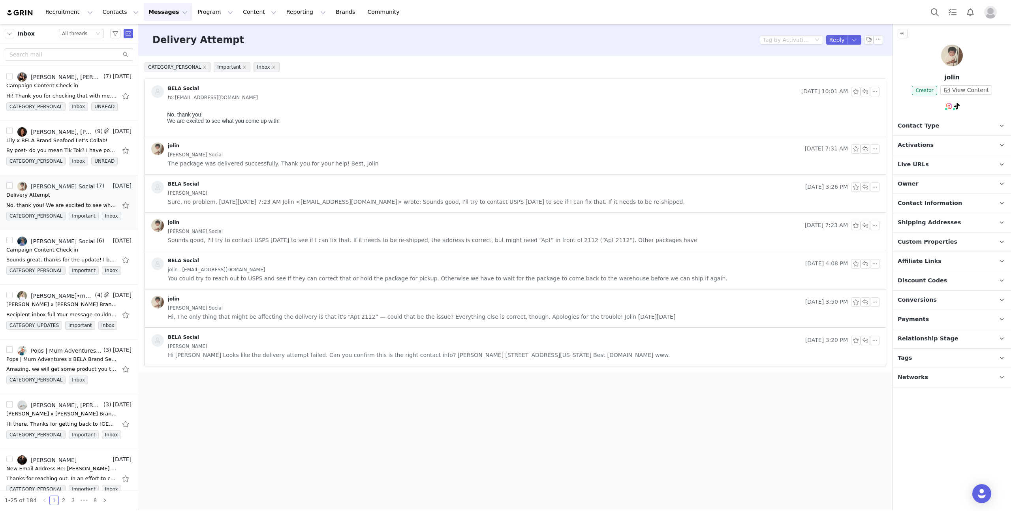
click at [158, 93] on img at bounding box center [157, 91] width 13 height 13
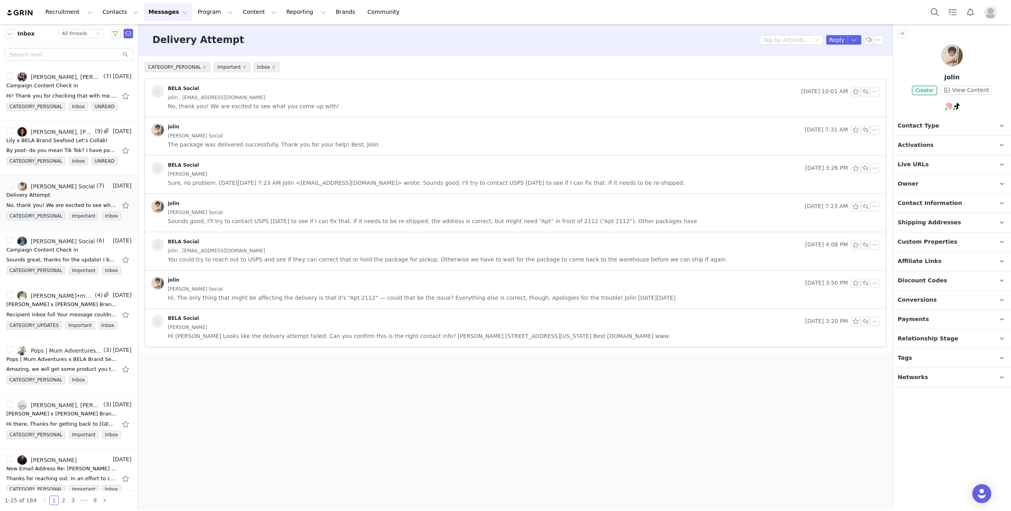
click at [161, 128] on img at bounding box center [157, 130] width 13 height 13
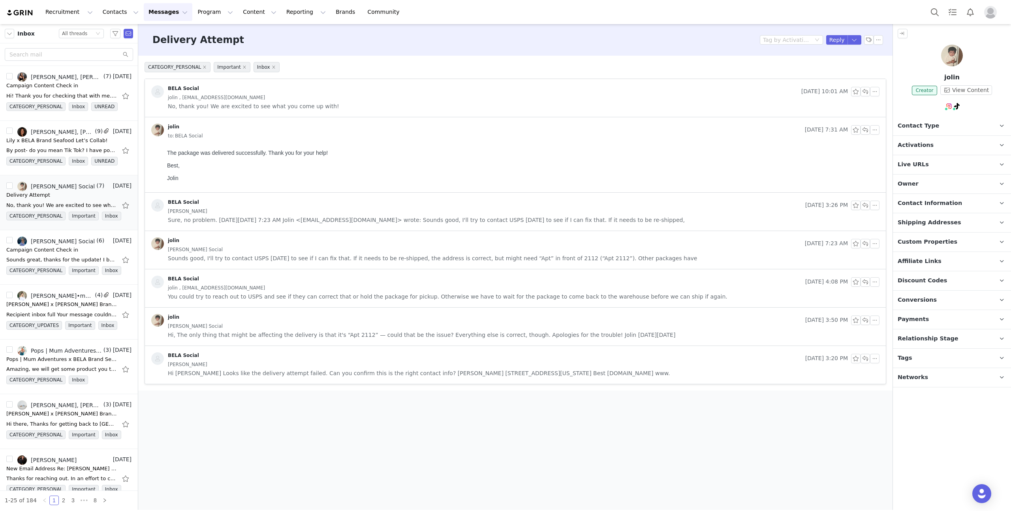
click at [169, 126] on div "jolin" at bounding box center [173, 127] width 11 height 6
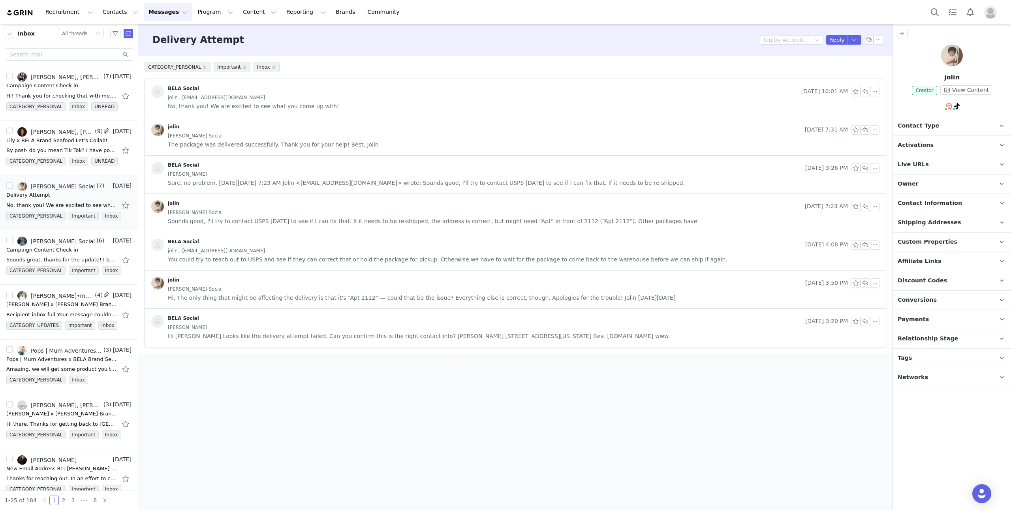
click at [170, 126] on div "jolin" at bounding box center [173, 127] width 11 height 6
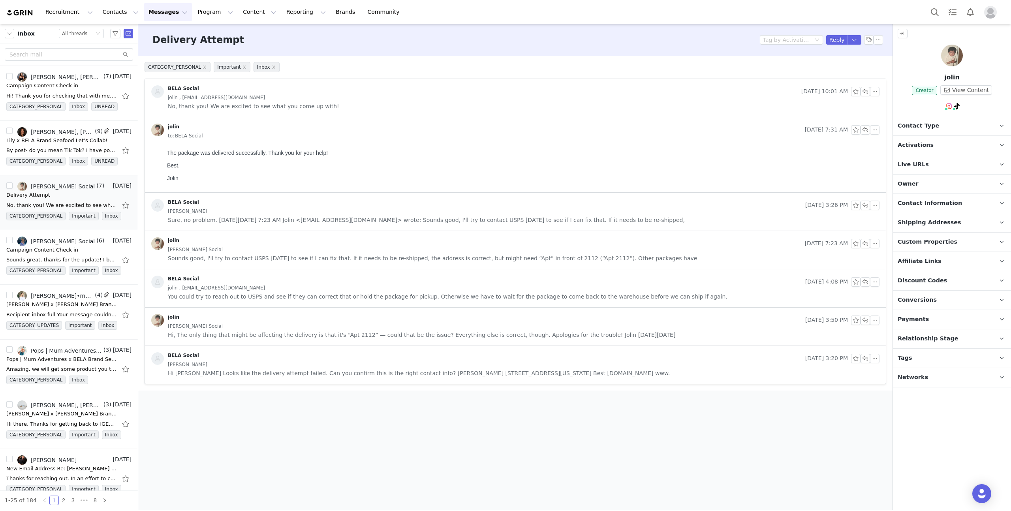
click at [952, 56] on img at bounding box center [952, 56] width 22 height 22
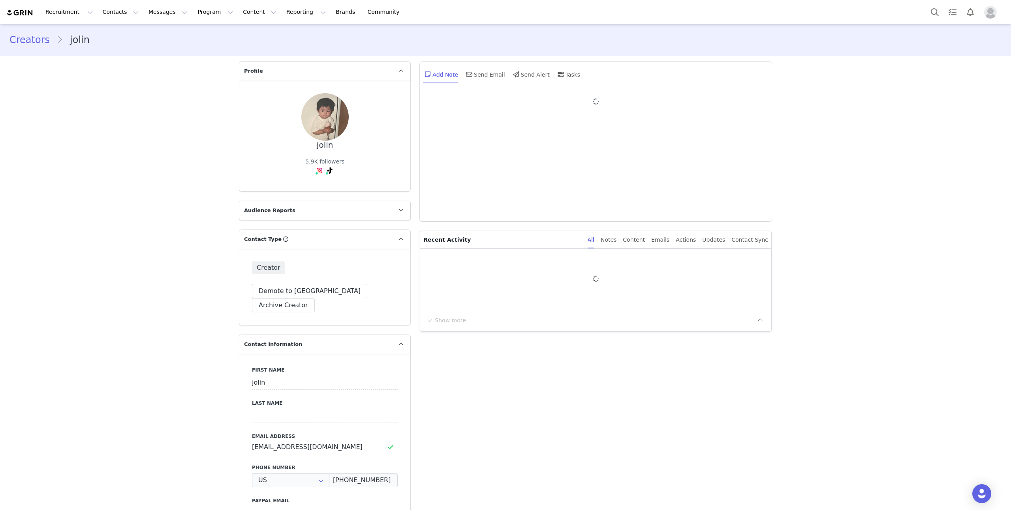
type input "+1 ([GEOGRAPHIC_DATA])"
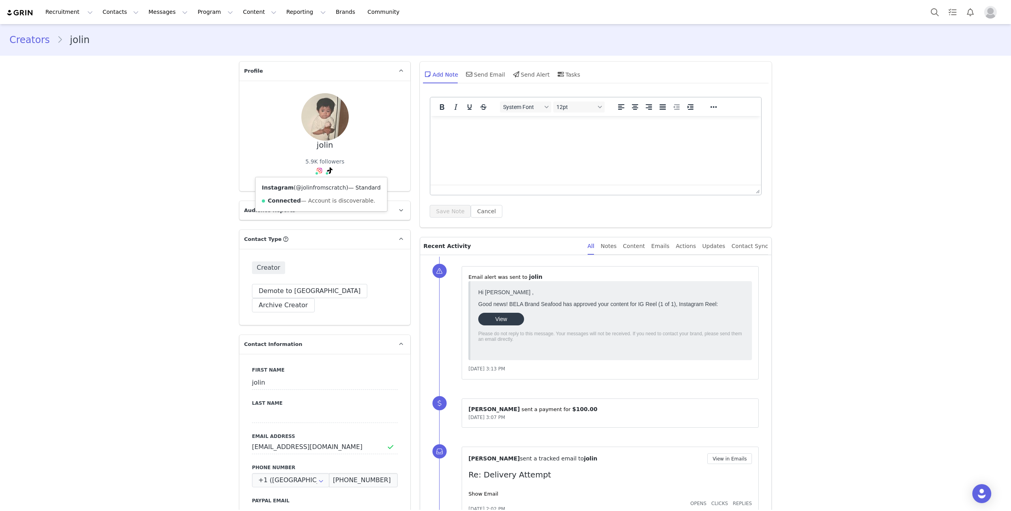
click at [316, 186] on link "@jolinfromscratch" at bounding box center [321, 187] width 50 height 6
click at [238, 17] on button "Content Content" at bounding box center [259, 12] width 43 height 18
click at [245, 40] on link "Creator Content" at bounding box center [253, 35] width 62 height 15
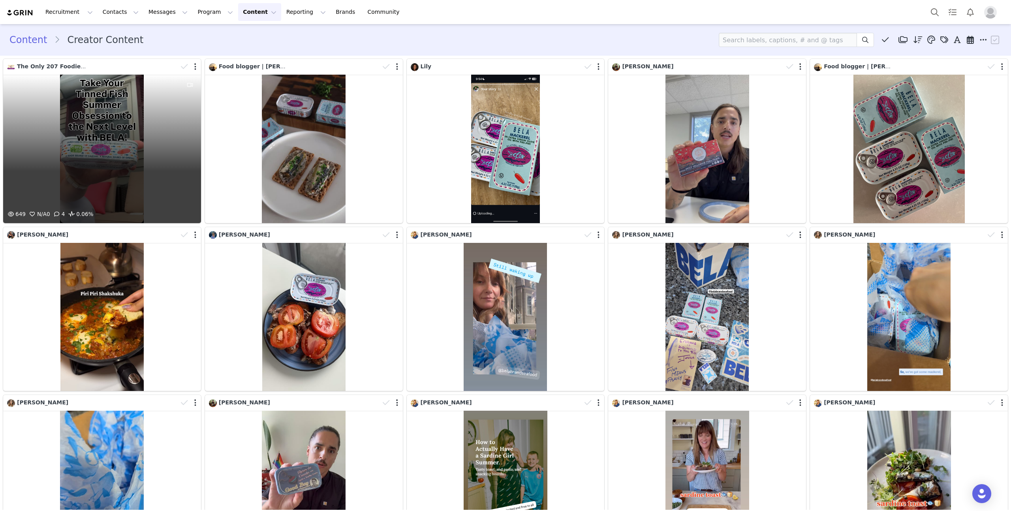
click at [128, 139] on div "649 N/A 0 4 0.06%" at bounding box center [102, 149] width 198 height 148
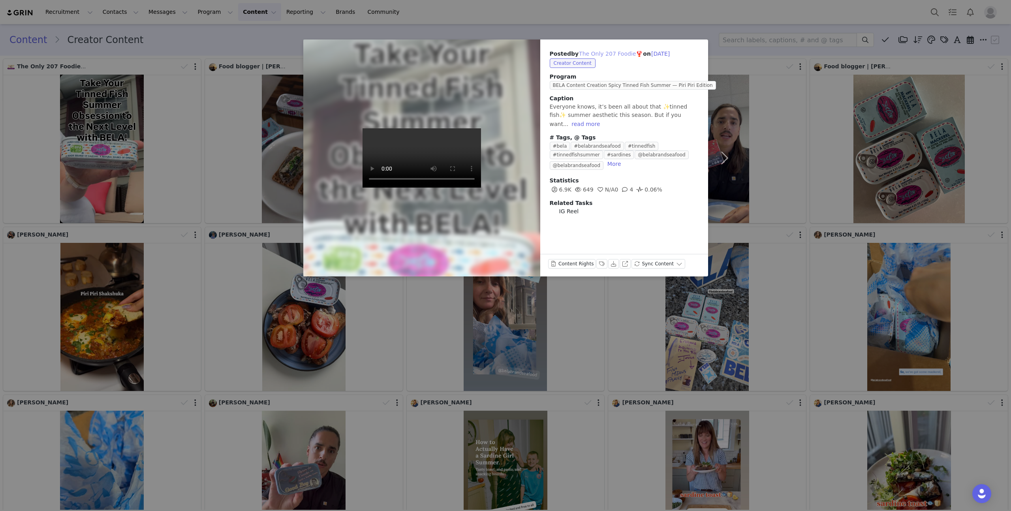
click at [604, 54] on button "The Only 207 Foodie🦞" at bounding box center [610, 53] width 64 height 9
type input "The Only 207 Foodie🦞"
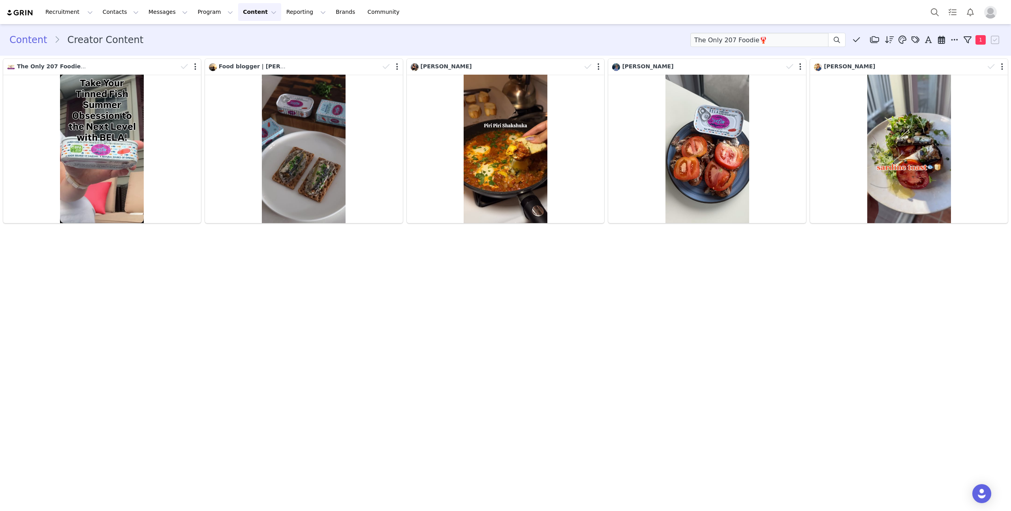
click at [26, 38] on link "Content" at bounding box center [31, 40] width 45 height 14
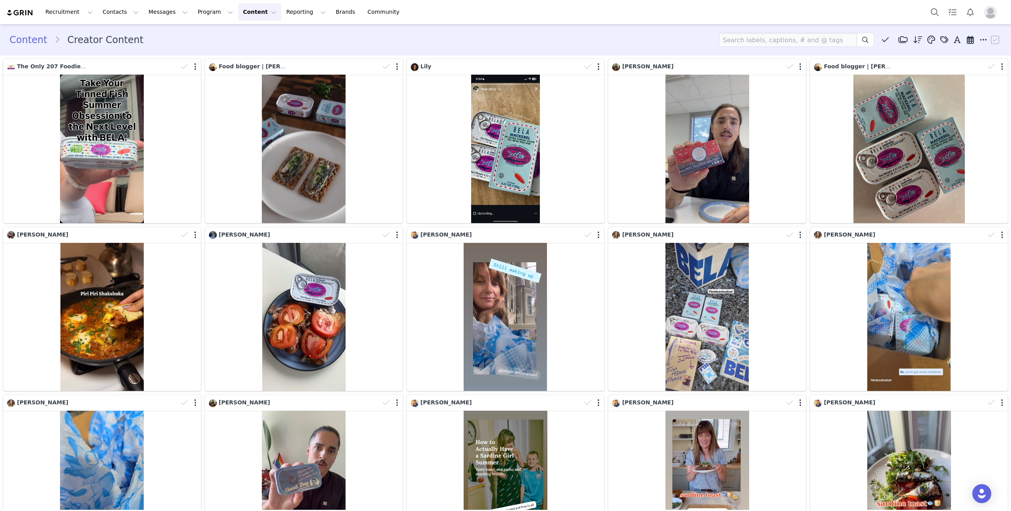
click at [26, 38] on link "Content" at bounding box center [31, 40] width 45 height 14
click at [114, 15] on button "Contacts Contacts" at bounding box center [120, 12] width 45 height 18
click at [199, 17] on button "Program Program" at bounding box center [215, 12] width 45 height 18
click at [210, 39] on p "Activations" at bounding box center [202, 35] width 30 height 8
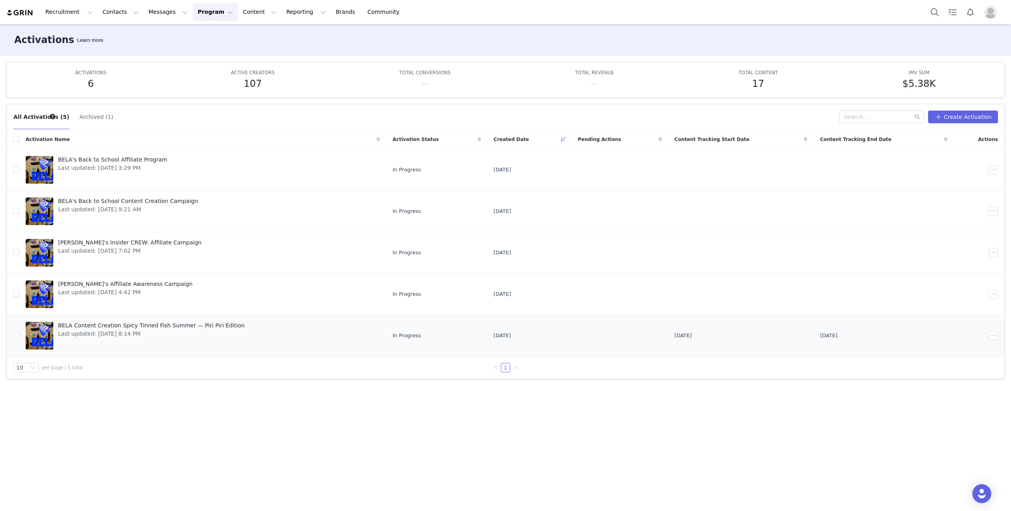
click at [297, 333] on link "BELA Content Creation Spicy Tinned Fish Summer — Piri Piri Edition Last updated…" at bounding box center [203, 336] width 354 height 32
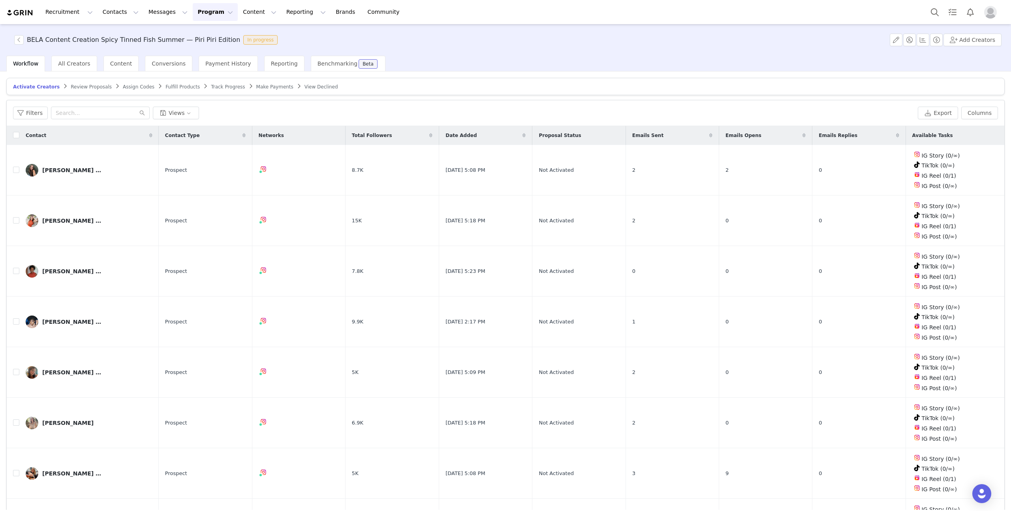
click at [218, 86] on span "Track Progress" at bounding box center [228, 87] width 34 height 6
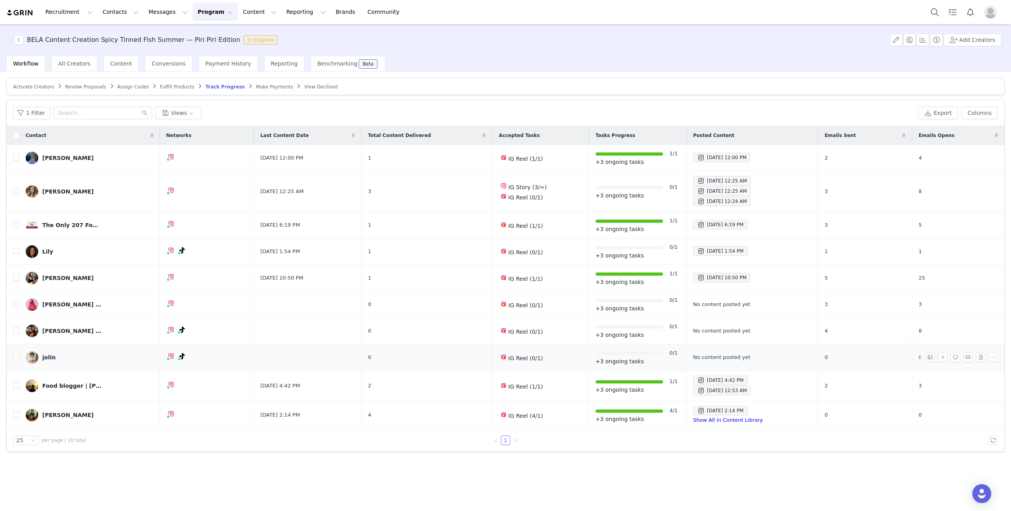
click at [50, 359] on div "jolin" at bounding box center [48, 357] width 13 height 6
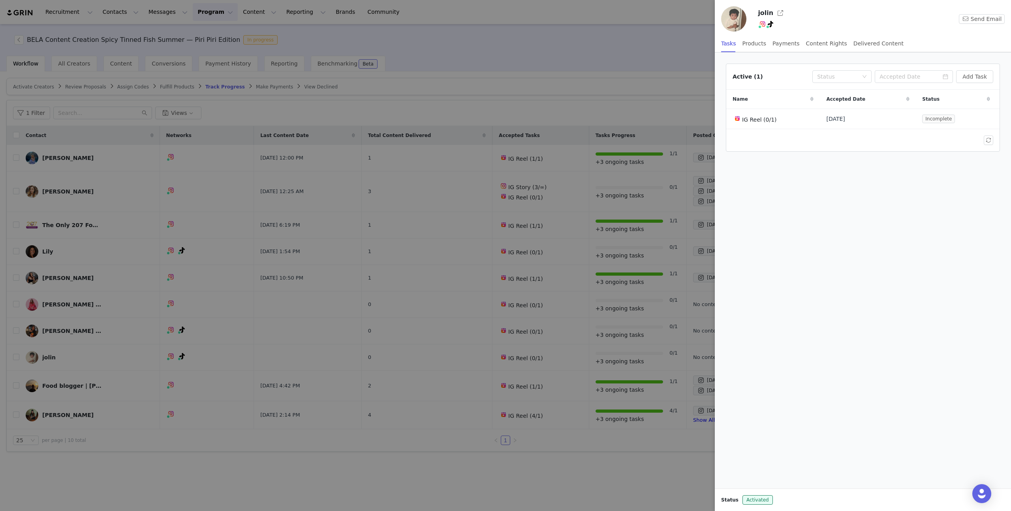
click at [590, 72] on div at bounding box center [505, 255] width 1011 height 511
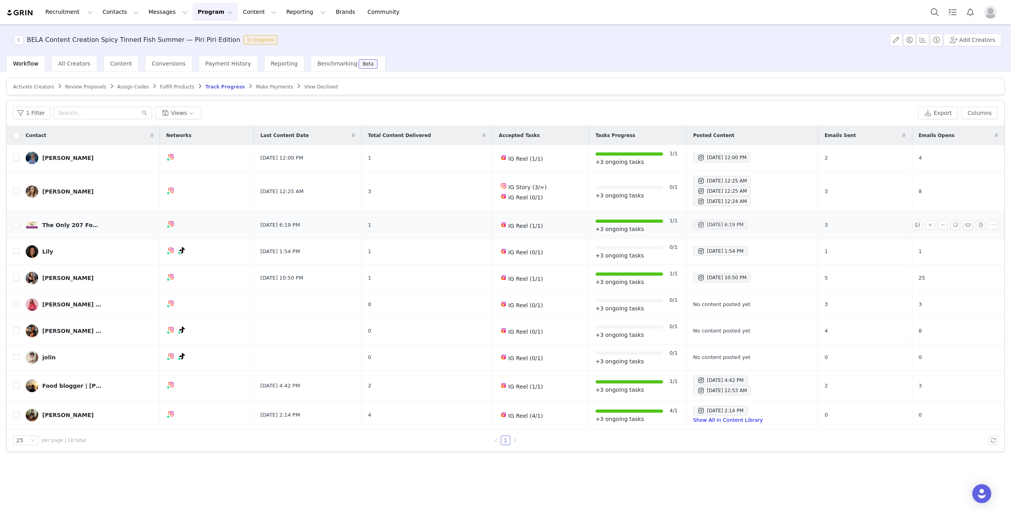
click at [734, 224] on div "[DATE] 6:19 PM" at bounding box center [720, 224] width 47 height 9
click at [723, 224] on div "[DATE] 6:19 PM" at bounding box center [720, 224] width 47 height 9
click at [716, 224] on div "[DATE] 6:19 PM" at bounding box center [720, 224] width 47 height 9
click at [550, 209] on div at bounding box center [612, 225] width 138 height 118
drag, startPoint x: 604, startPoint y: 215, endPoint x: 633, endPoint y: 217, distance: 28.9
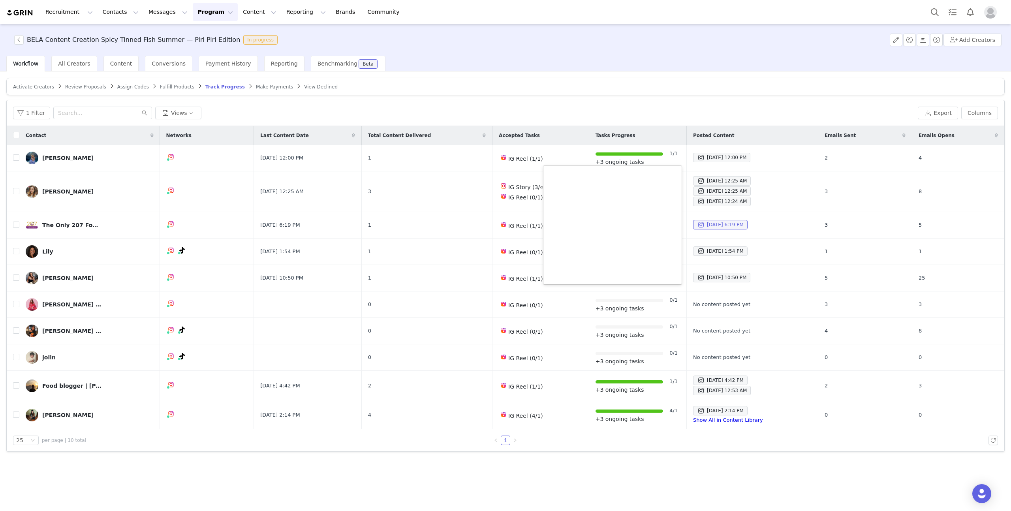
click at [605, 215] on div at bounding box center [612, 225] width 138 height 118
click at [747, 226] on span "[DATE] 6:19 PM" at bounding box center [720, 224] width 54 height 9
click at [70, 223] on div "The Only 207 Foodie🦞" at bounding box center [71, 225] width 59 height 6
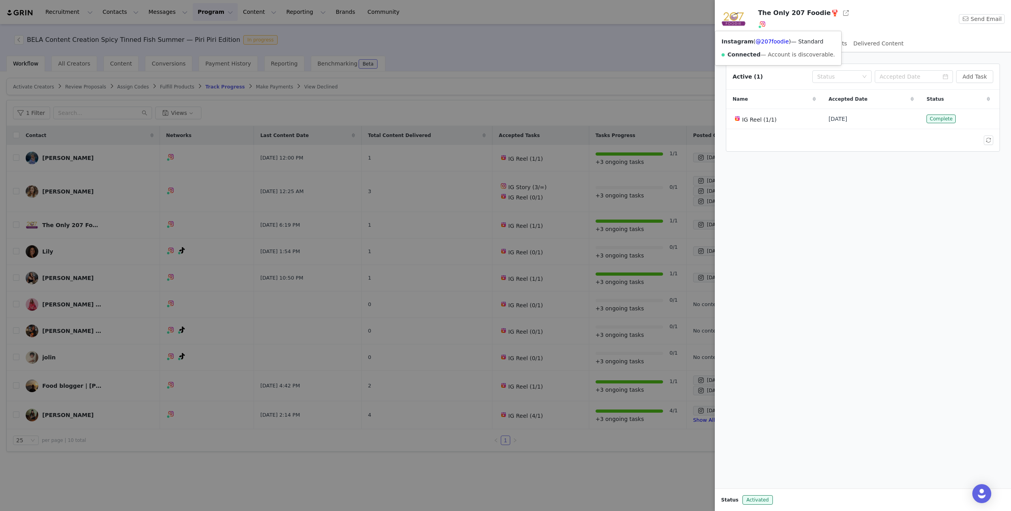
click at [762, 24] on img at bounding box center [762, 24] width 6 height 6
click at [767, 43] on link "@207foodie" at bounding box center [771, 41] width 33 height 6
